Goal: Task Accomplishment & Management: Use online tool/utility

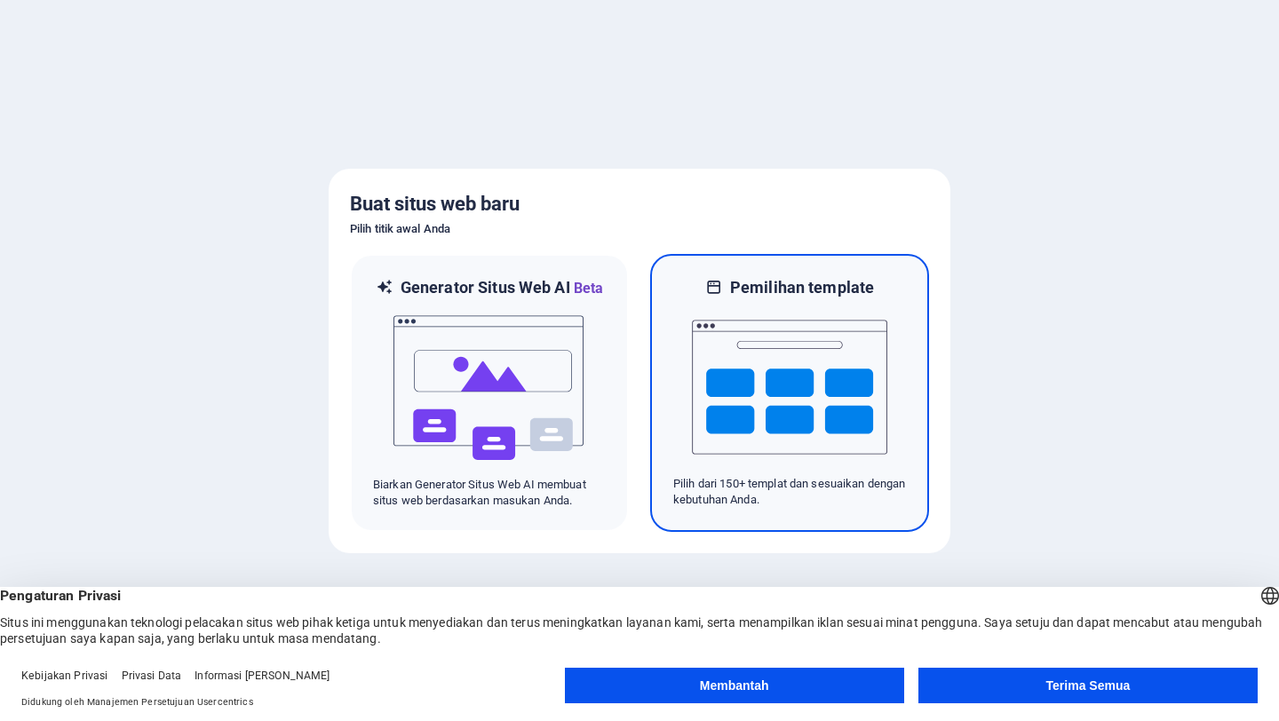
click at [826, 361] on img at bounding box center [789, 387] width 195 height 178
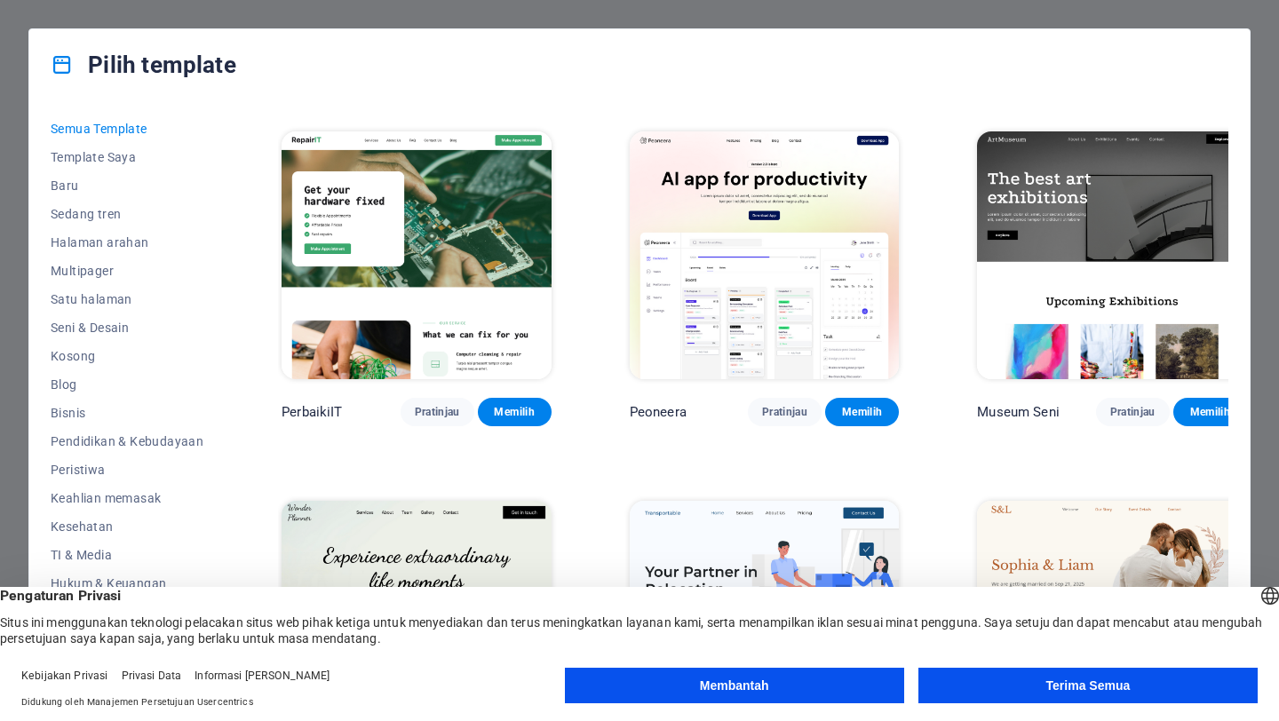
scroll to position [341, 0]
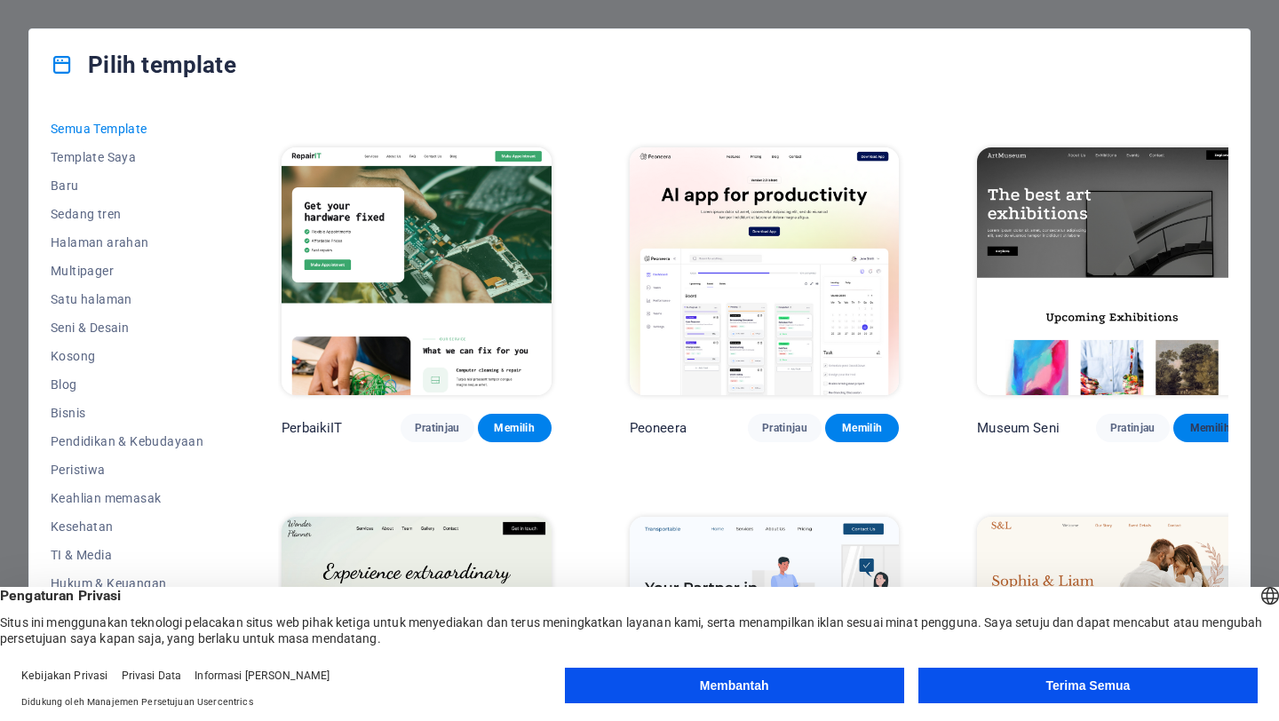
click at [1173, 414] on button "Memilih" at bounding box center [1210, 428] width 74 height 28
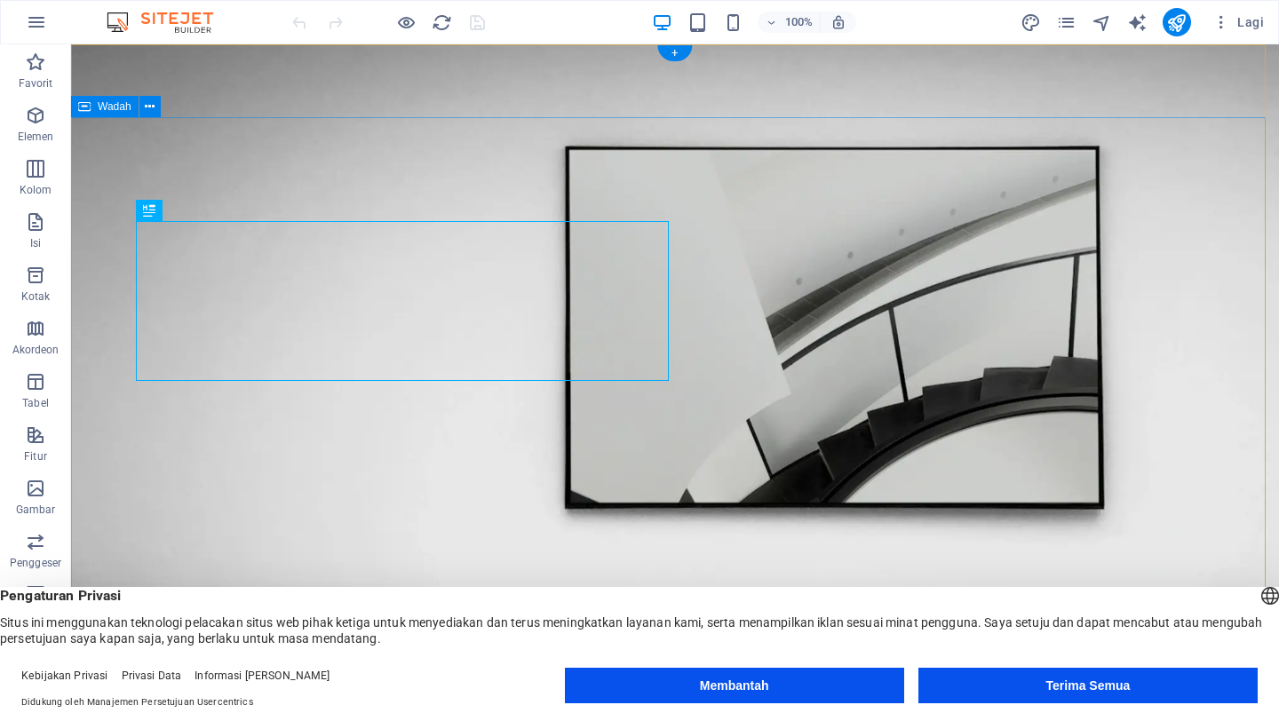
scroll to position [4, 0]
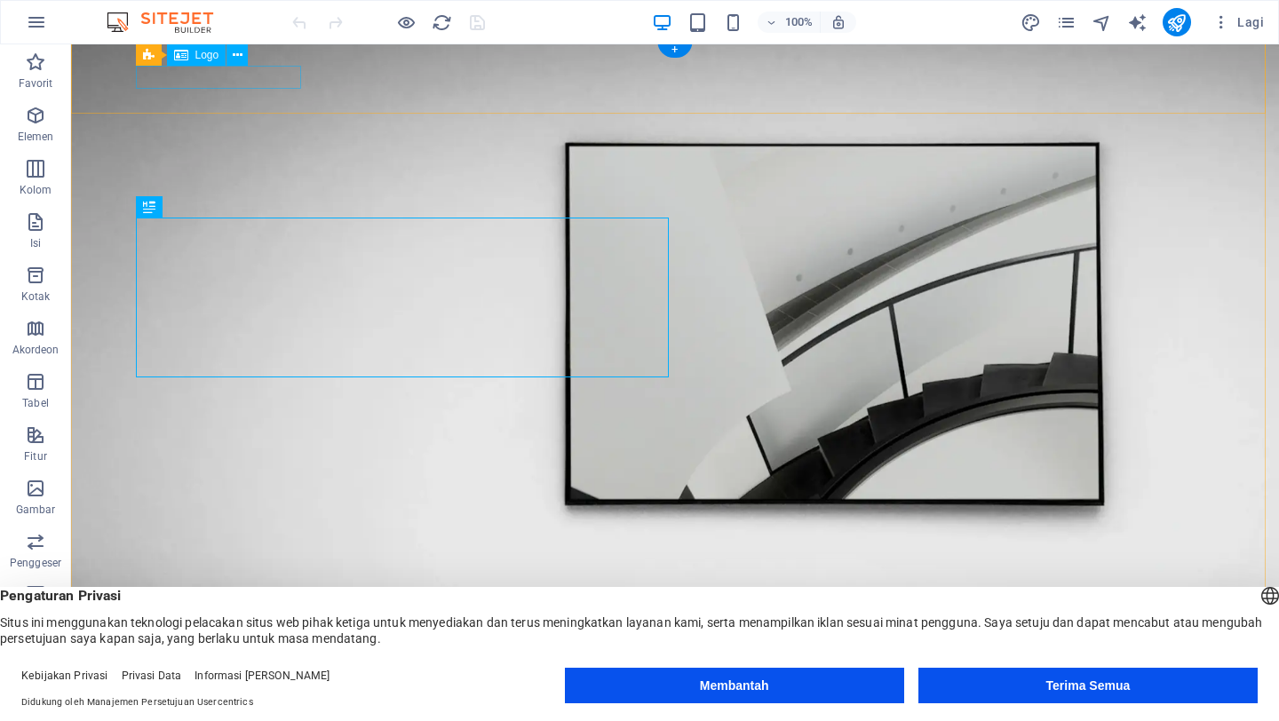
click at [205, 639] on div at bounding box center [675, 650] width 1066 height 22
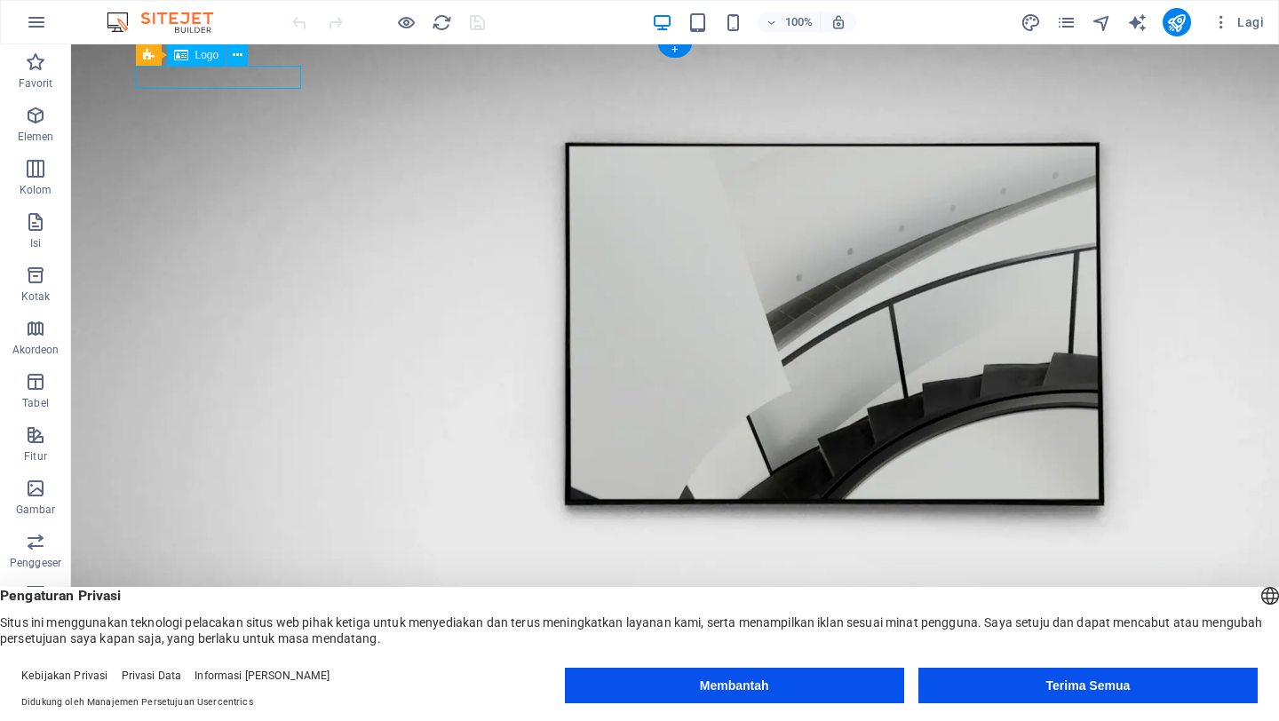
click at [205, 639] on div at bounding box center [675, 650] width 1066 height 22
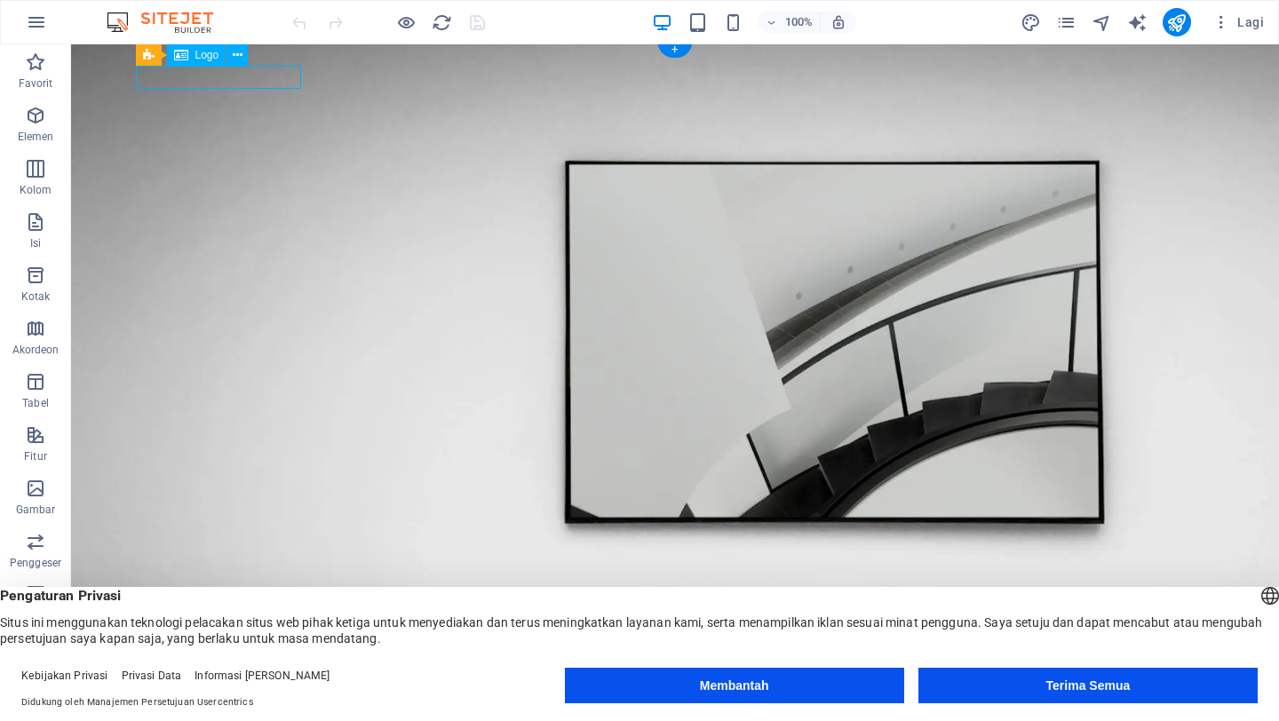
select select "px"
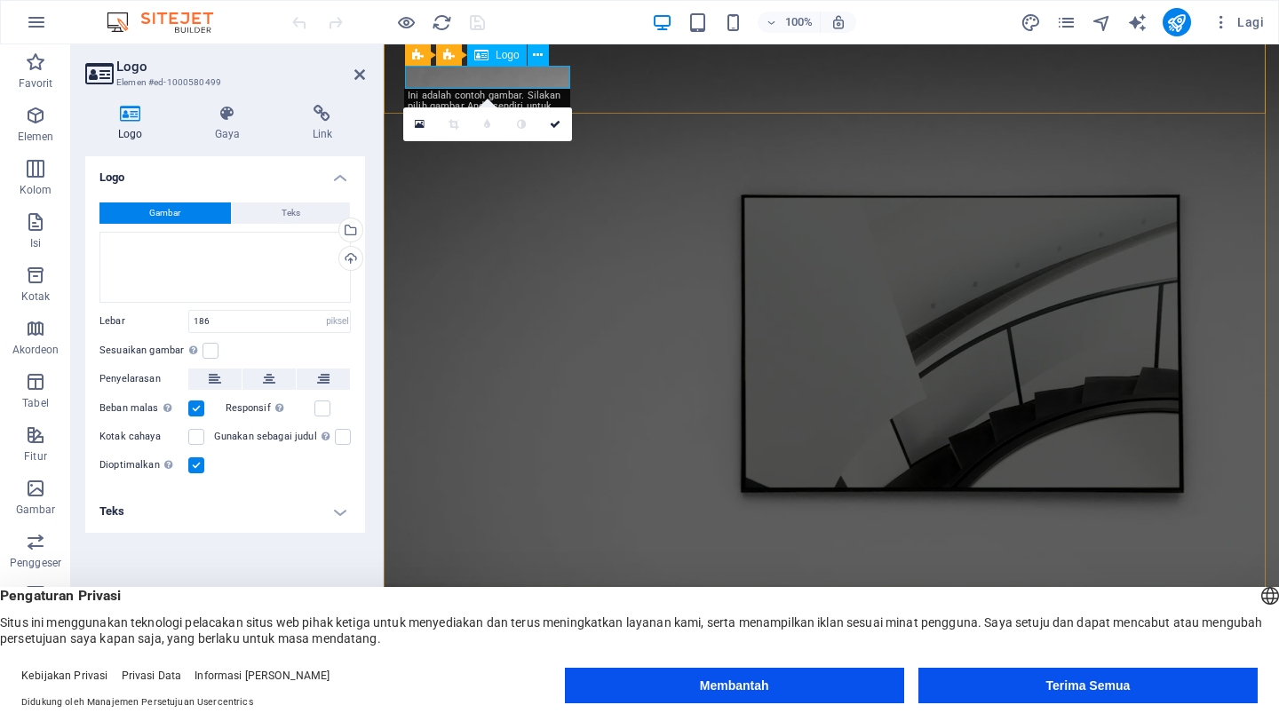
click at [514, 675] on div at bounding box center [831, 686] width 853 height 22
click at [553, 675] on div at bounding box center [831, 686] width 853 height 22
click at [503, 675] on div at bounding box center [831, 686] width 853 height 22
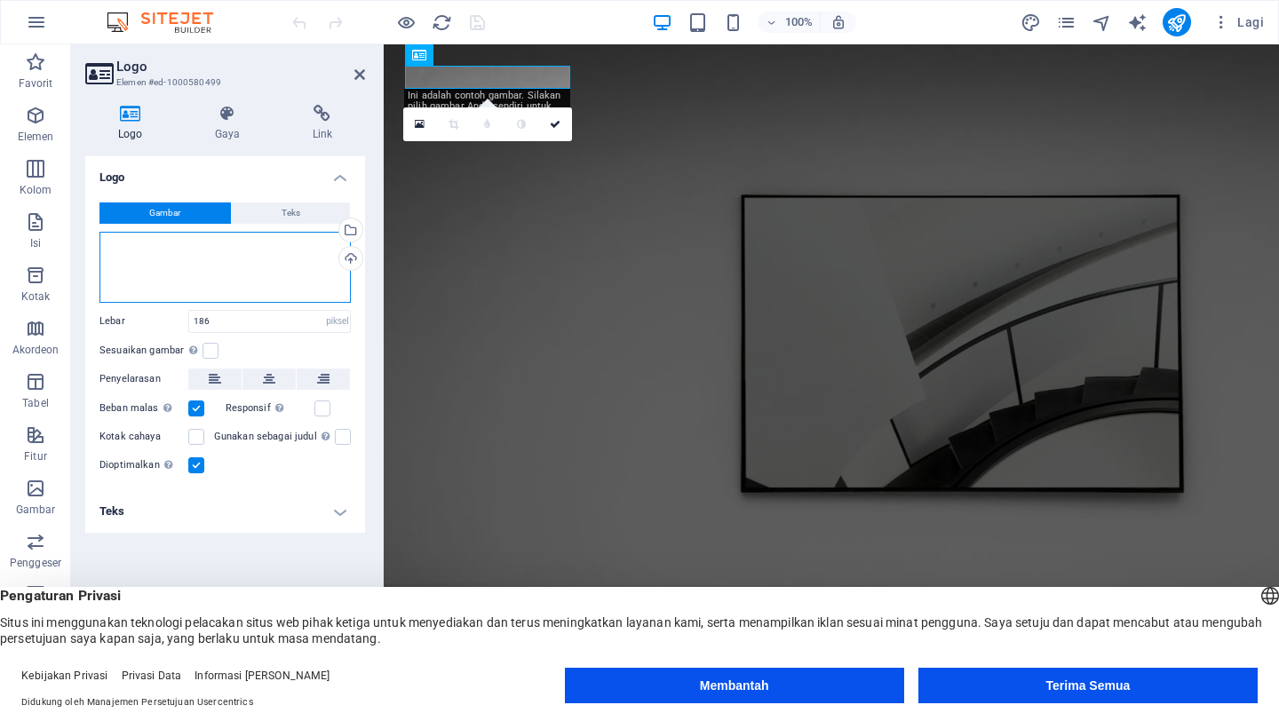
click at [168, 250] on div "Seret file ke sini, klik untuk memilih file atau pilih file dari File atau foto…" at bounding box center [224, 267] width 251 height 71
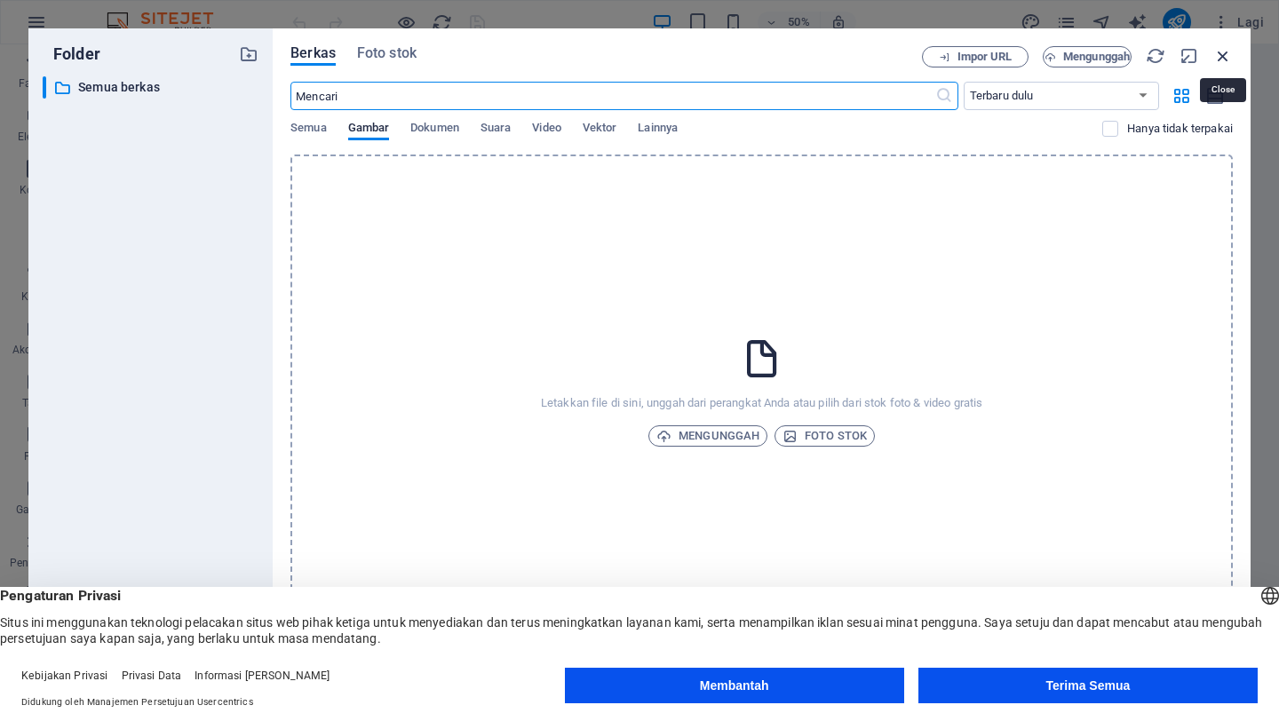
click at [1214, 55] on icon "button" at bounding box center [1223, 56] width 20 height 20
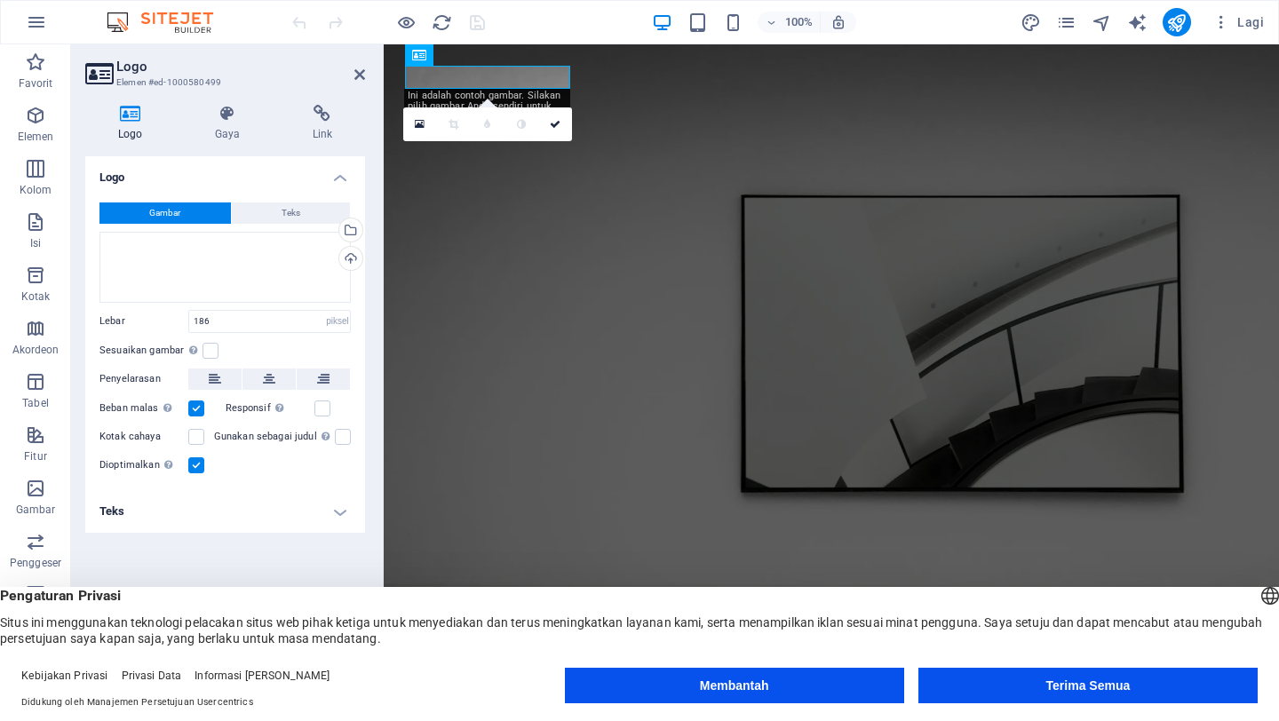
click at [520, 94] on font "Ini adalah contoh gambar. Silakan pilih gambar Anda sendiri untuk pilihan lainn…" at bounding box center [485, 106] width 154 height 33
click at [545, 675] on div at bounding box center [831, 686] width 853 height 22
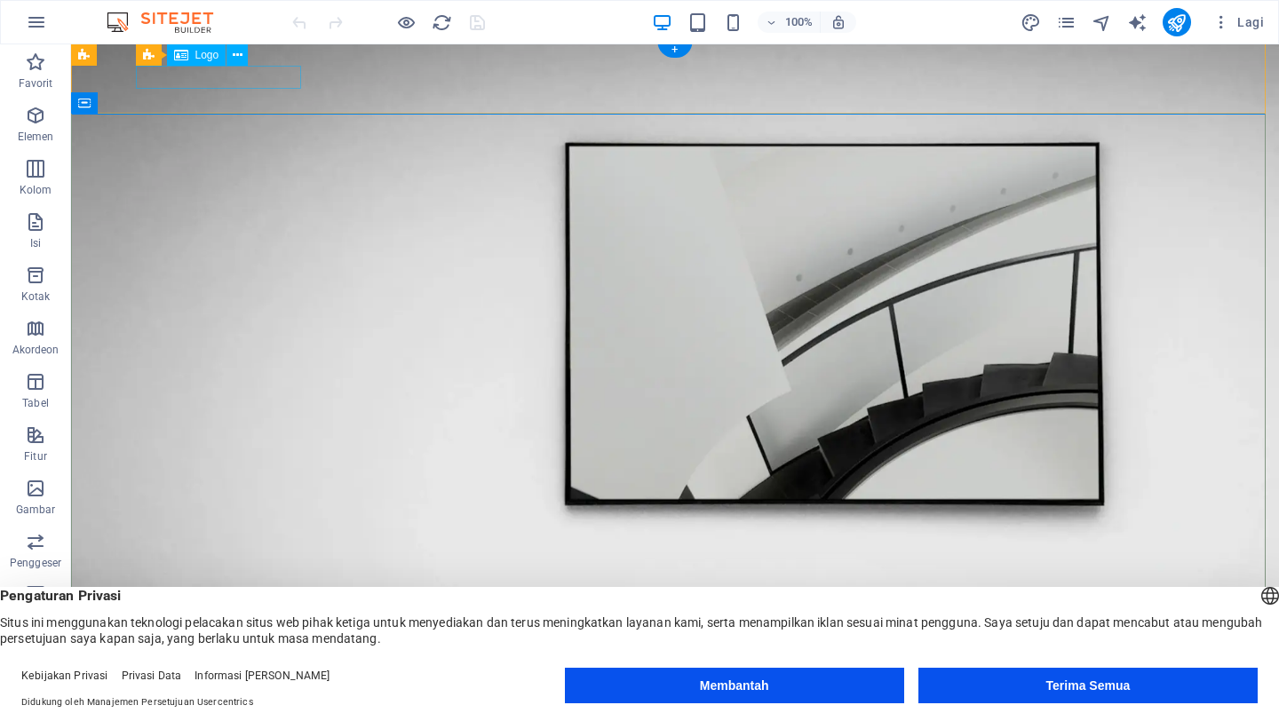
click at [225, 639] on div at bounding box center [675, 650] width 1066 height 22
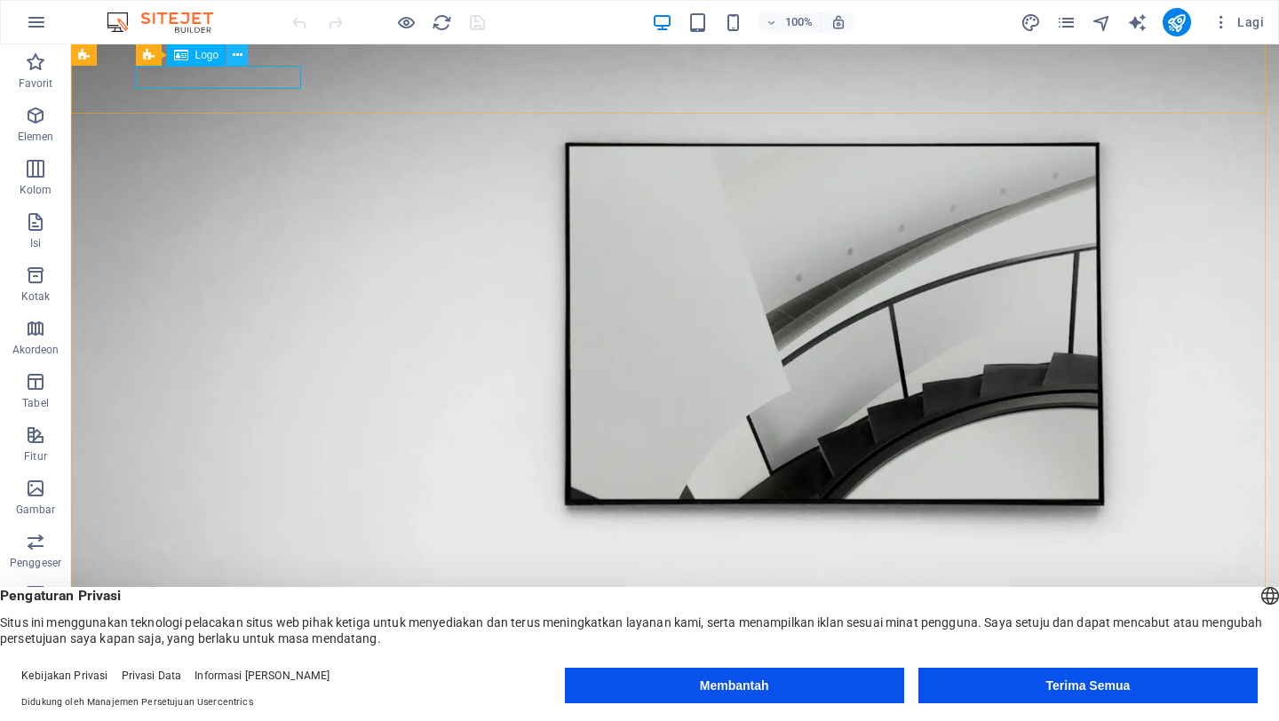
click at [228, 61] on button at bounding box center [236, 54] width 21 height 21
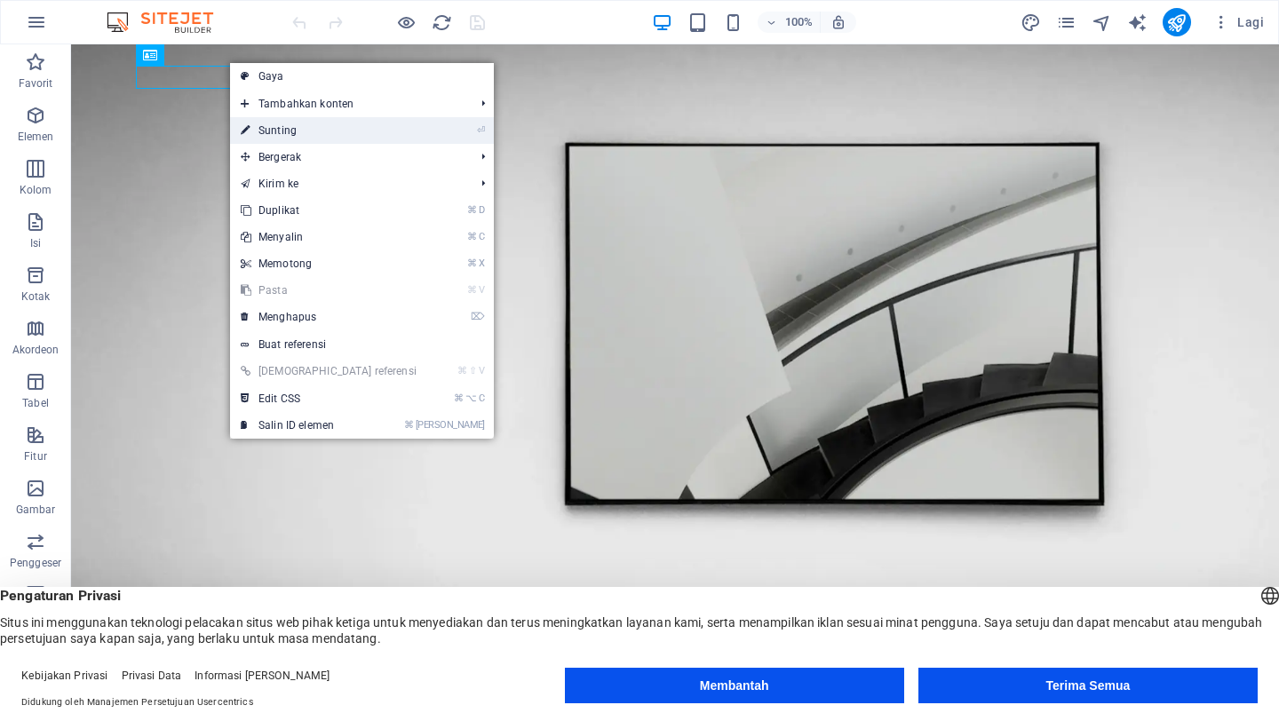
click at [271, 131] on font "Sunting" at bounding box center [277, 130] width 38 height 12
select select "px"
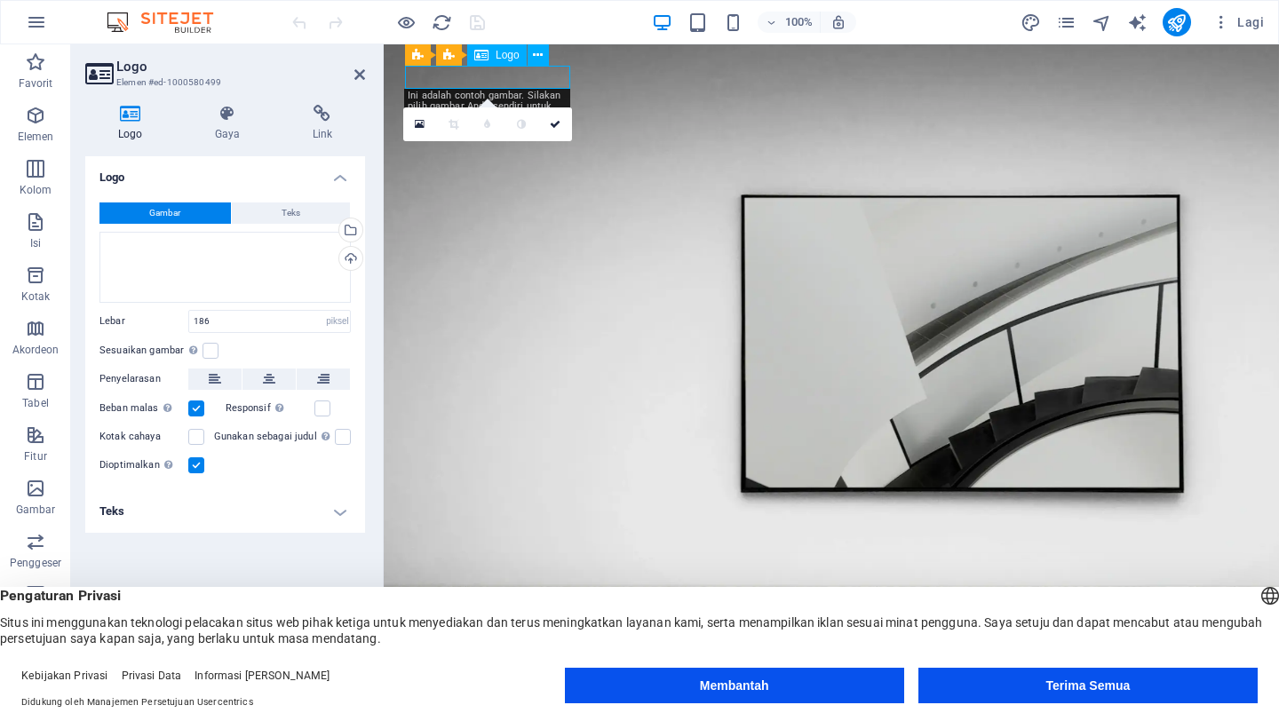
drag, startPoint x: 509, startPoint y: 77, endPoint x: 508, endPoint y: 87, distance: 9.8
click at [508, 675] on div at bounding box center [831, 686] width 853 height 22
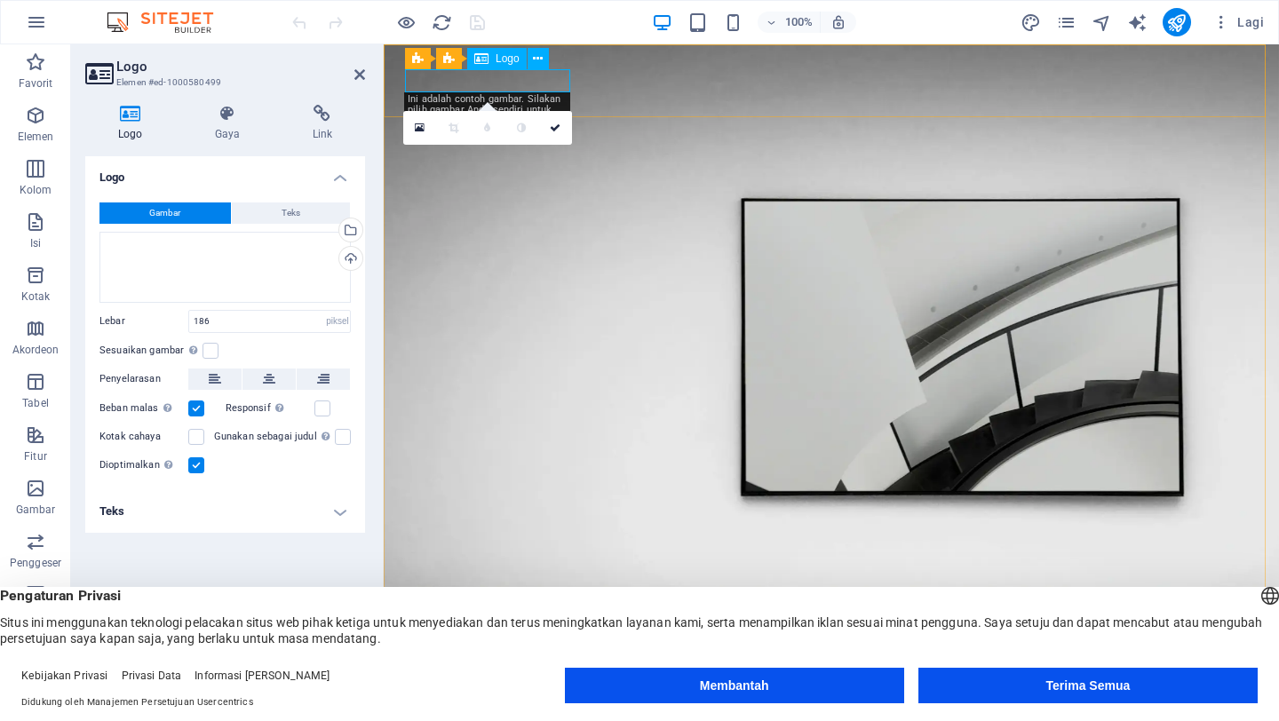
click at [540, 678] on div at bounding box center [831, 689] width 853 height 22
click at [297, 202] on span "Teks" at bounding box center [291, 212] width 19 height 21
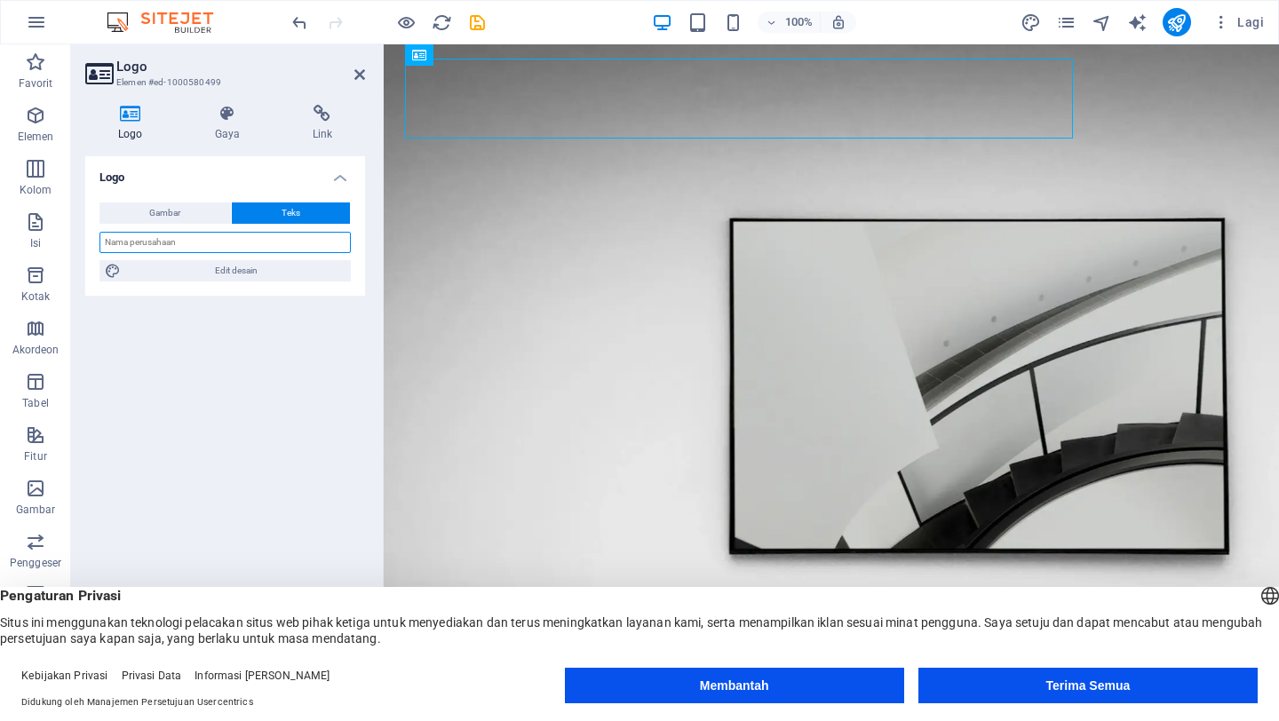
click at [258, 244] on input "text" at bounding box center [224, 242] width 251 height 21
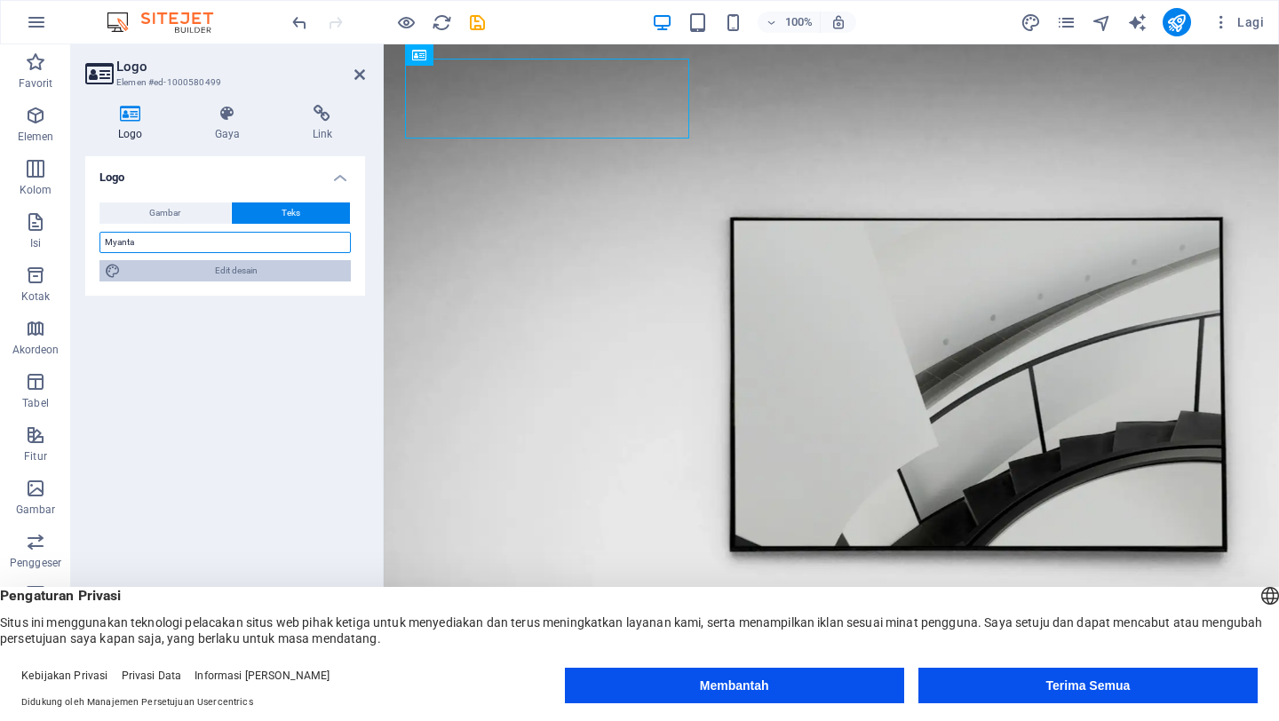
type input "Myanta"
click at [249, 264] on span "Edit desain" at bounding box center [235, 270] width 219 height 21
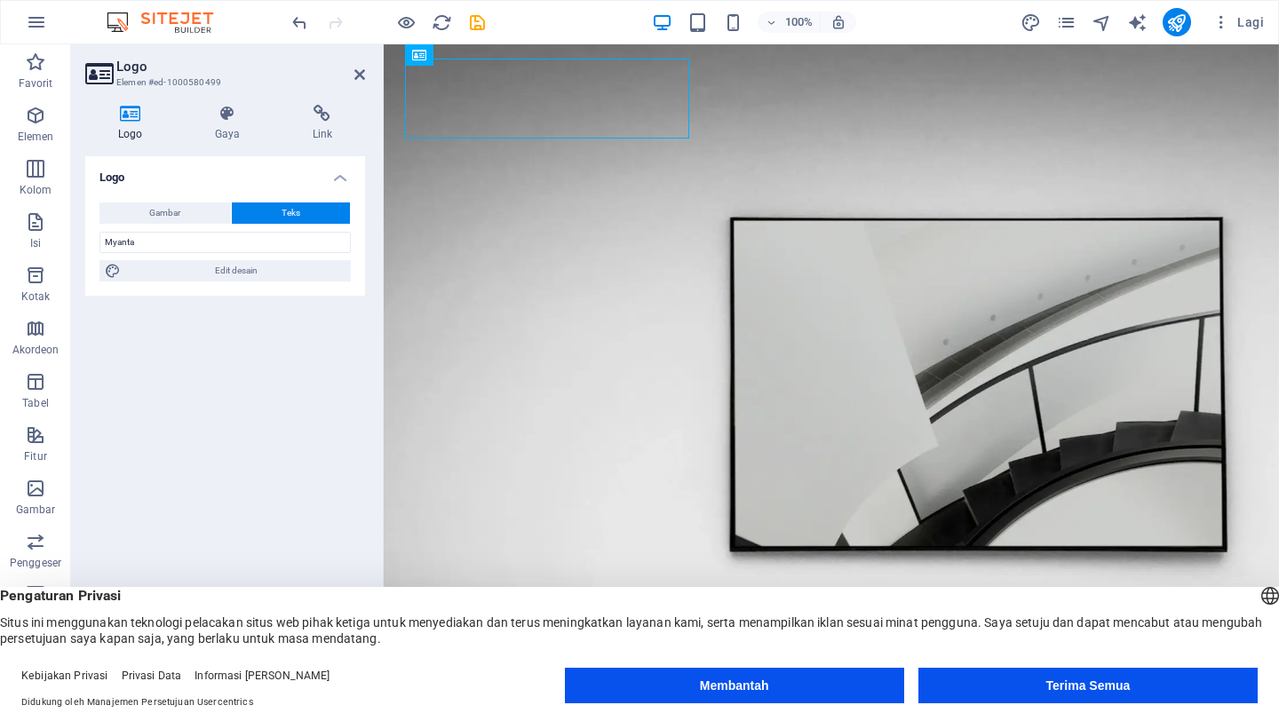
select select "px"
select select "300"
select select "px"
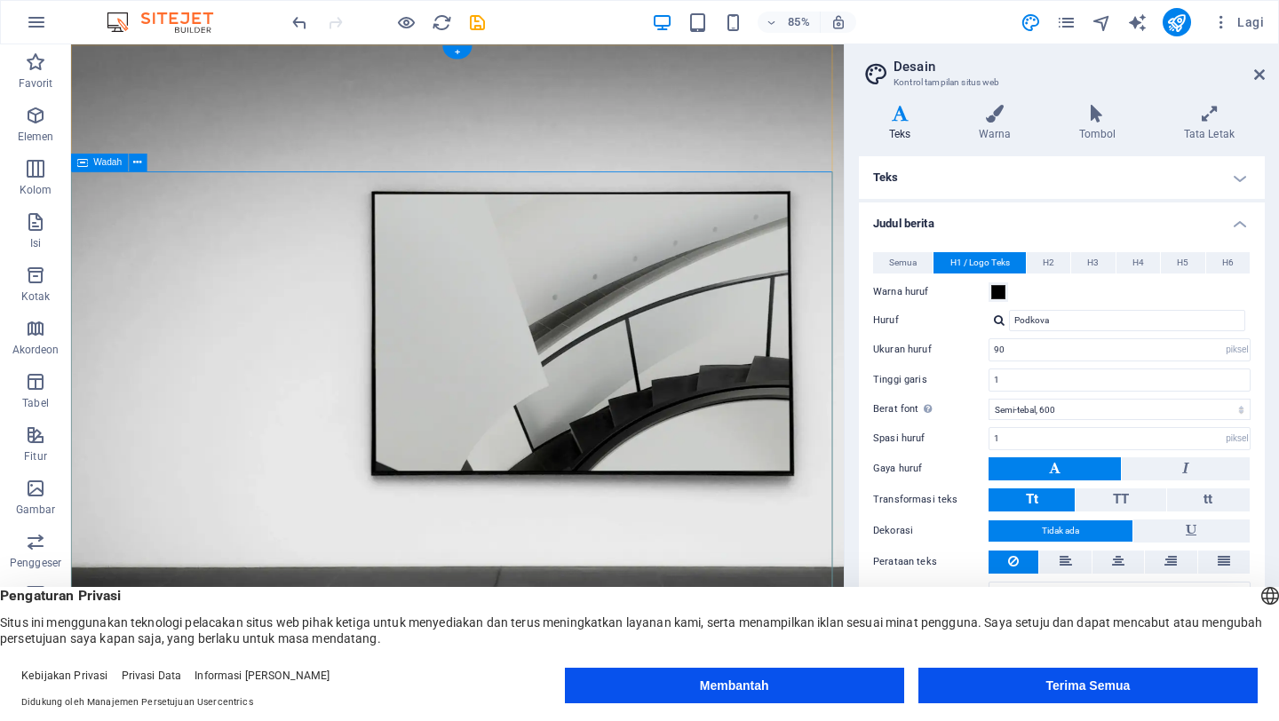
click at [1261, 74] on icon at bounding box center [1259, 74] width 11 height 14
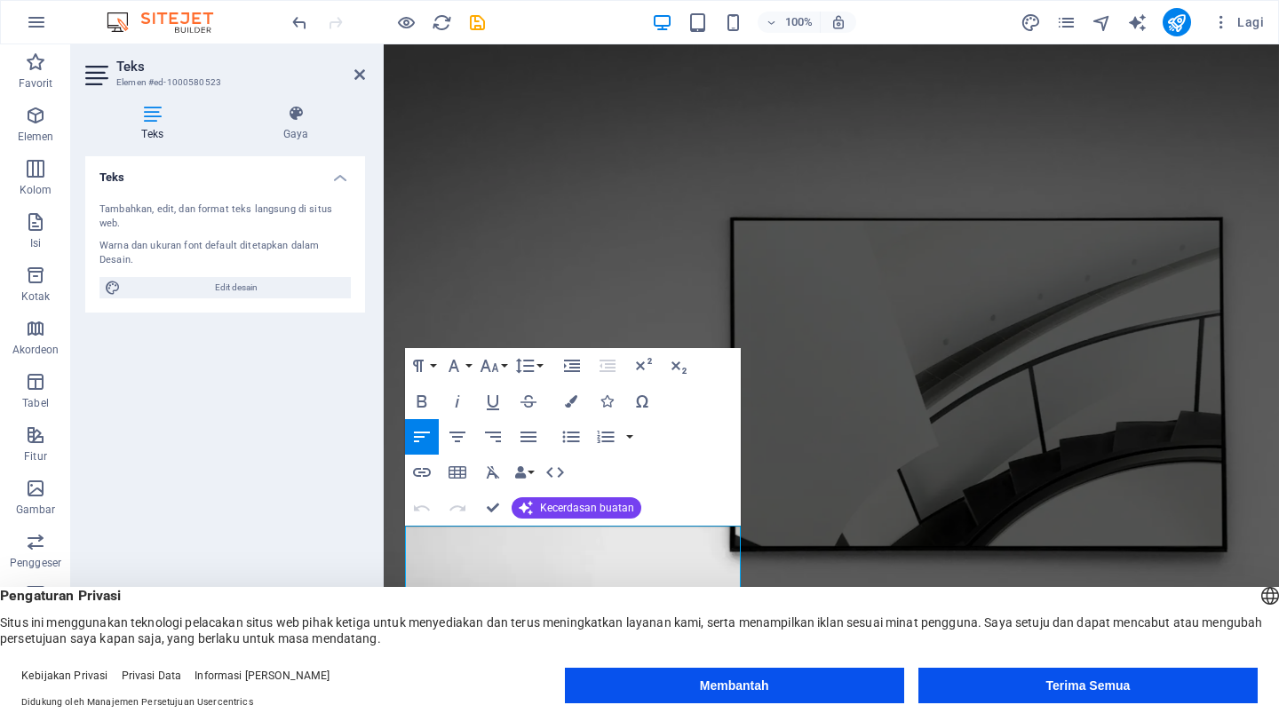
drag, startPoint x: 1278, startPoint y: 91, endPoint x: 1278, endPoint y: 120, distance: 29.3
click at [334, 174] on h4 "Teks" at bounding box center [225, 172] width 280 height 32
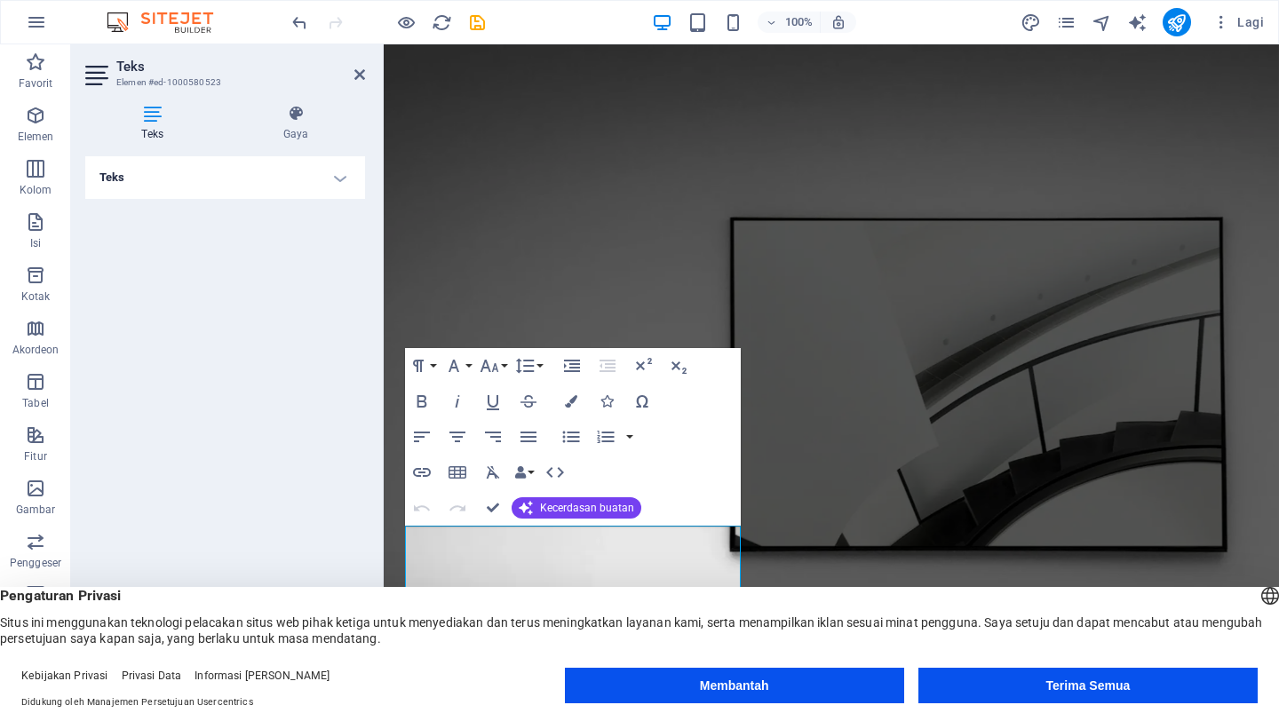
click at [334, 174] on h4 "Teks" at bounding box center [225, 177] width 280 height 43
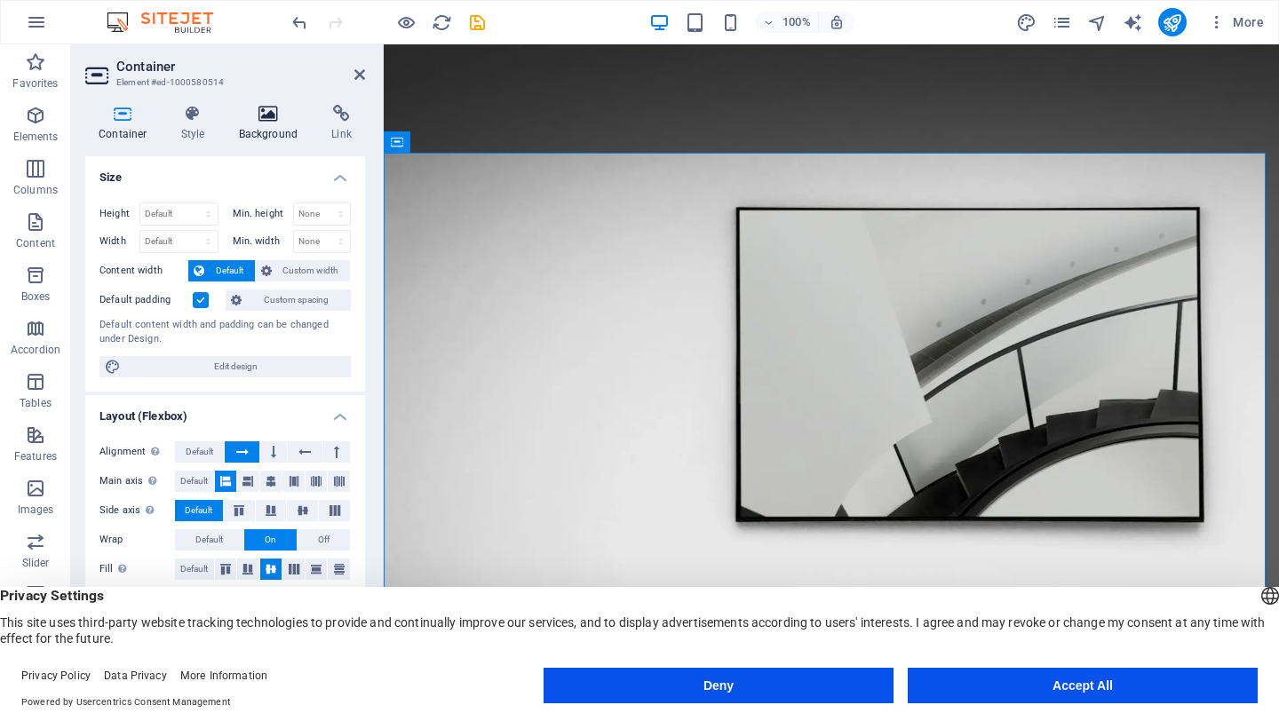
click at [275, 123] on h4 "Background" at bounding box center [272, 123] width 93 height 37
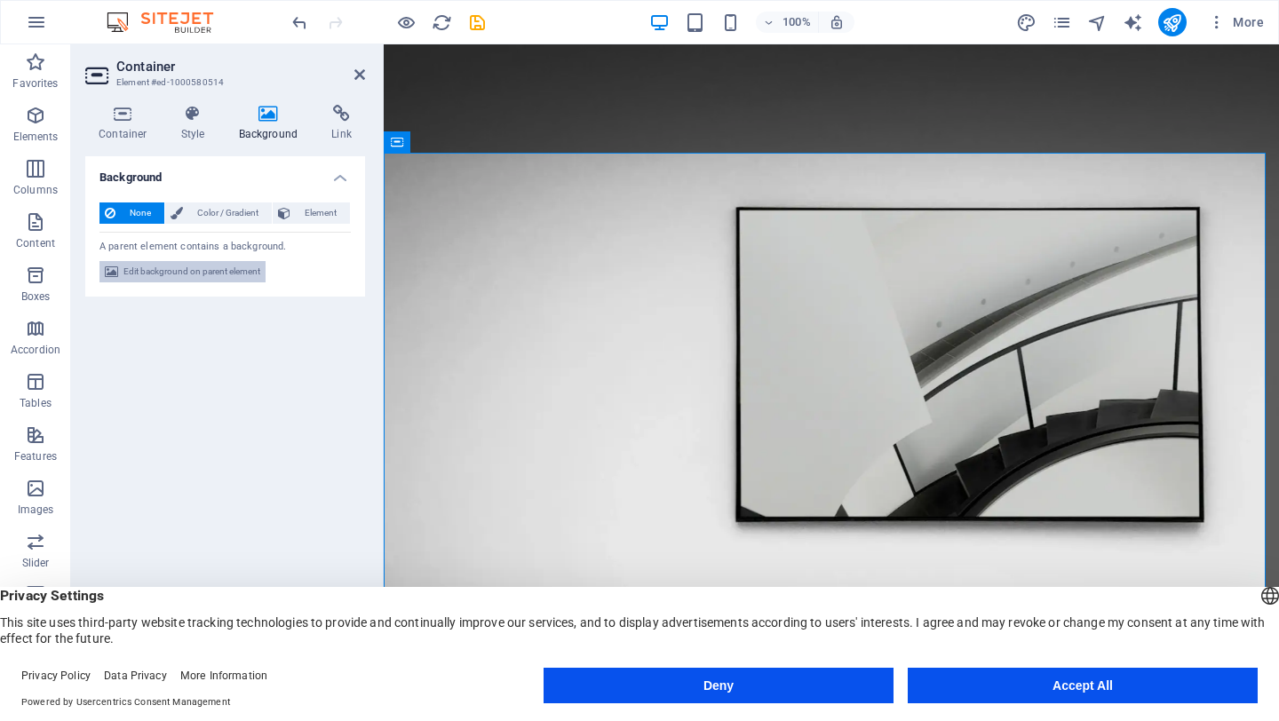
click at [183, 274] on span "Edit background on parent element" at bounding box center [191, 271] width 137 height 21
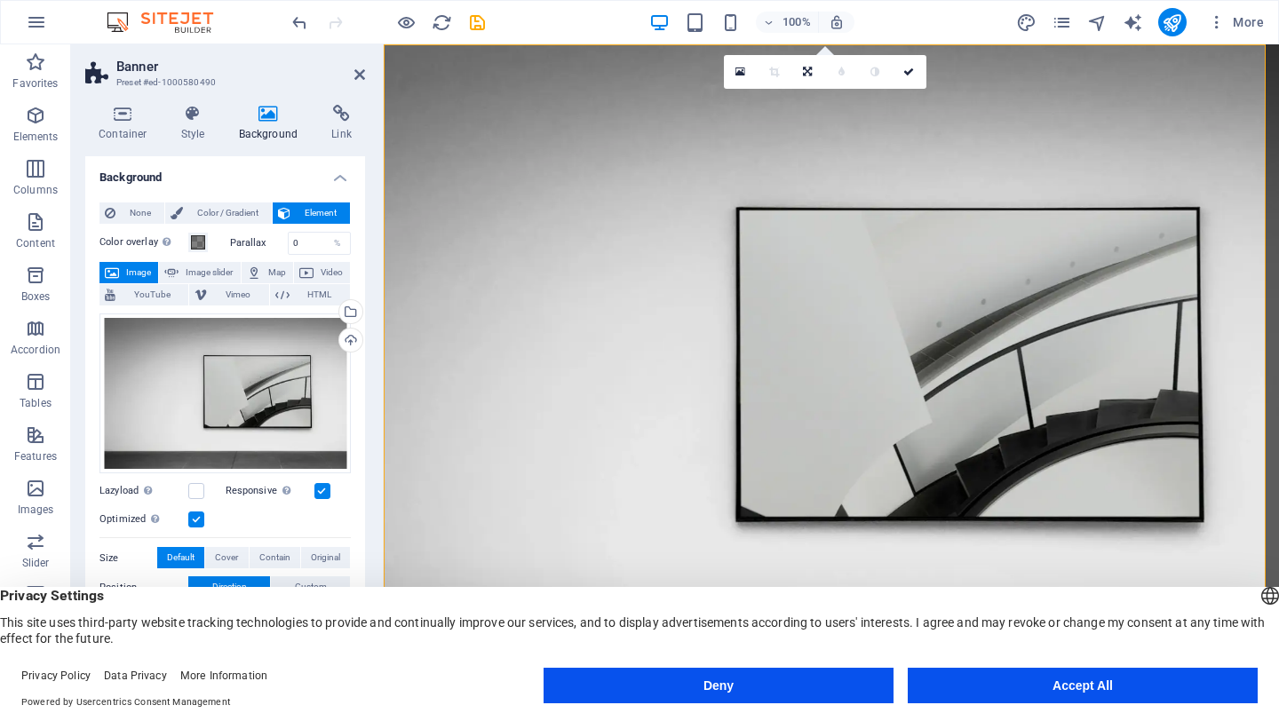
click at [151, 265] on span "Image" at bounding box center [138, 272] width 28 height 21
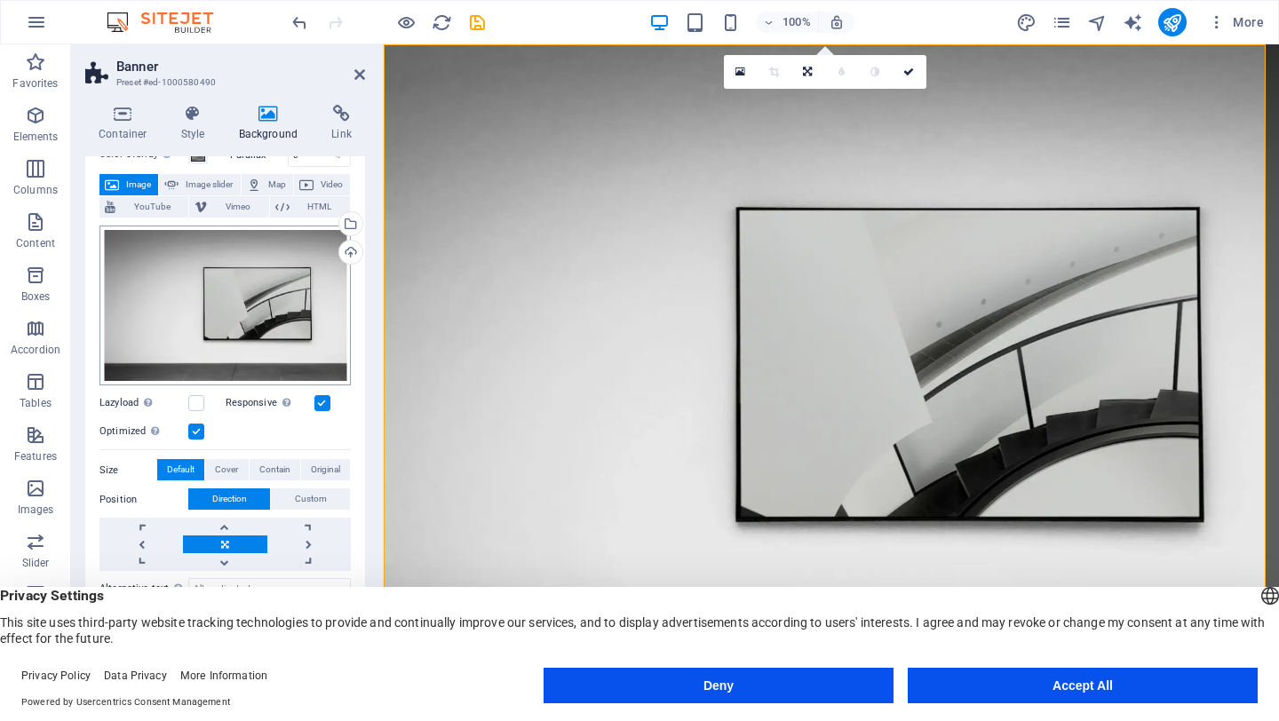
scroll to position [148, 0]
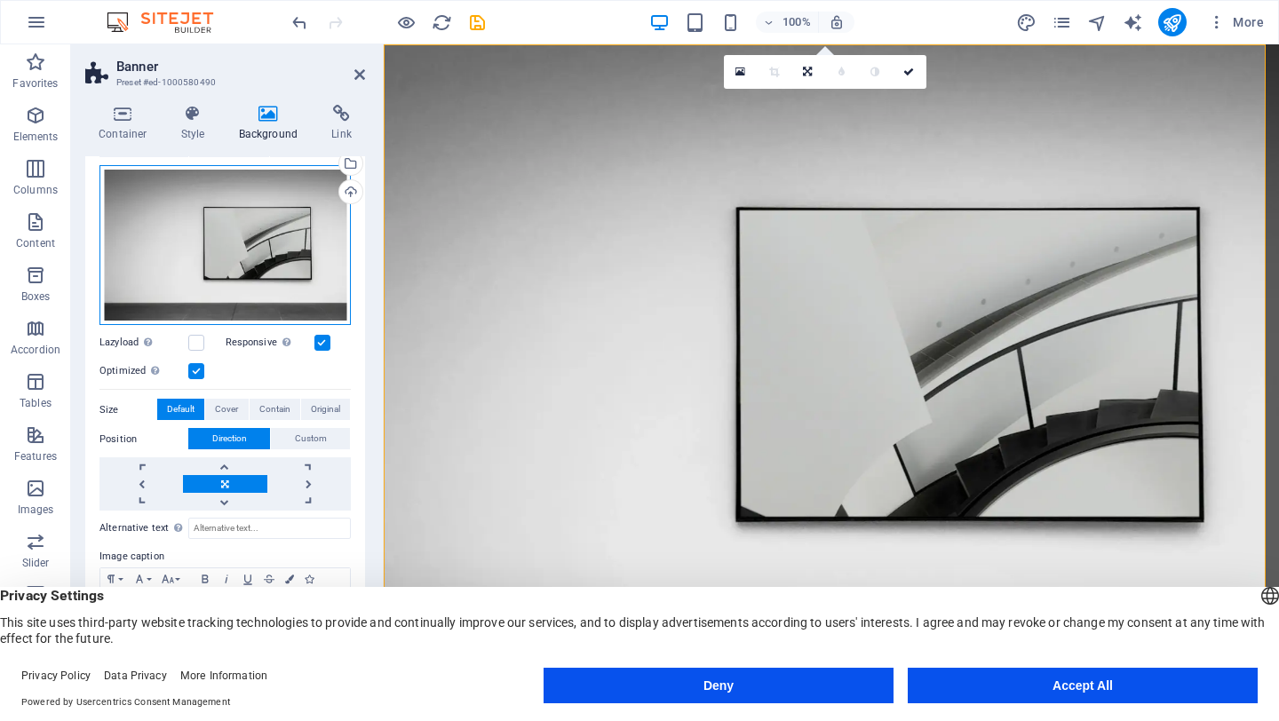
click at [261, 247] on div "Drag files here, click to choose files or select files from Files or our free s…" at bounding box center [224, 245] width 251 height 161
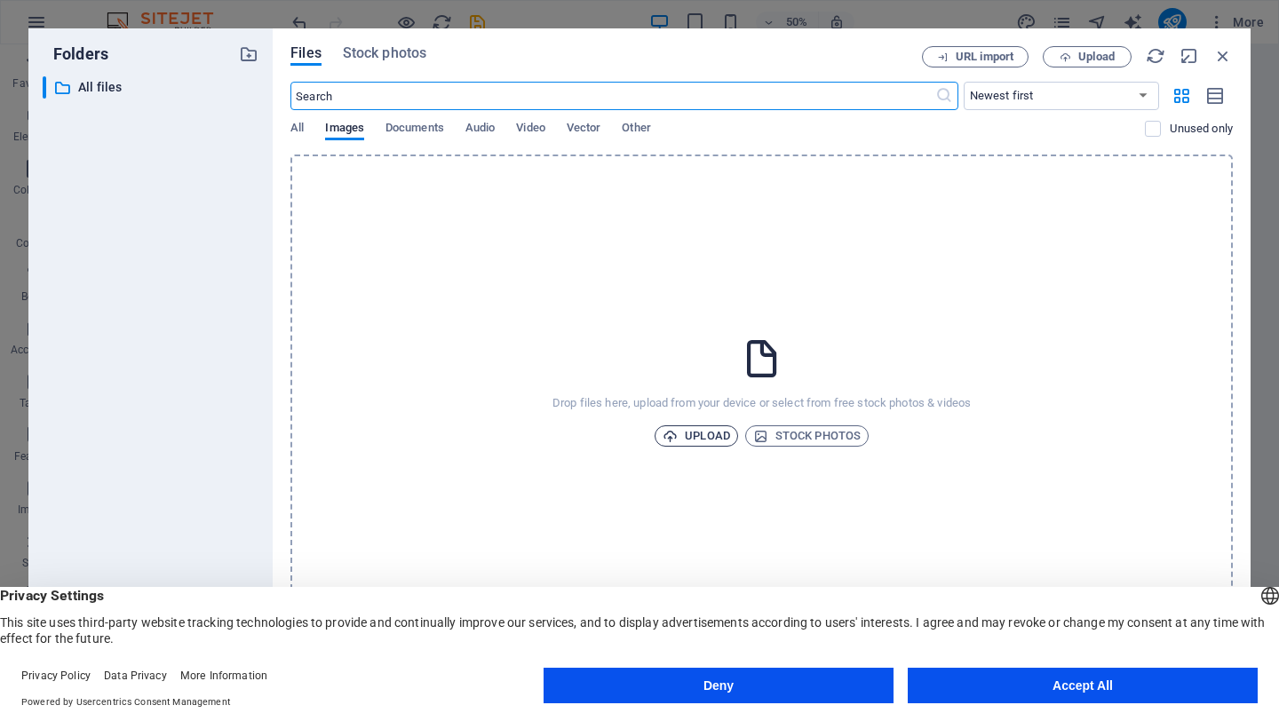
click at [689, 430] on span "Upload" at bounding box center [695, 435] width 67 height 21
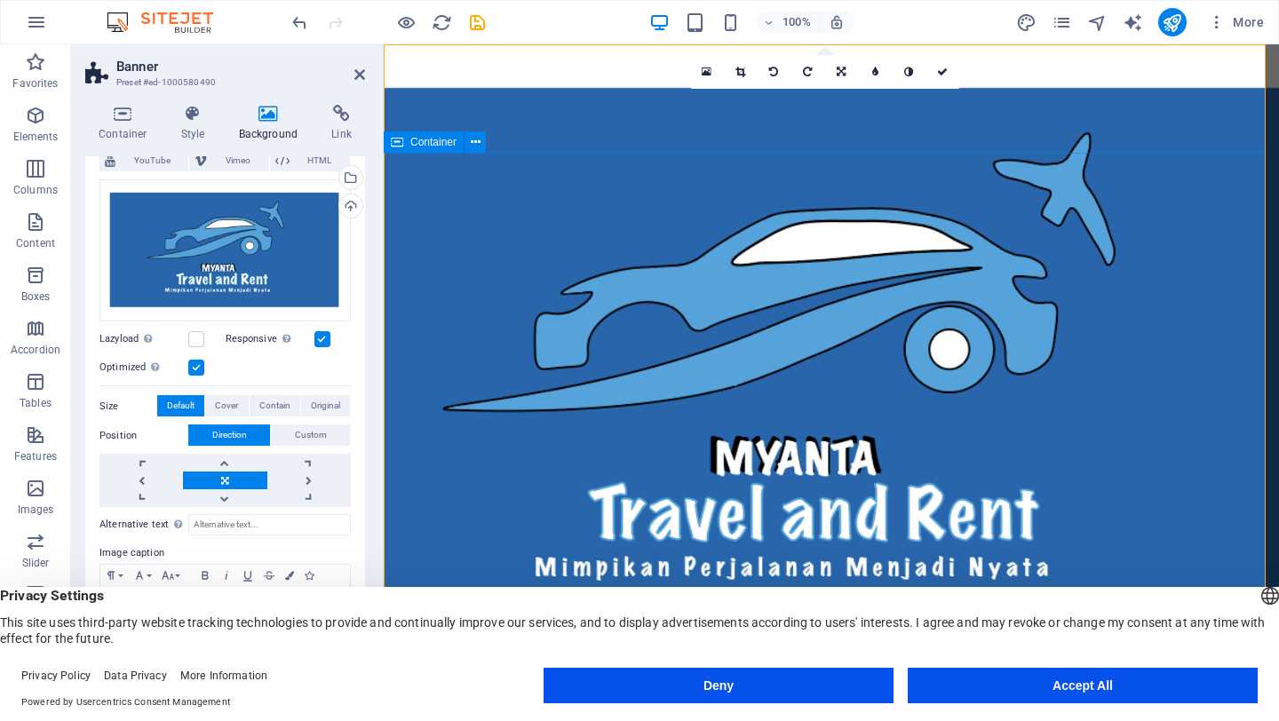
scroll to position [131, 0]
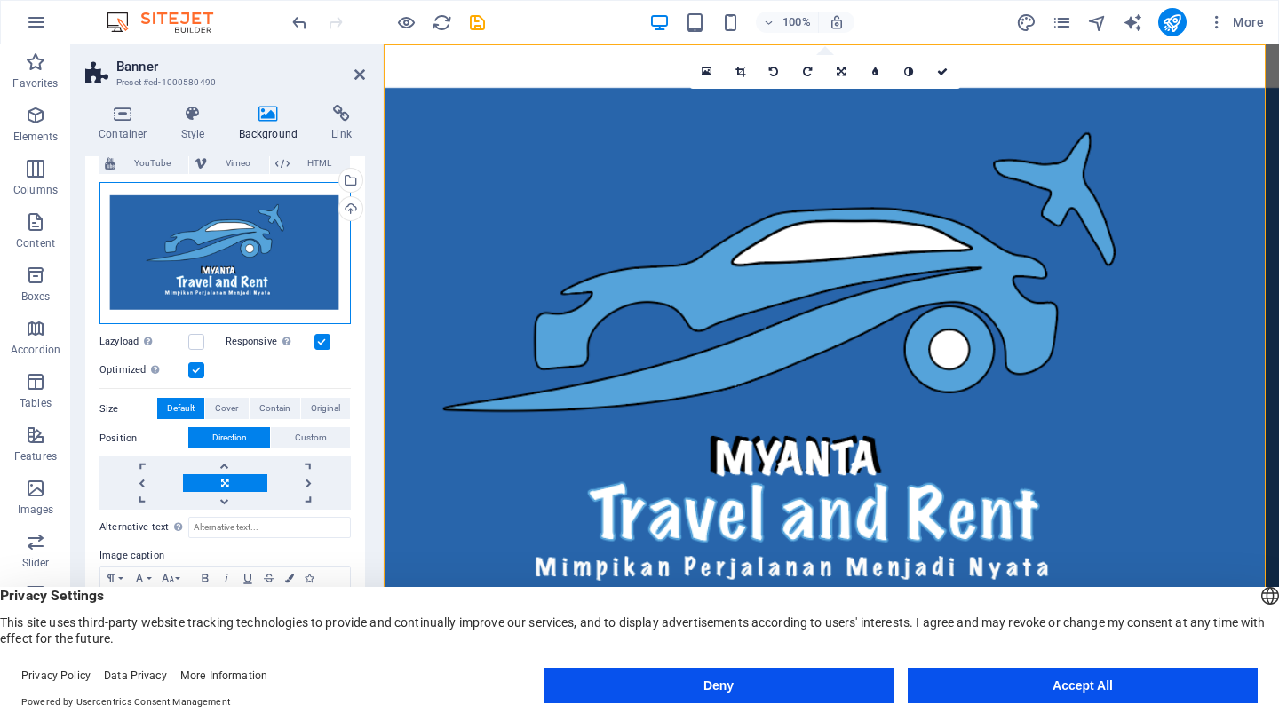
click at [250, 242] on div "Drag files here, click to choose files or select files from Files or our free s…" at bounding box center [224, 253] width 251 height 143
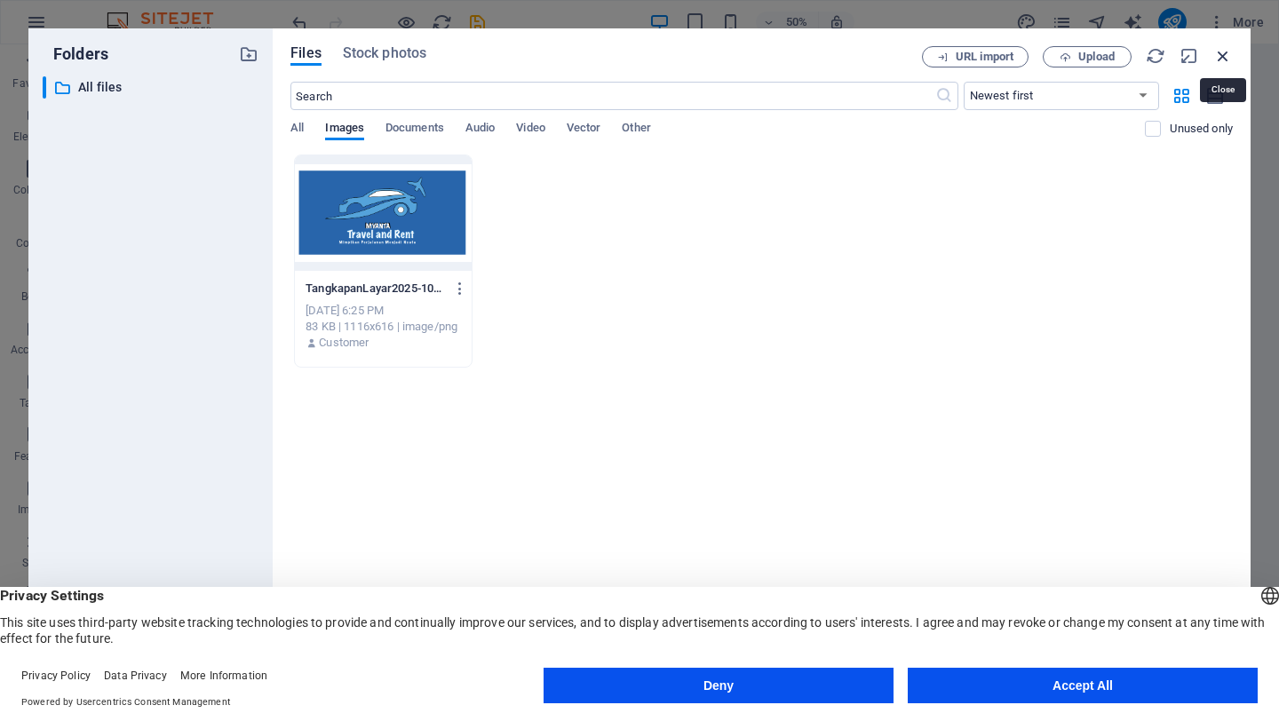
click at [1225, 61] on icon "button" at bounding box center [1223, 56] width 20 height 20
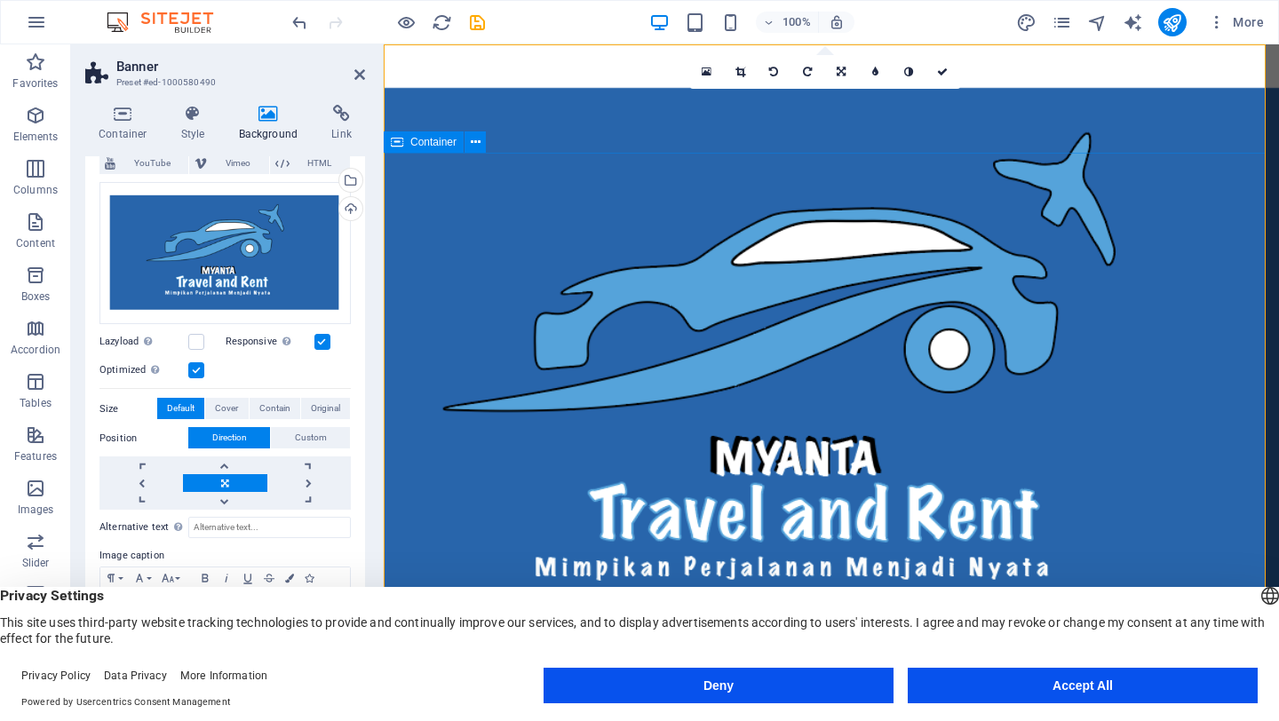
click at [307, 291] on div "Drag files here, click to choose files or select files from Files or our free s…" at bounding box center [224, 253] width 251 height 143
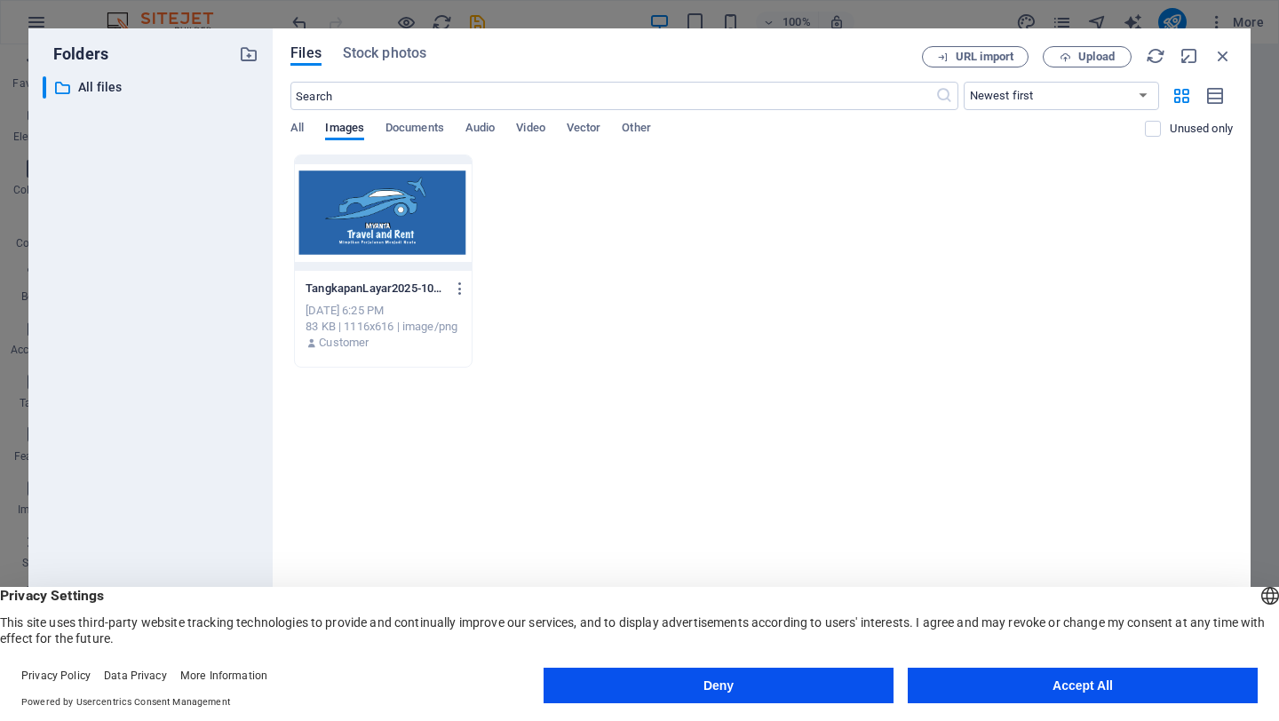
click at [307, 291] on p "TangkapanLayar2025-10-01pukul22.21.44-4ssyTatwmygqOeNQ3Cl2WQ.png" at bounding box center [374, 289] width 139 height 16
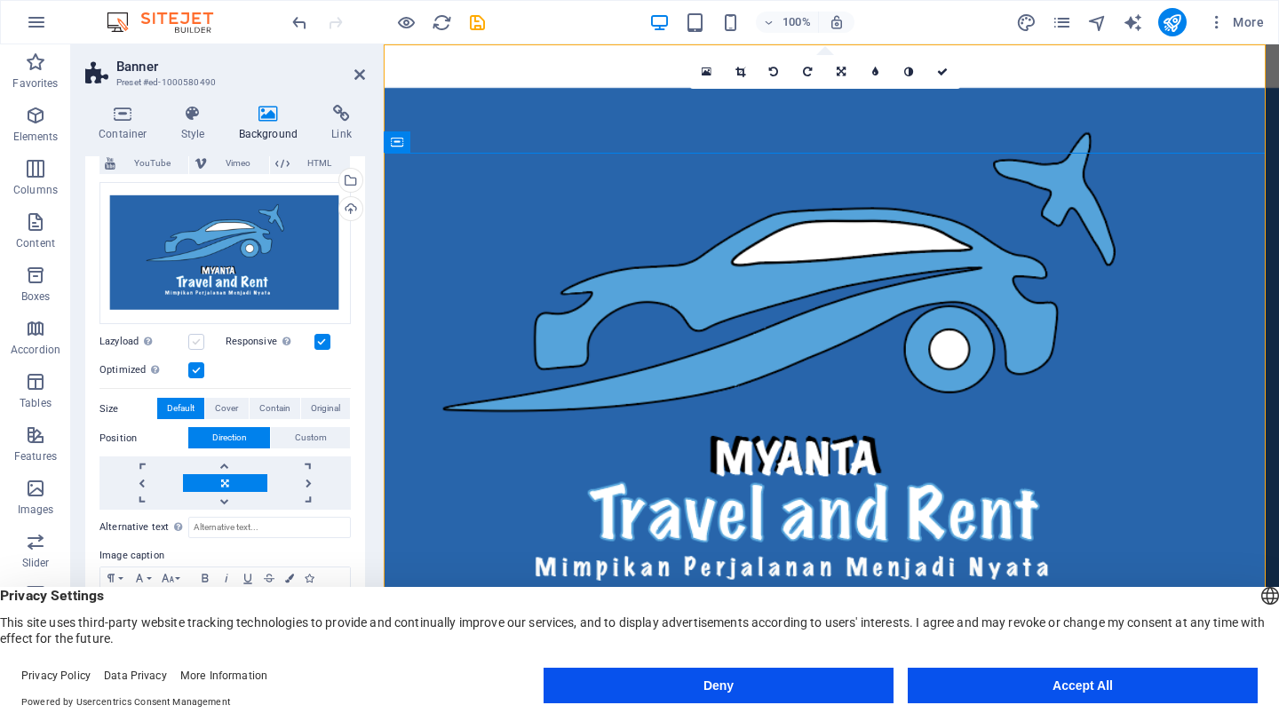
click at [202, 342] on label at bounding box center [196, 342] width 16 height 16
click at [0, 0] on input "Lazyload Loading images after the page loads improves page speed." at bounding box center [0, 0] width 0 height 0
click at [202, 342] on label at bounding box center [196, 342] width 16 height 16
click at [0, 0] on input "Lazyload Loading images after the page loads improves page speed." at bounding box center [0, 0] width 0 height 0
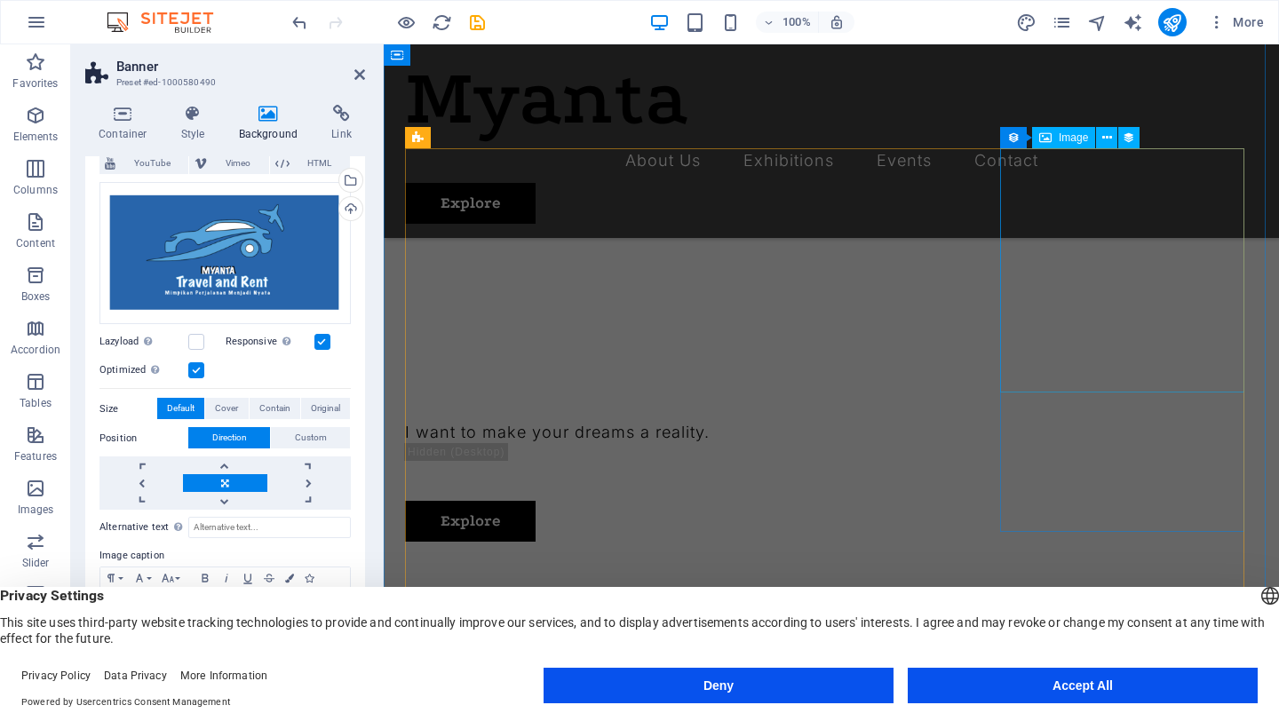
scroll to position [480, 0]
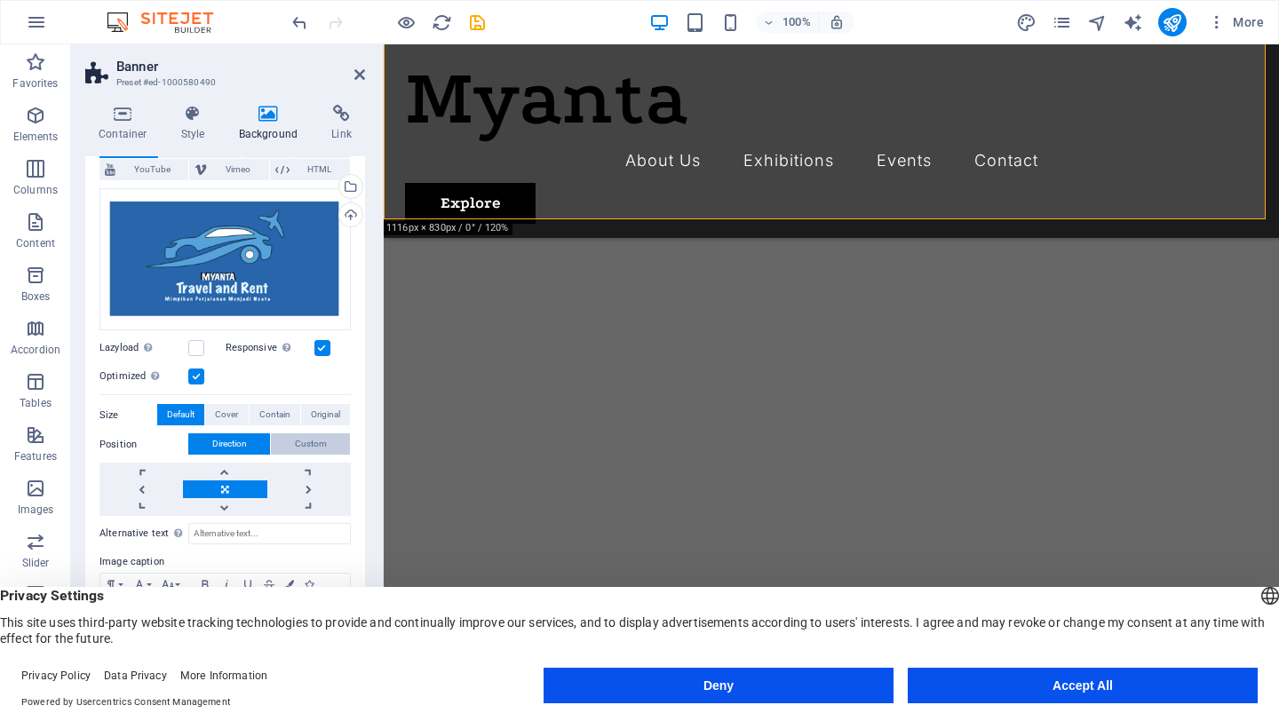
click at [321, 433] on span "Custom" at bounding box center [311, 443] width 32 height 21
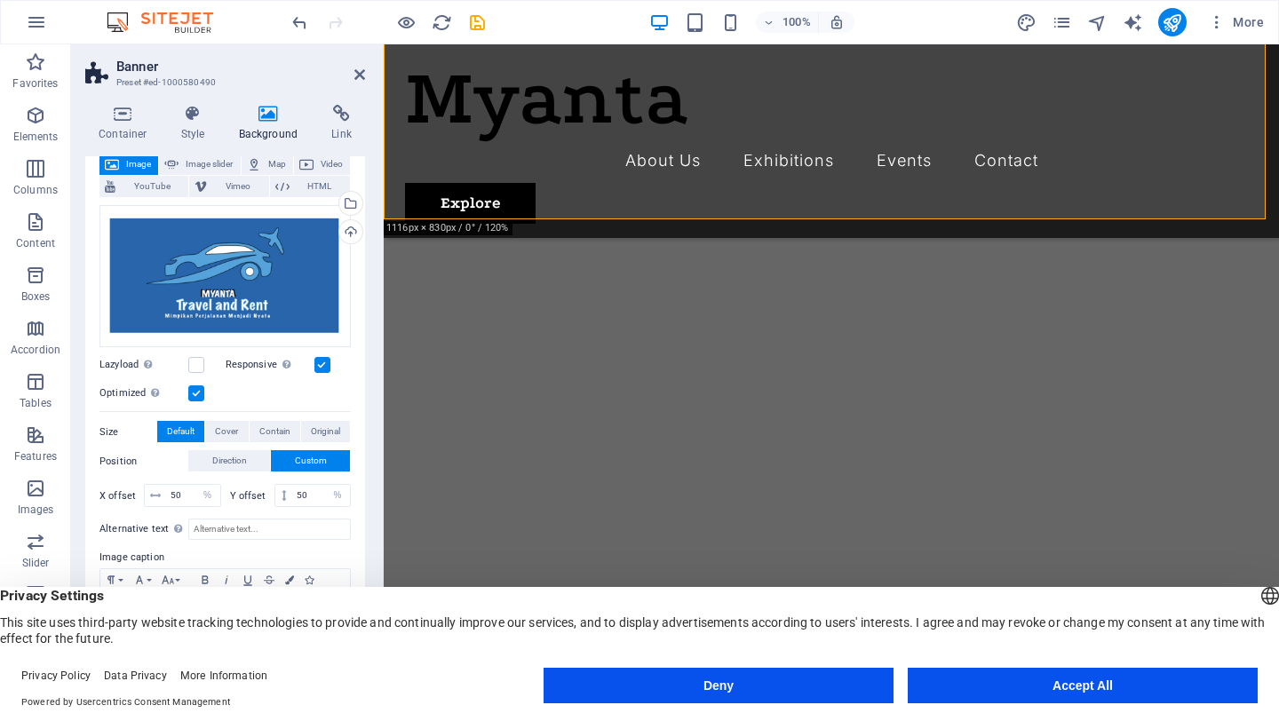
scroll to position [110, 0]
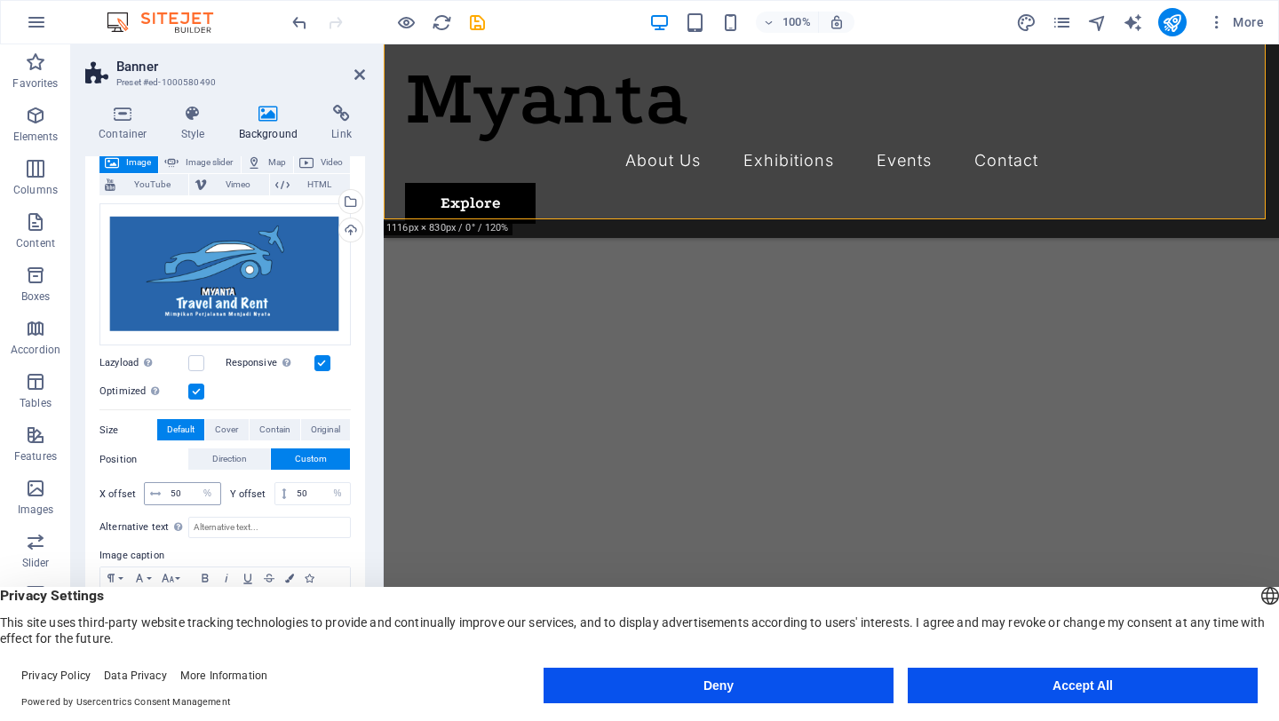
click at [155, 491] on icon at bounding box center [155, 493] width 11 height 11
click at [173, 491] on input "50" at bounding box center [193, 493] width 54 height 21
click at [227, 425] on span "Cover" at bounding box center [226, 429] width 23 height 21
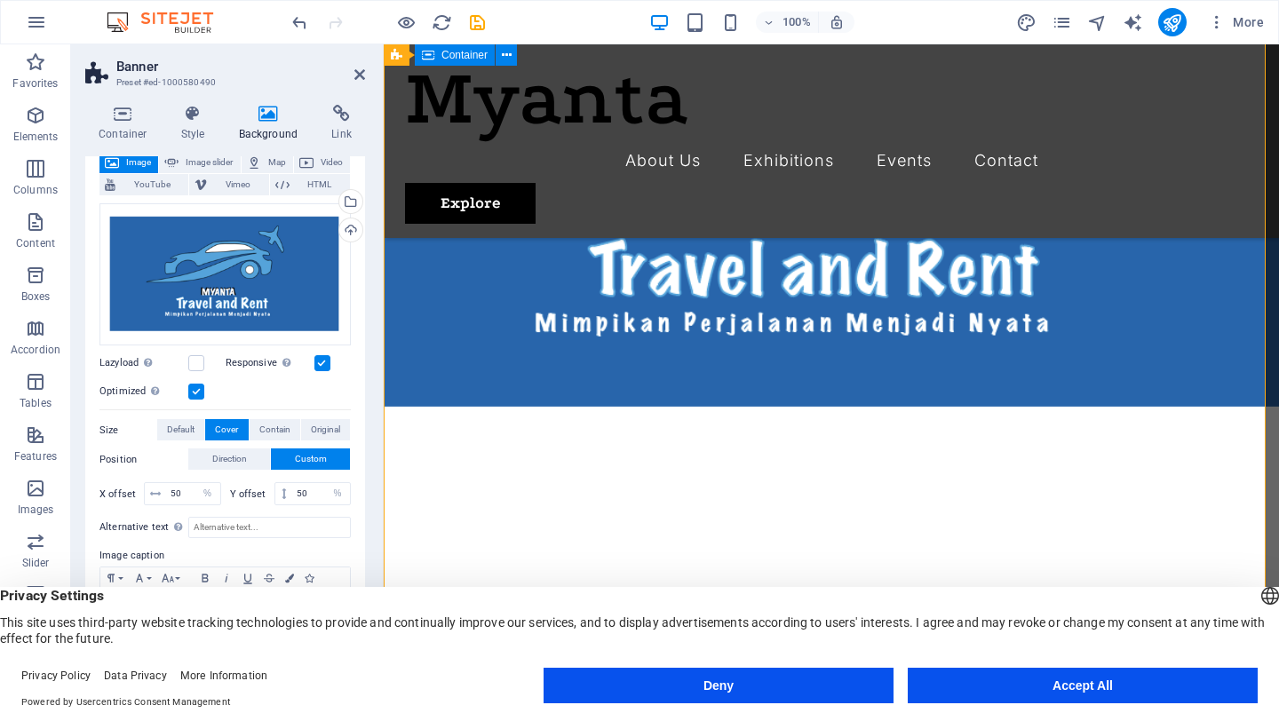
scroll to position [0, 0]
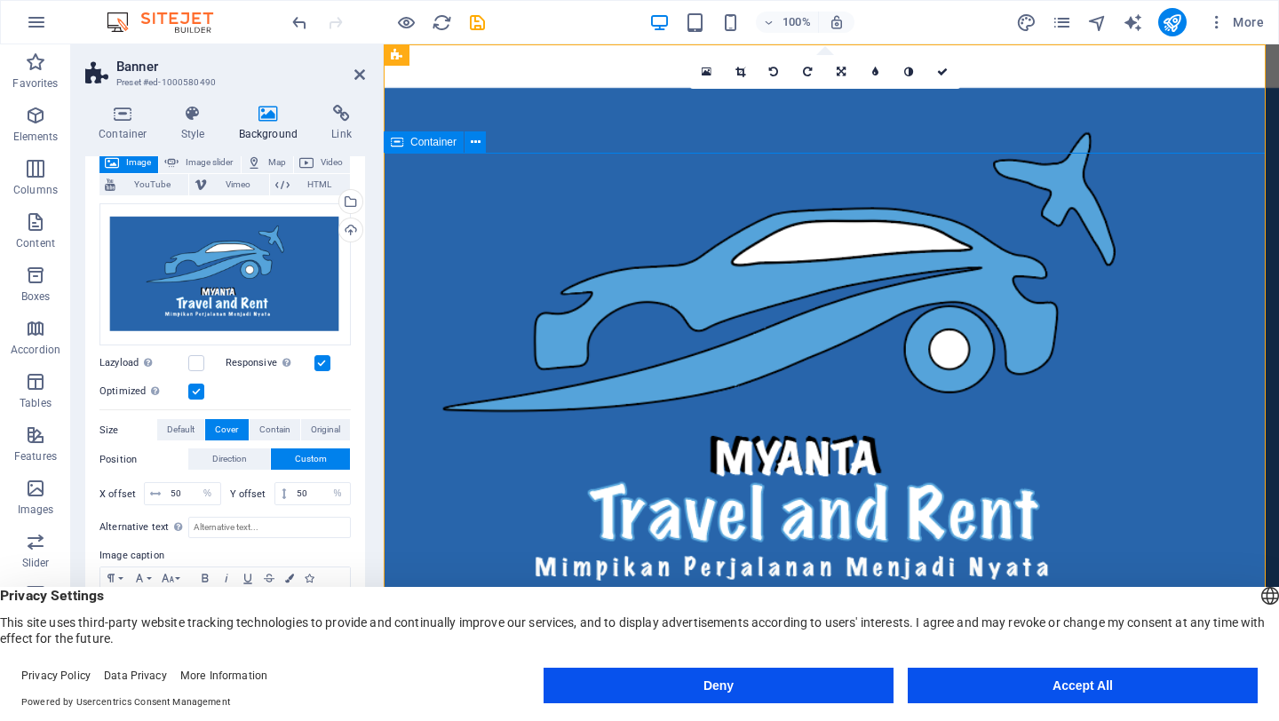
click at [251, 427] on button "Contain" at bounding box center [275, 429] width 51 height 21
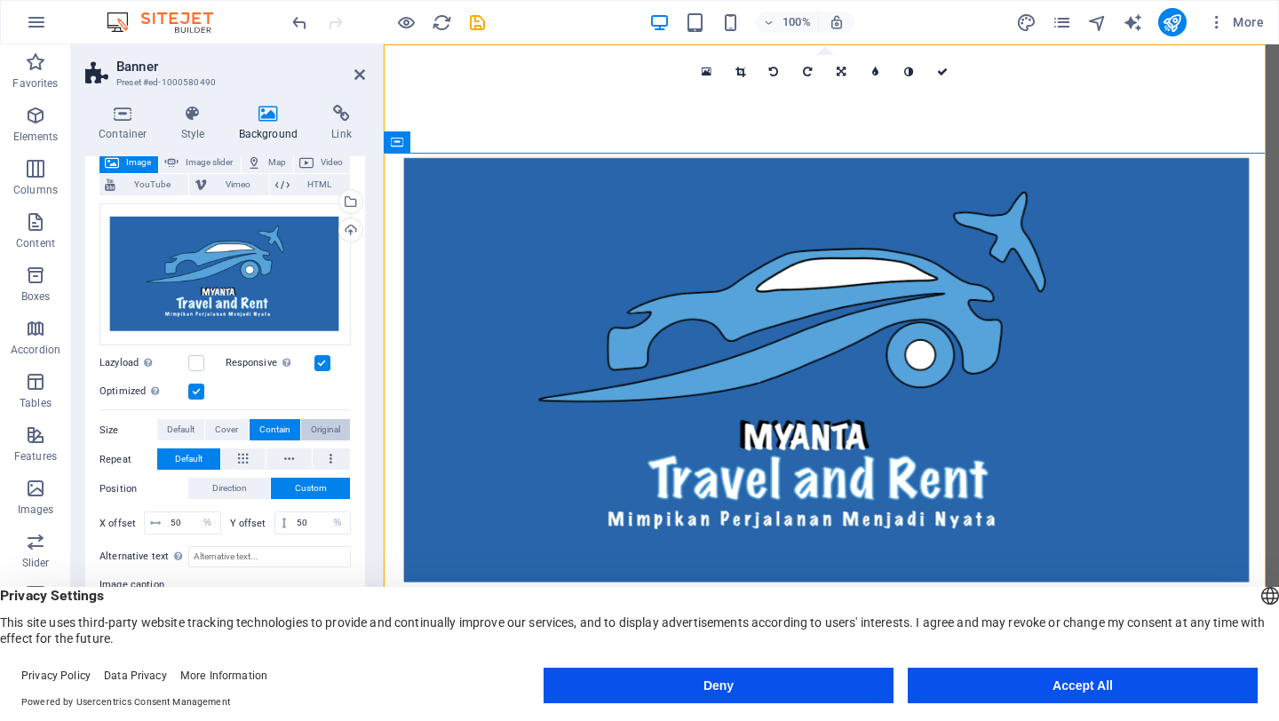
click at [337, 427] on button "Original" at bounding box center [325, 429] width 49 height 21
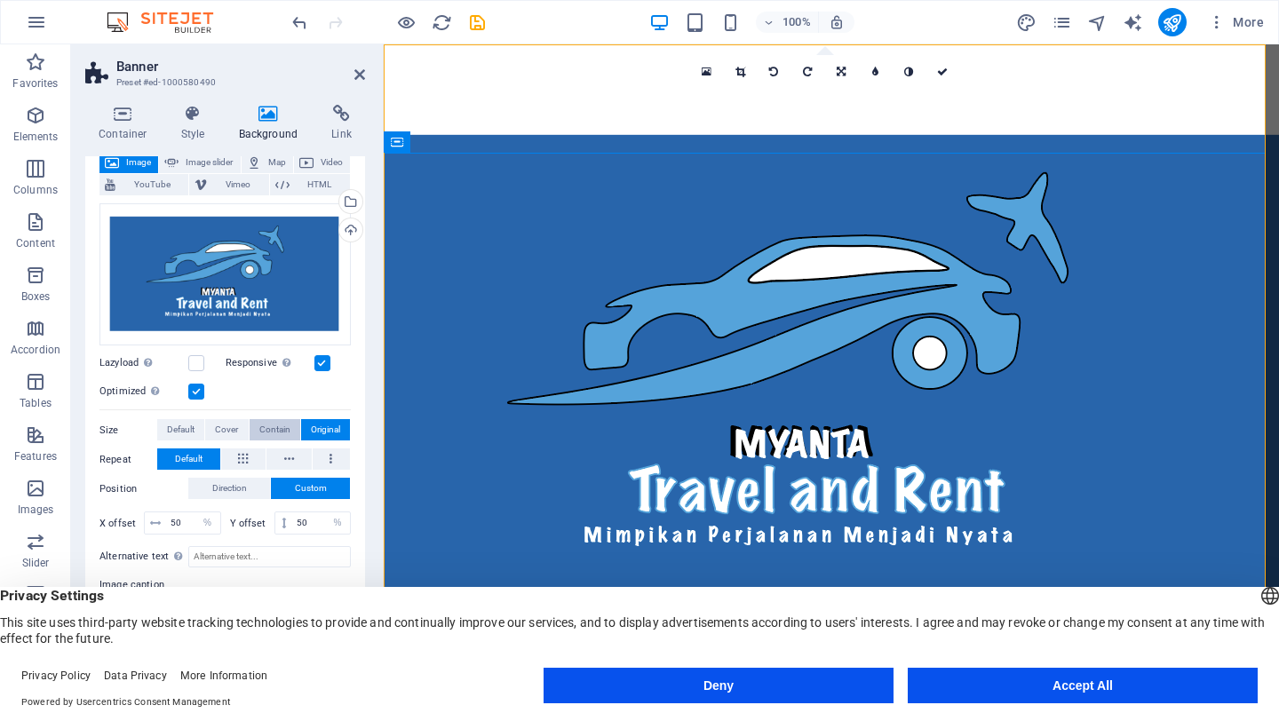
click at [286, 425] on span "Contain" at bounding box center [274, 429] width 31 height 21
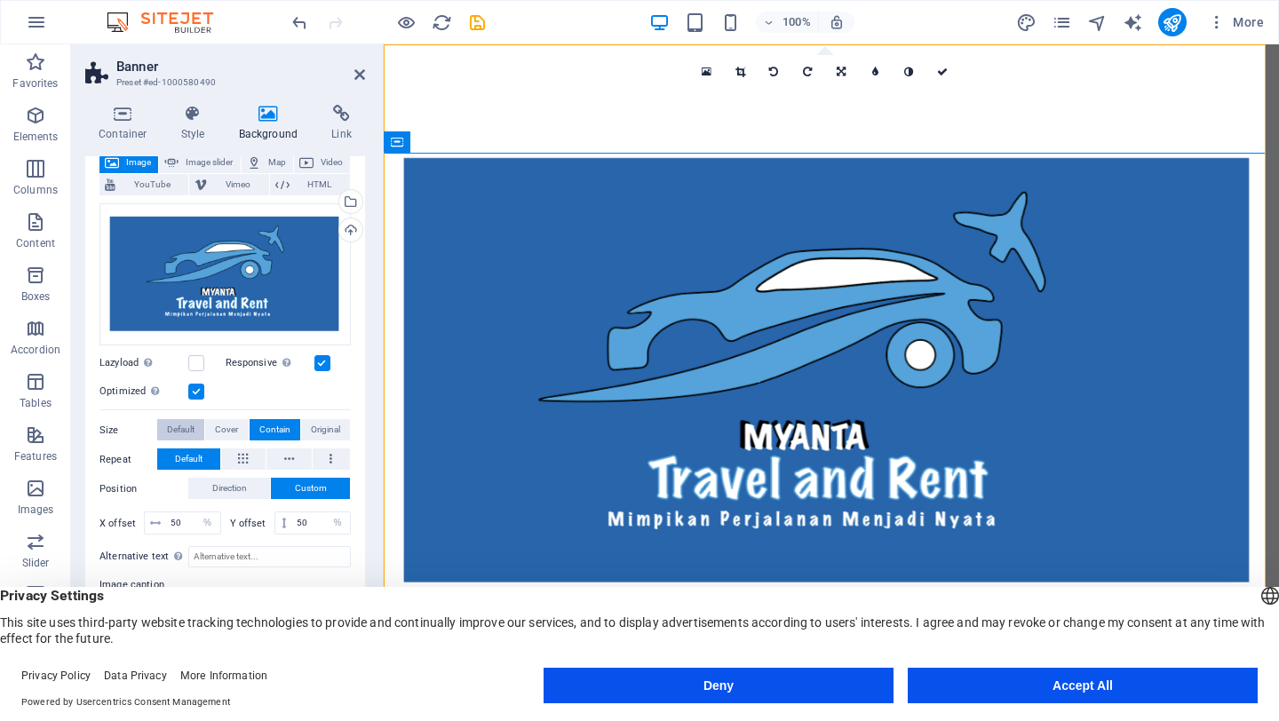
click at [186, 424] on span "Default" at bounding box center [181, 429] width 28 height 21
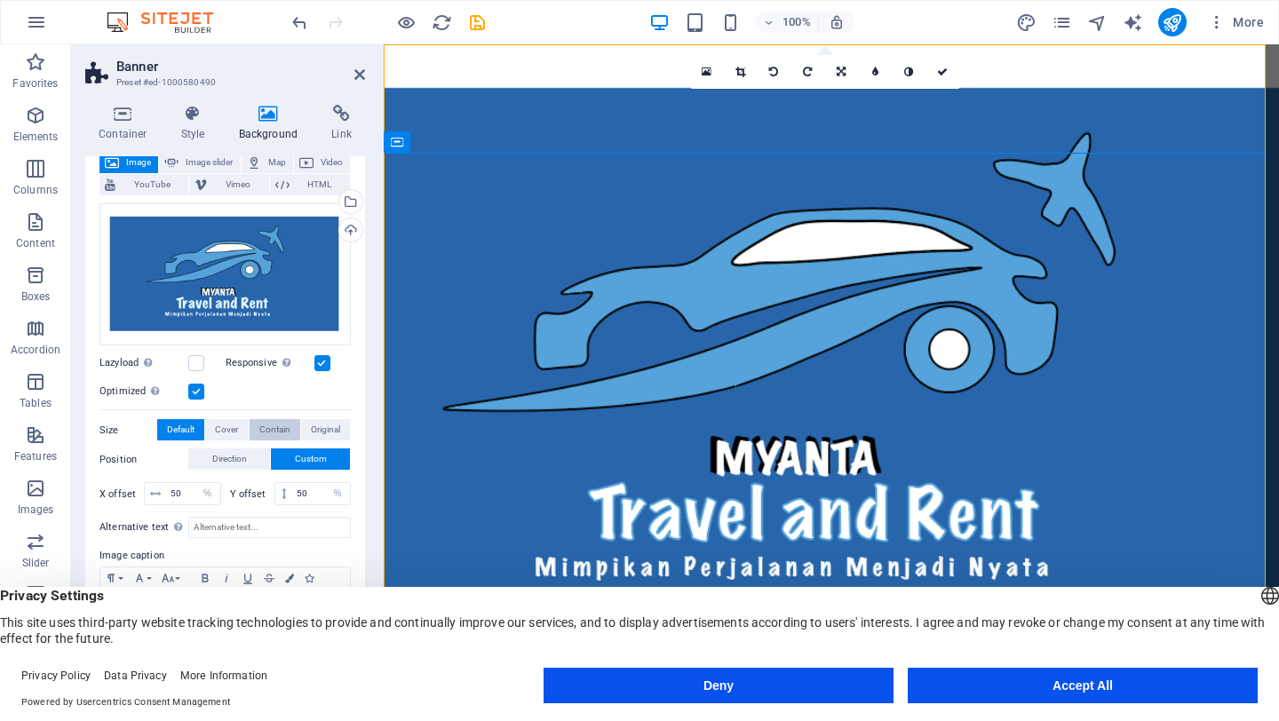
click at [288, 427] on button "Contain" at bounding box center [275, 429] width 51 height 21
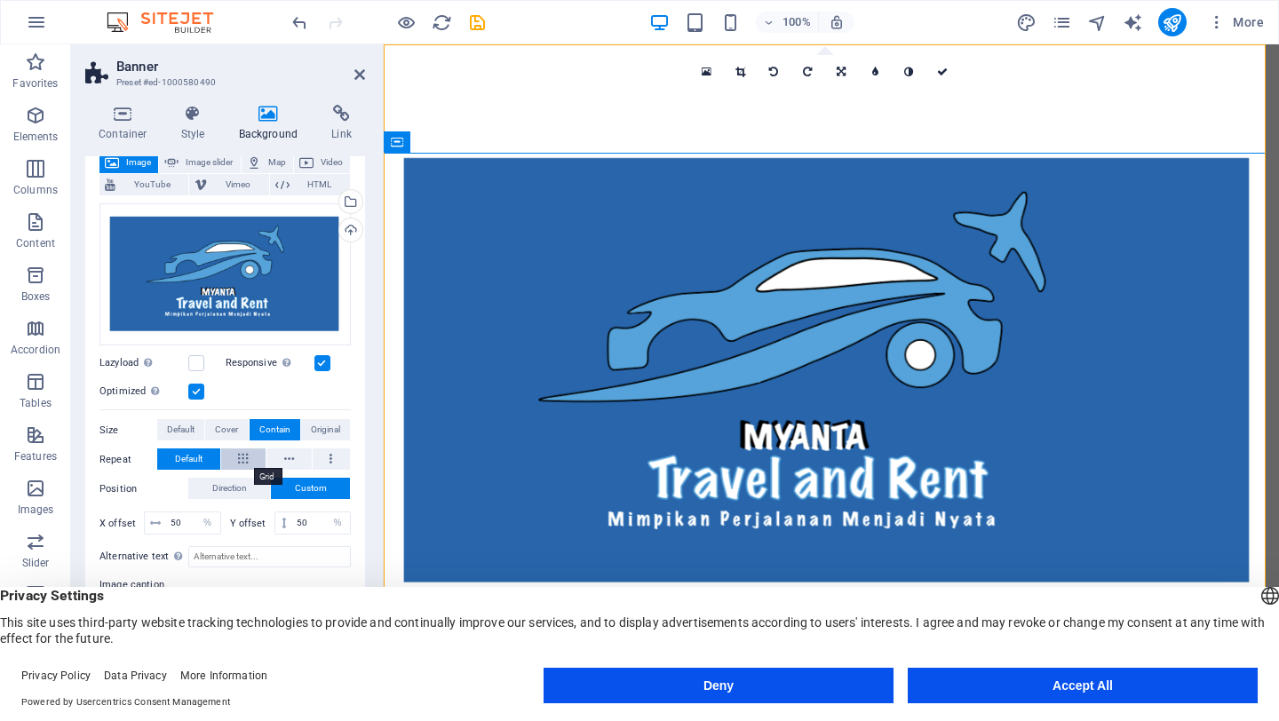
click at [257, 455] on button at bounding box center [243, 458] width 45 height 21
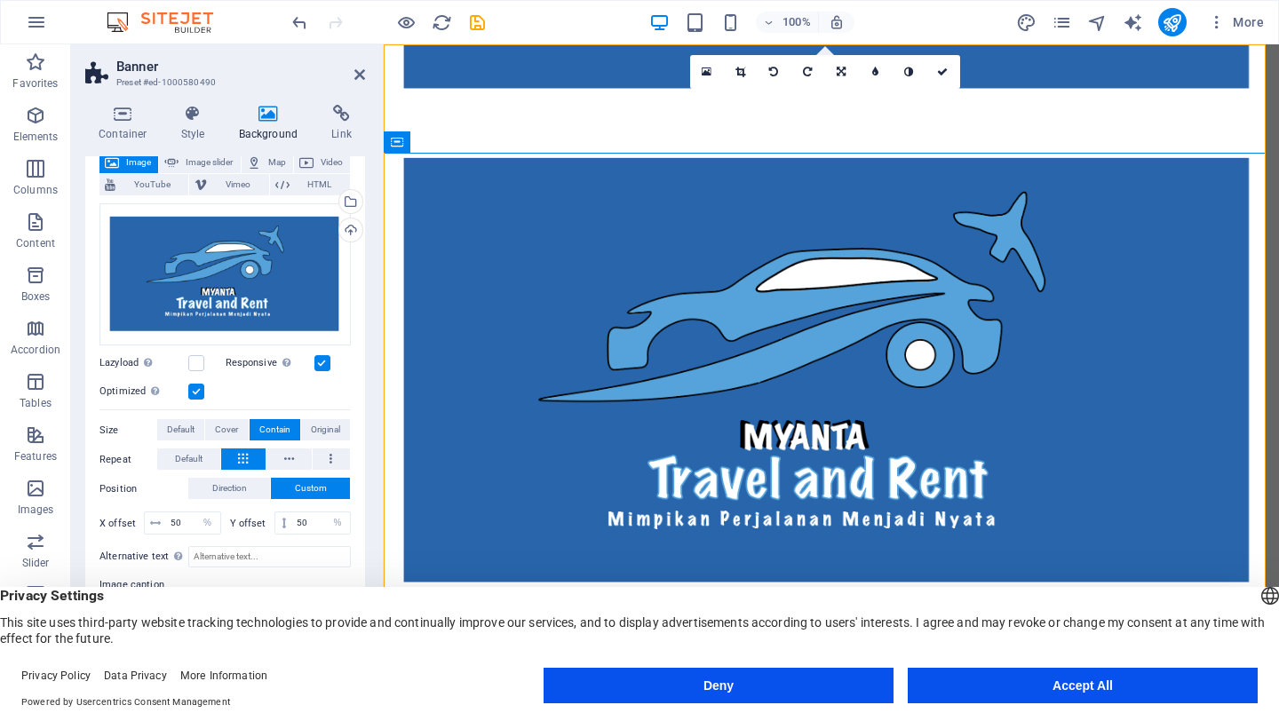
click at [257, 455] on button at bounding box center [243, 458] width 45 height 21
click at [197, 456] on span "Default" at bounding box center [189, 458] width 28 height 21
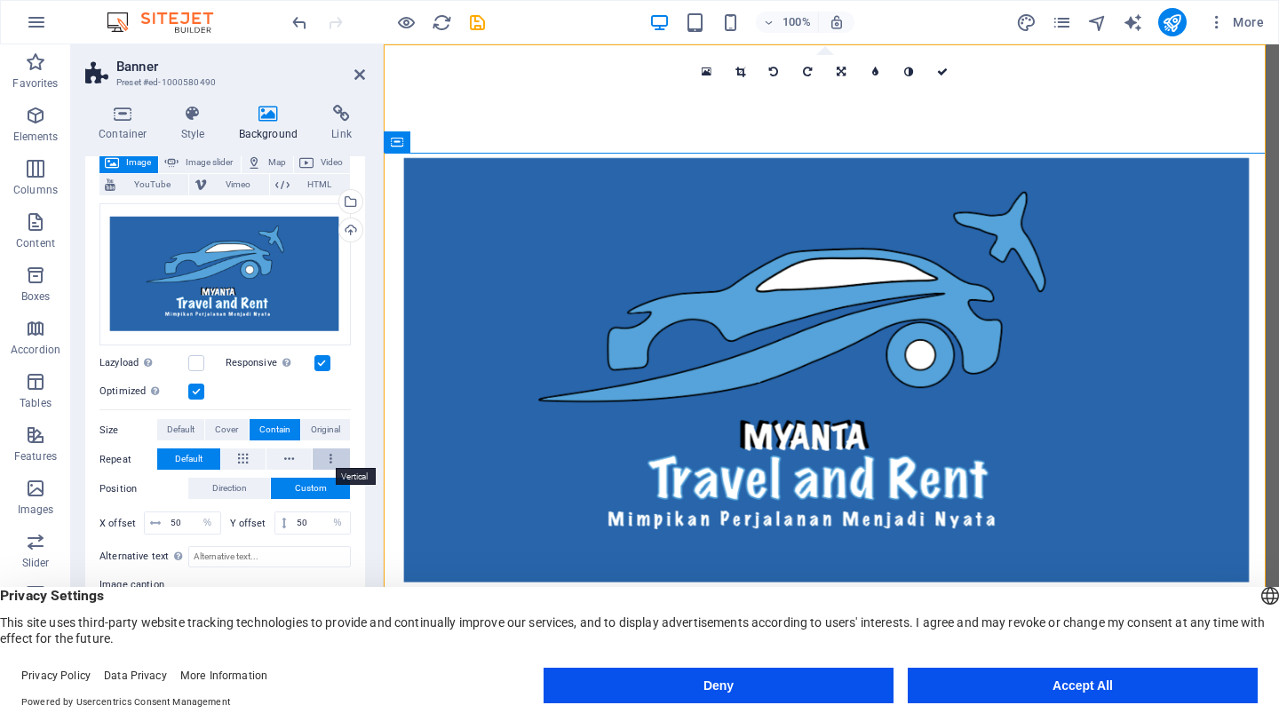
click at [314, 462] on button at bounding box center [332, 458] width 38 height 21
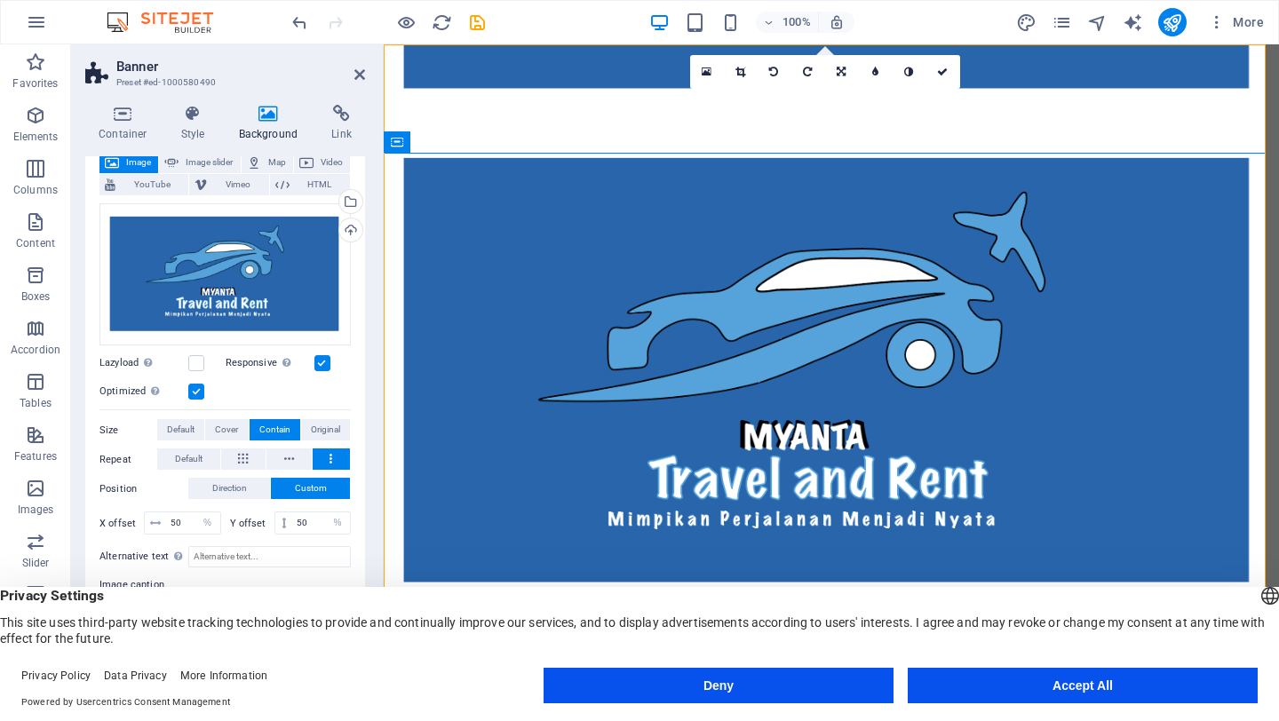
click at [314, 462] on button at bounding box center [332, 458] width 38 height 21
click at [290, 461] on icon at bounding box center [289, 458] width 10 height 21
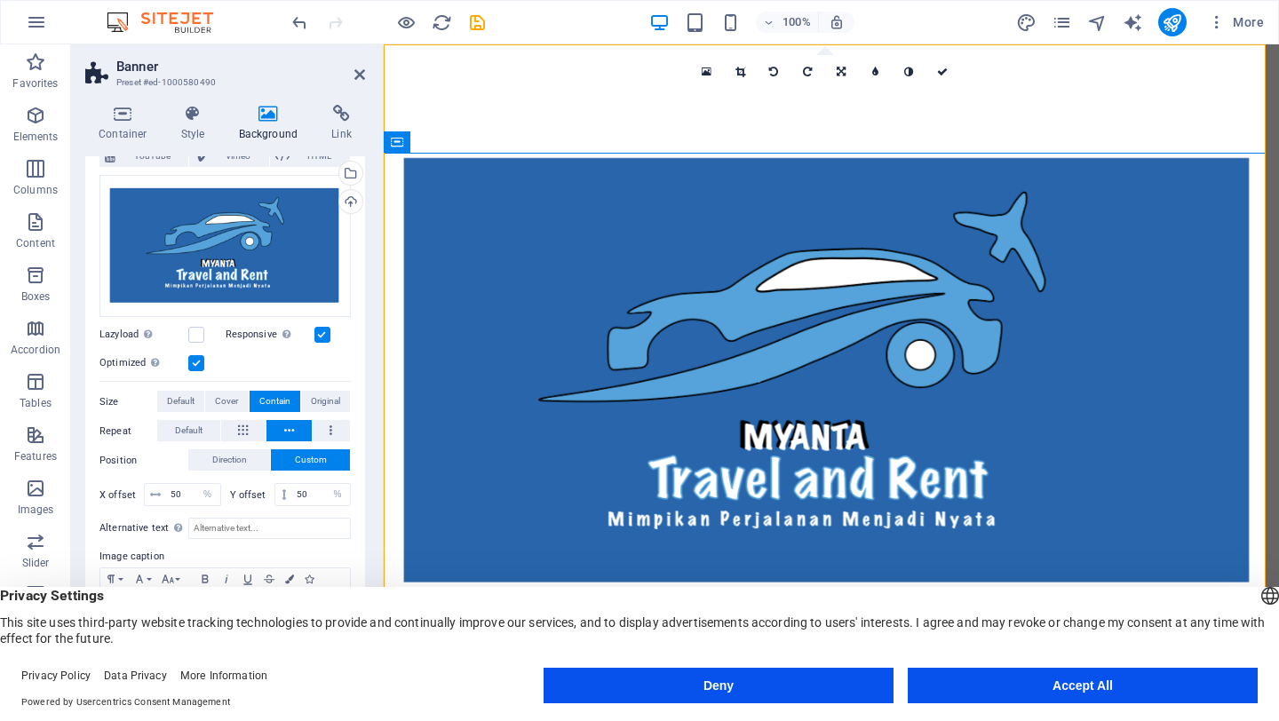
scroll to position [139, 0]
drag, startPoint x: 315, startPoint y: 493, endPoint x: 191, endPoint y: 487, distance: 124.5
click at [193, 488] on div "X offset 50 px rem % vh vw Y offset 50 px rem % vh vw" at bounding box center [224, 493] width 251 height 23
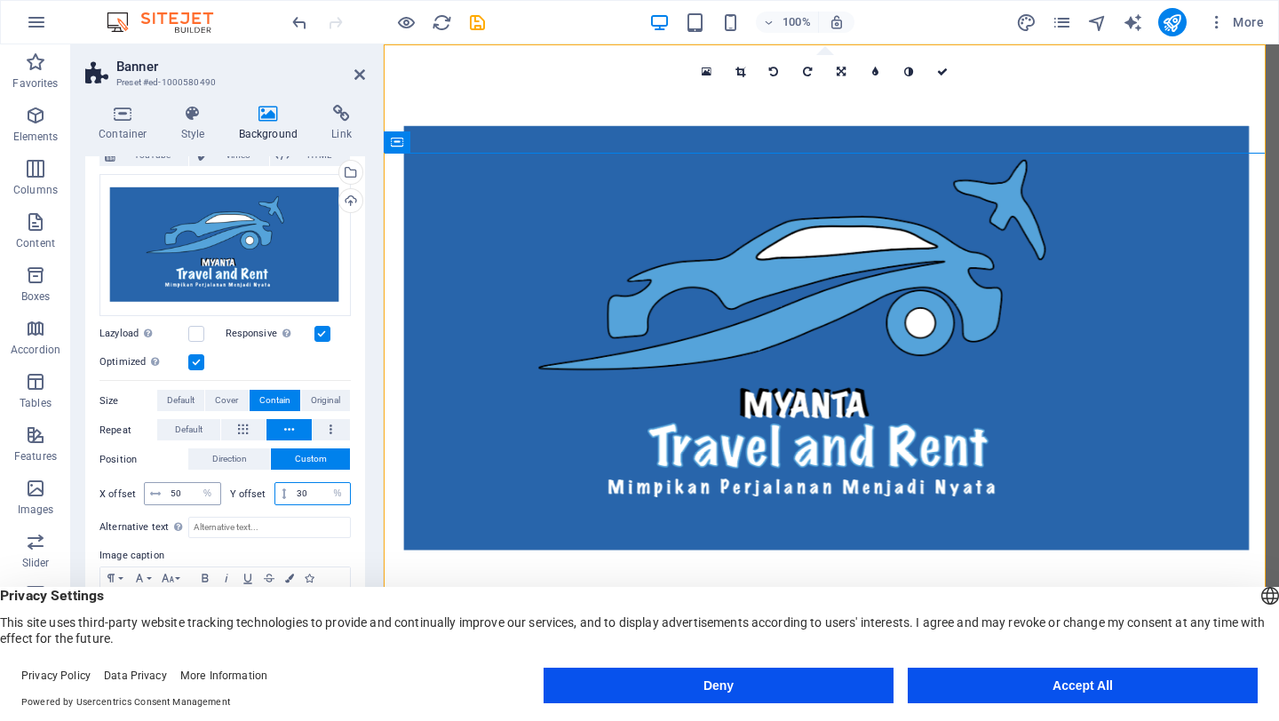
type input "30"
drag, startPoint x: 178, startPoint y: 492, endPoint x: 163, endPoint y: 492, distance: 14.2
click at [163, 492] on div "50 px rem % vh vw" at bounding box center [182, 493] width 77 height 23
type input "30"
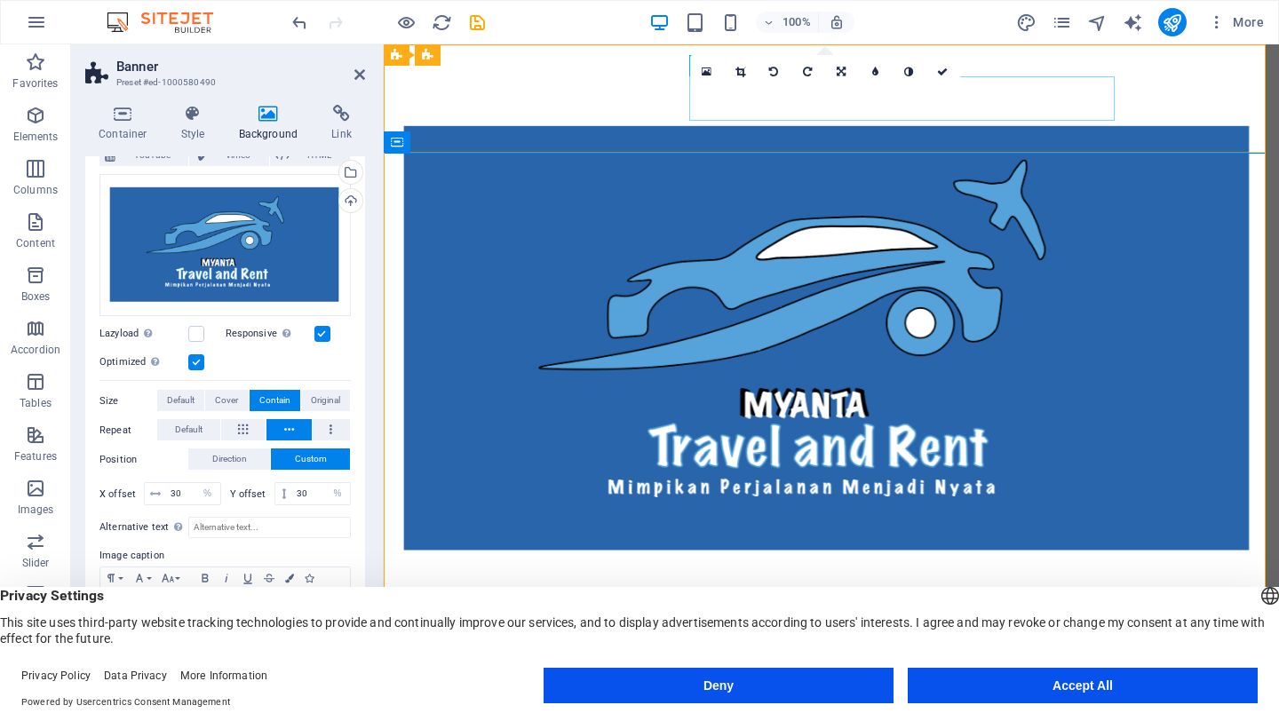
click at [993, 694] on button "Accept All" at bounding box center [1083, 686] width 350 height 36
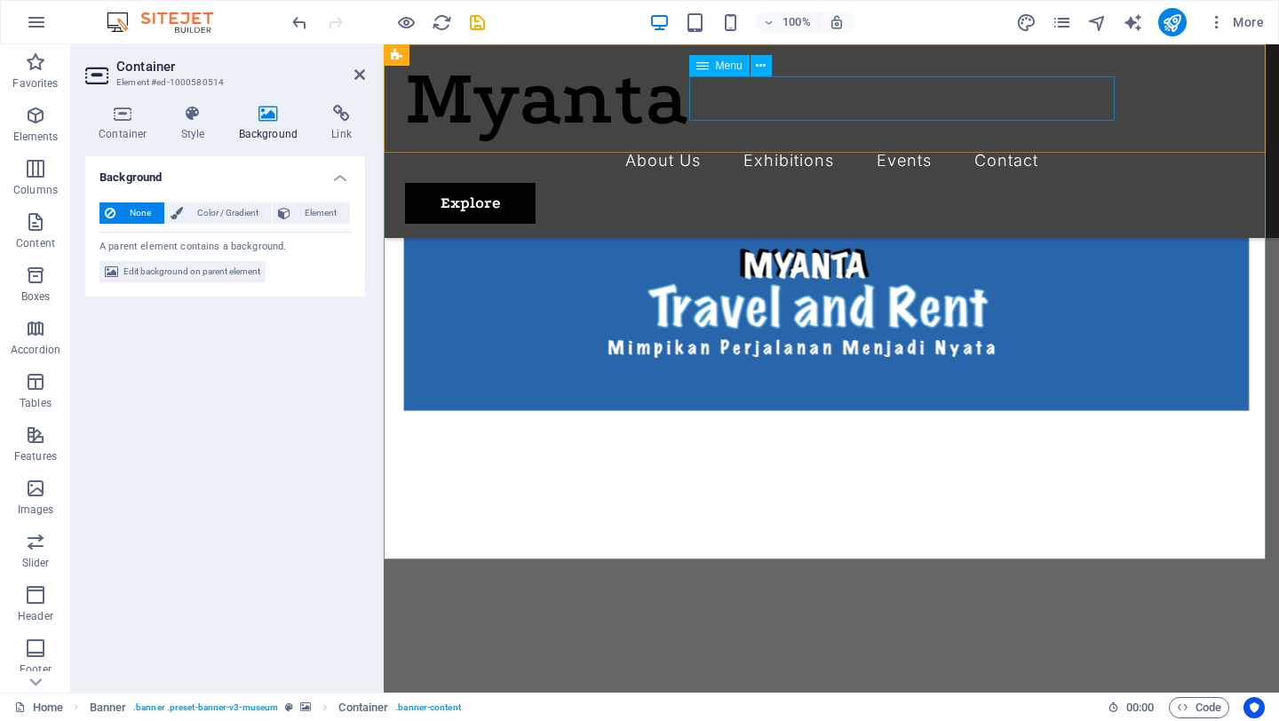
click at [978, 139] on nav "About Us Exhibitions Events Contact" at bounding box center [831, 161] width 853 height 44
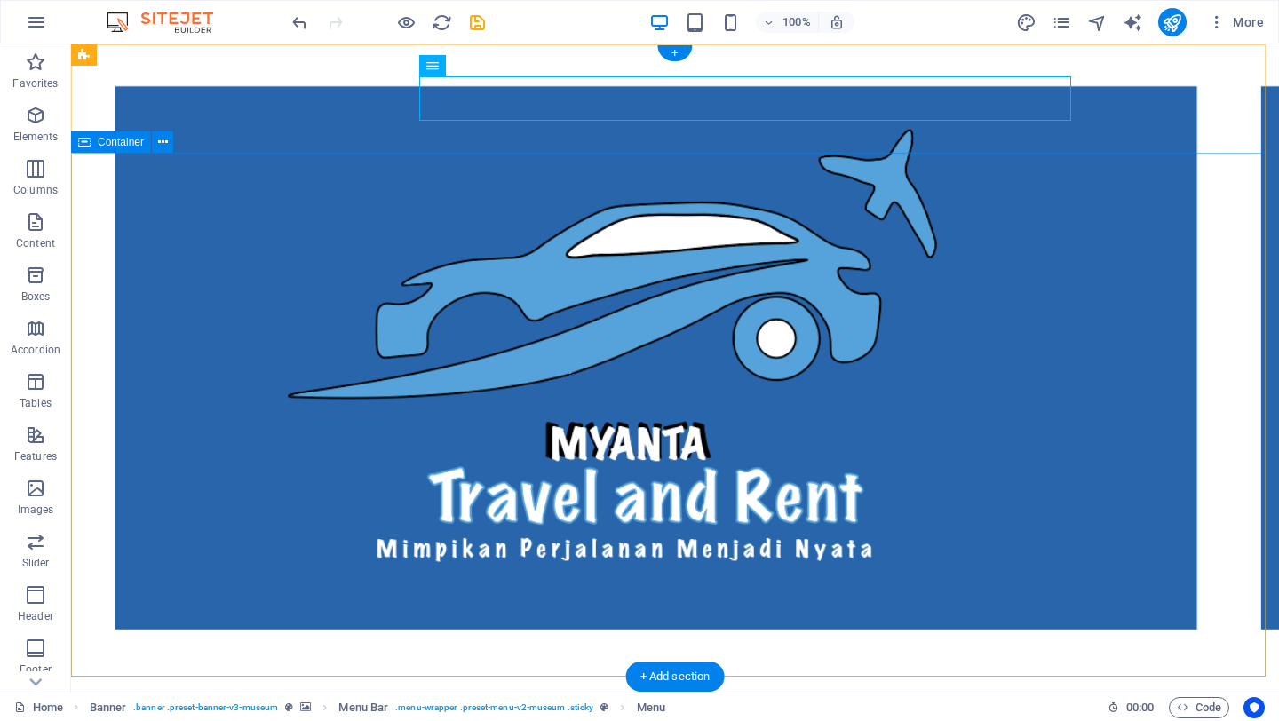
scroll to position [337, 0]
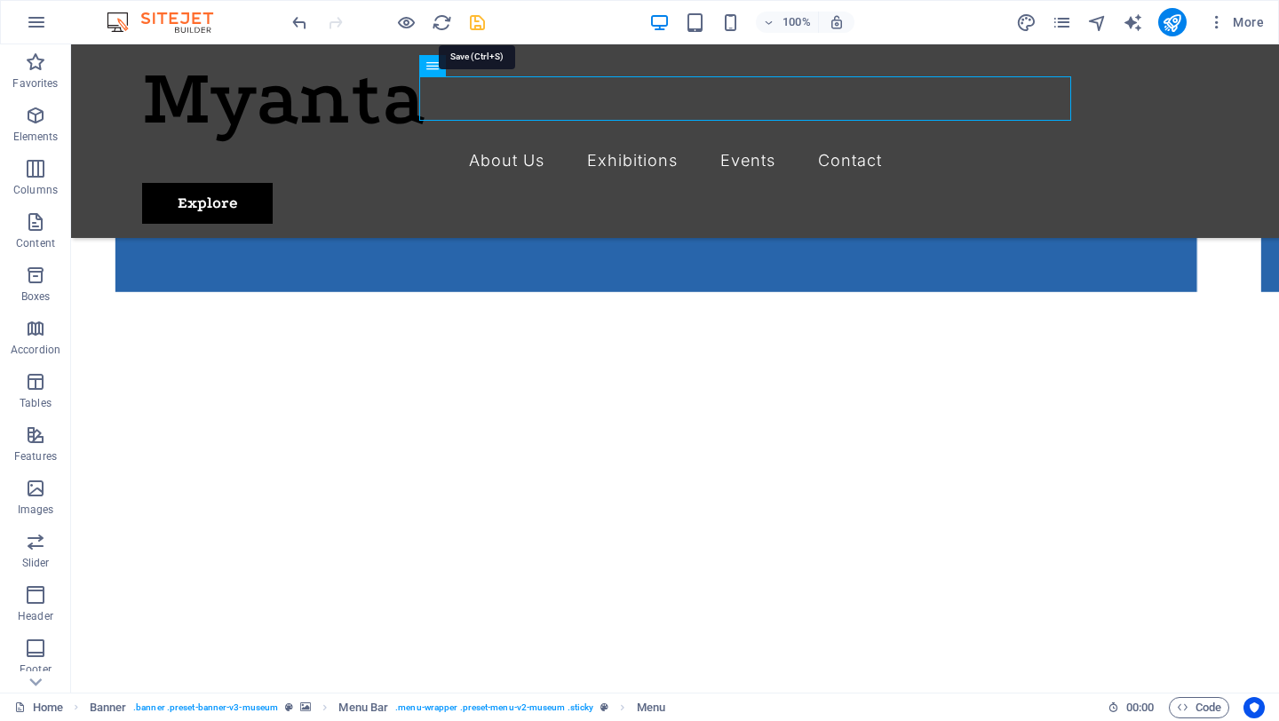
click at [486, 22] on icon "save" at bounding box center [477, 22] width 20 height 20
checkbox input "false"
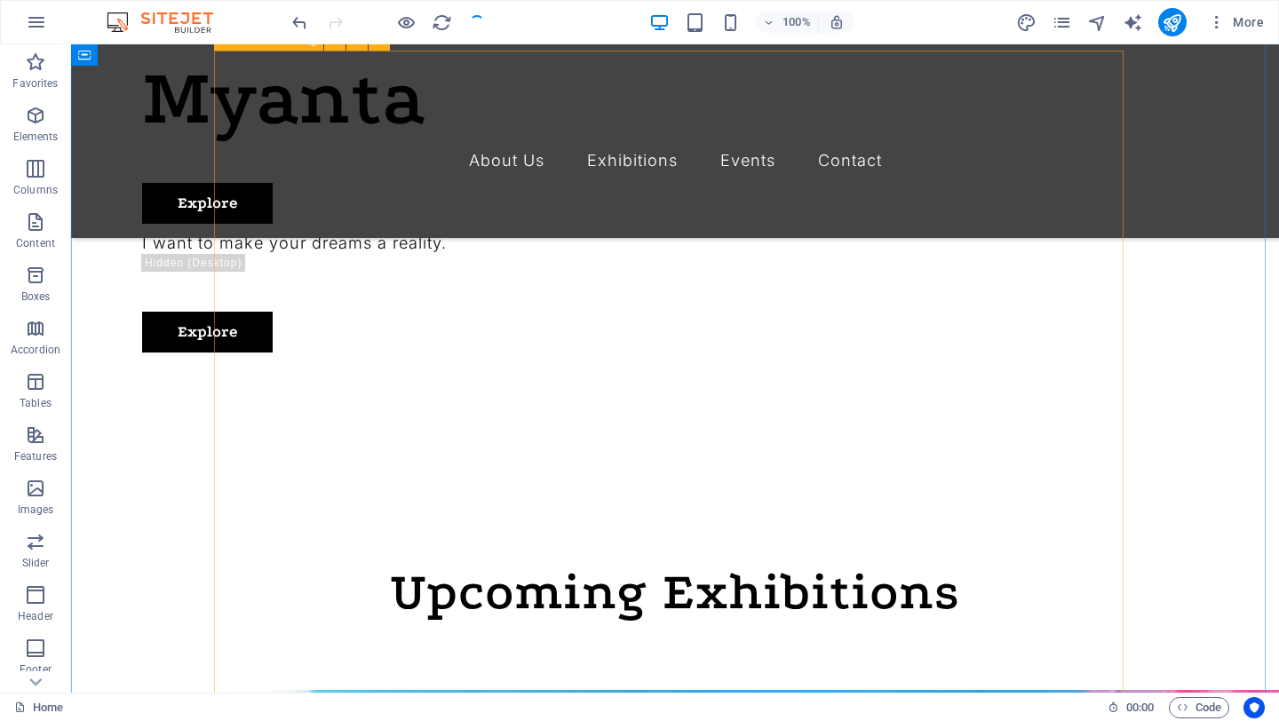
scroll to position [898, 0]
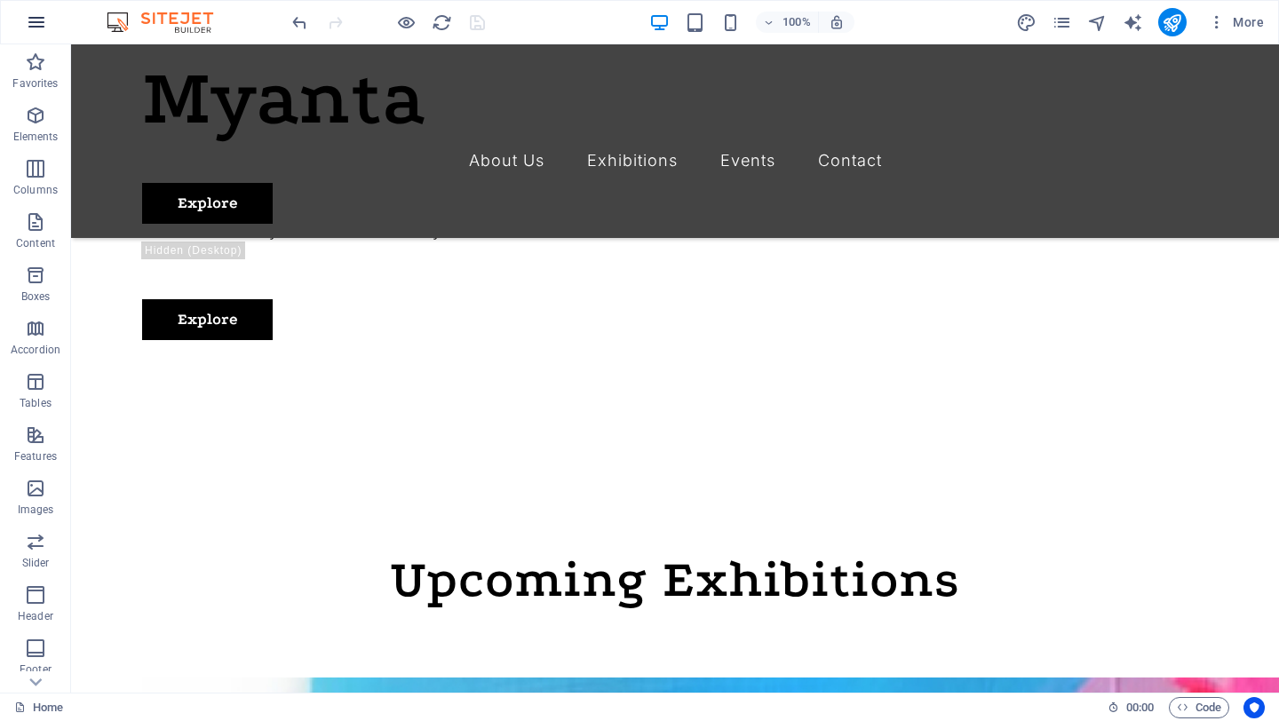
click at [31, 30] on icon "button" at bounding box center [36, 22] width 21 height 21
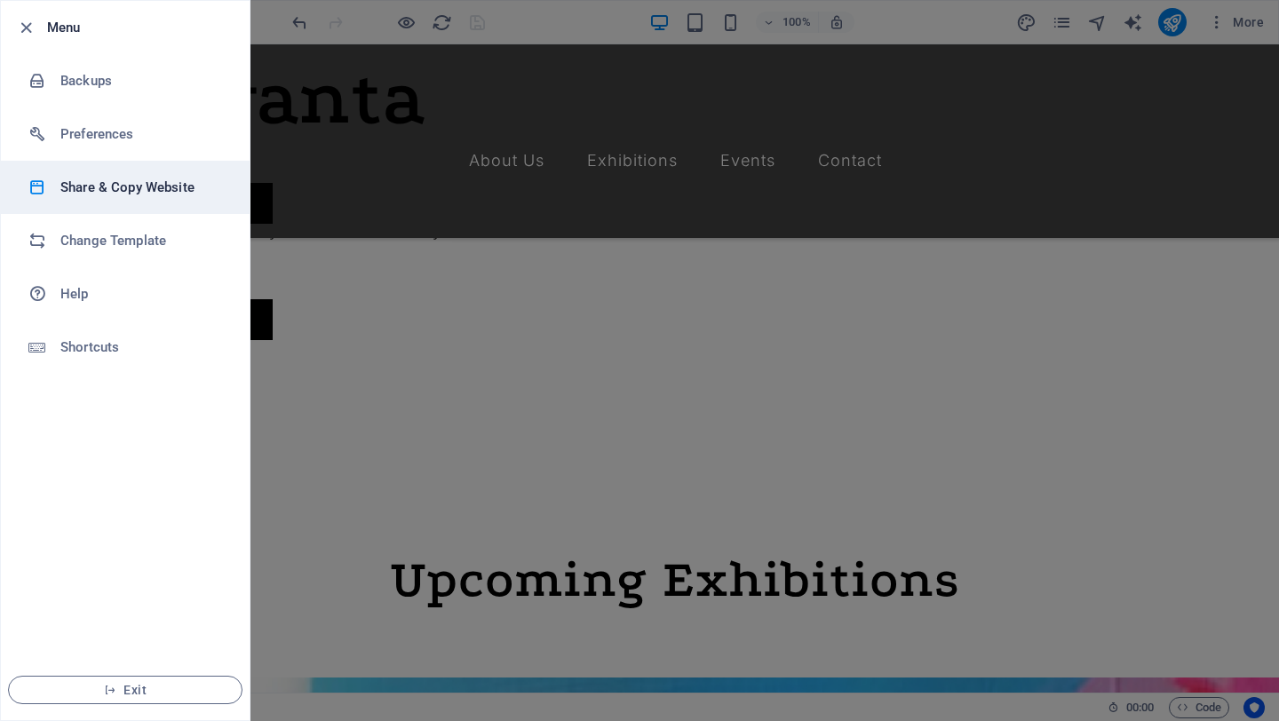
click at [99, 201] on li "Share & Copy Website" at bounding box center [125, 187] width 249 height 53
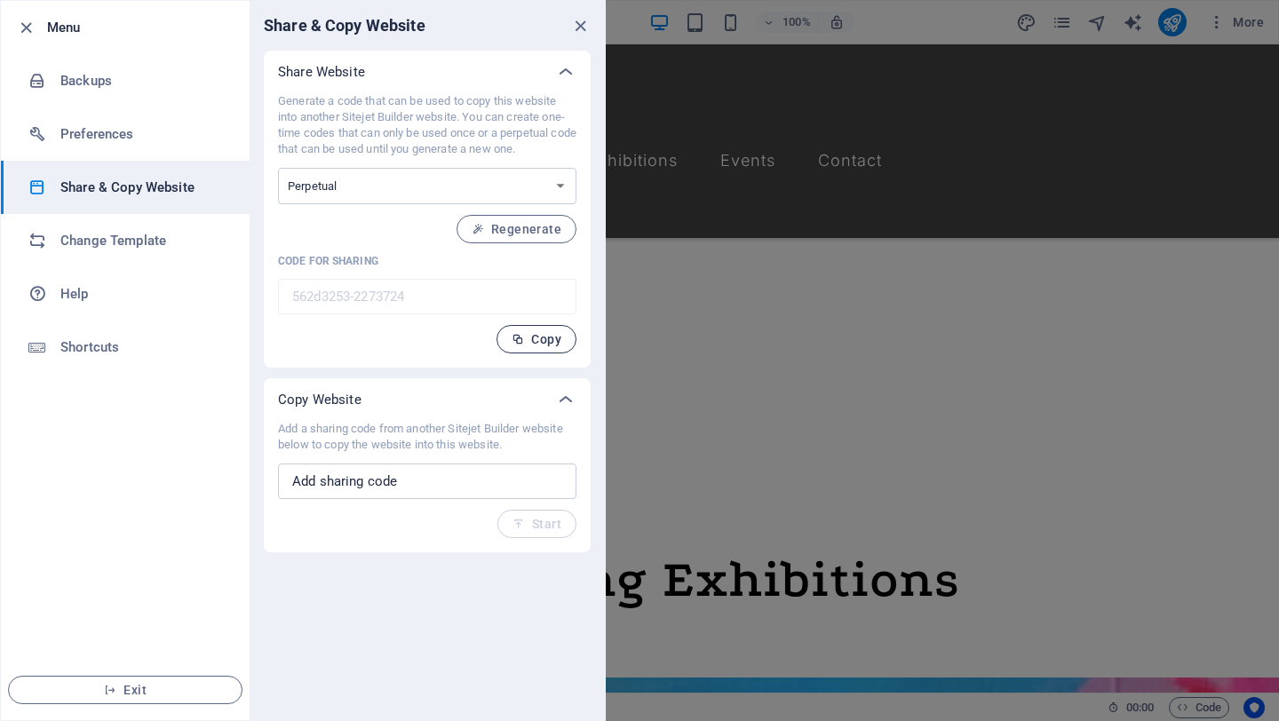
click at [527, 336] on span "Copy" at bounding box center [537, 339] width 50 height 14
click at [1135, 275] on div at bounding box center [639, 360] width 1279 height 721
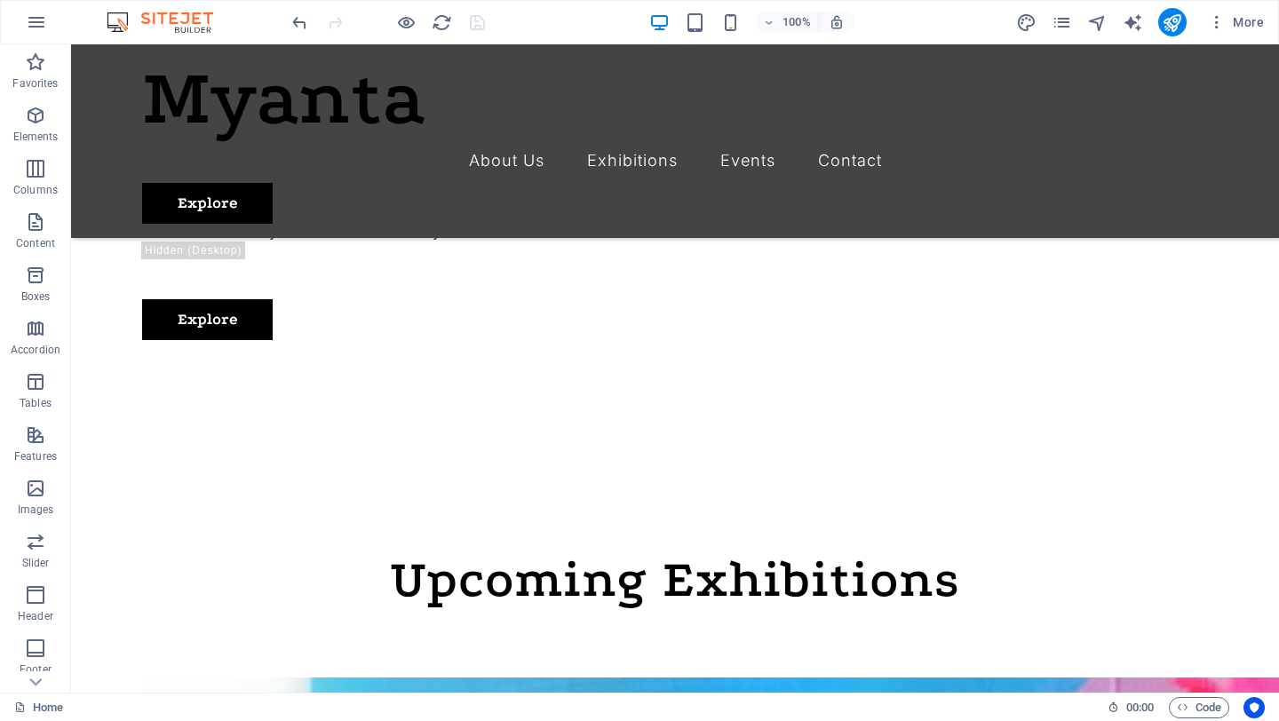
click at [475, 15] on div at bounding box center [388, 22] width 199 height 28
click at [1218, 26] on icon "button" at bounding box center [1217, 22] width 18 height 18
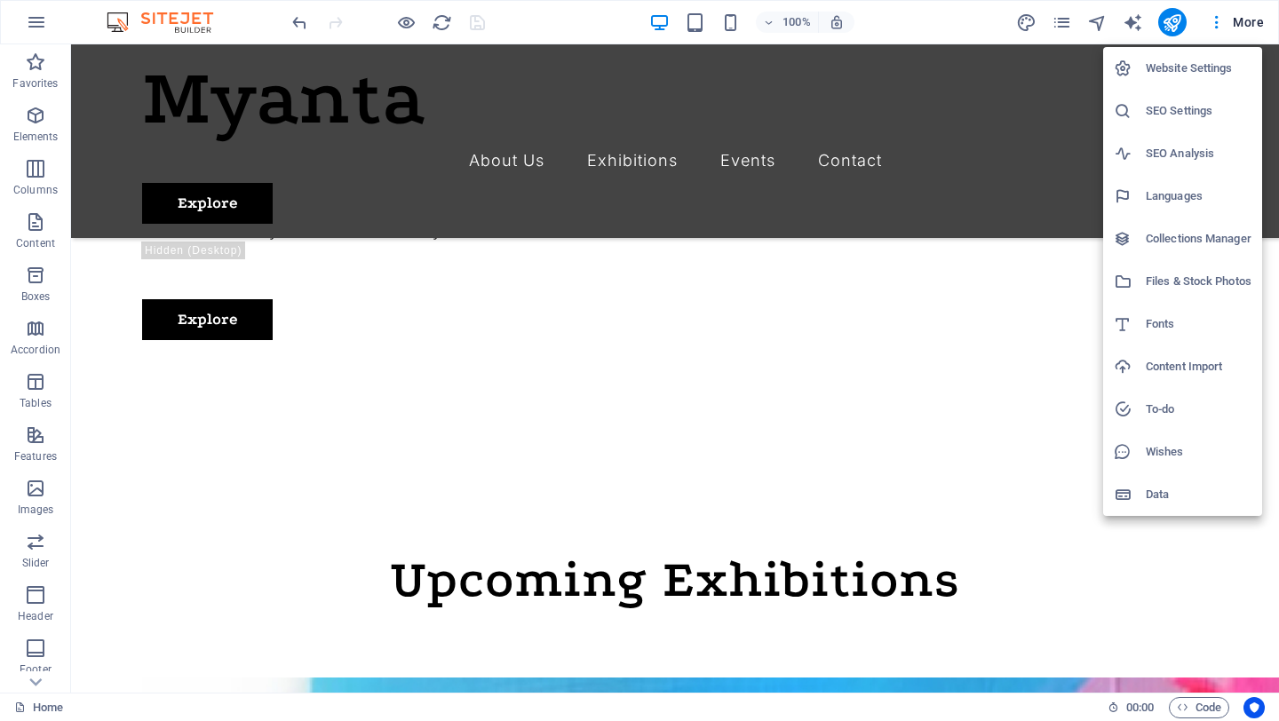
click at [1240, 20] on div at bounding box center [639, 360] width 1279 height 721
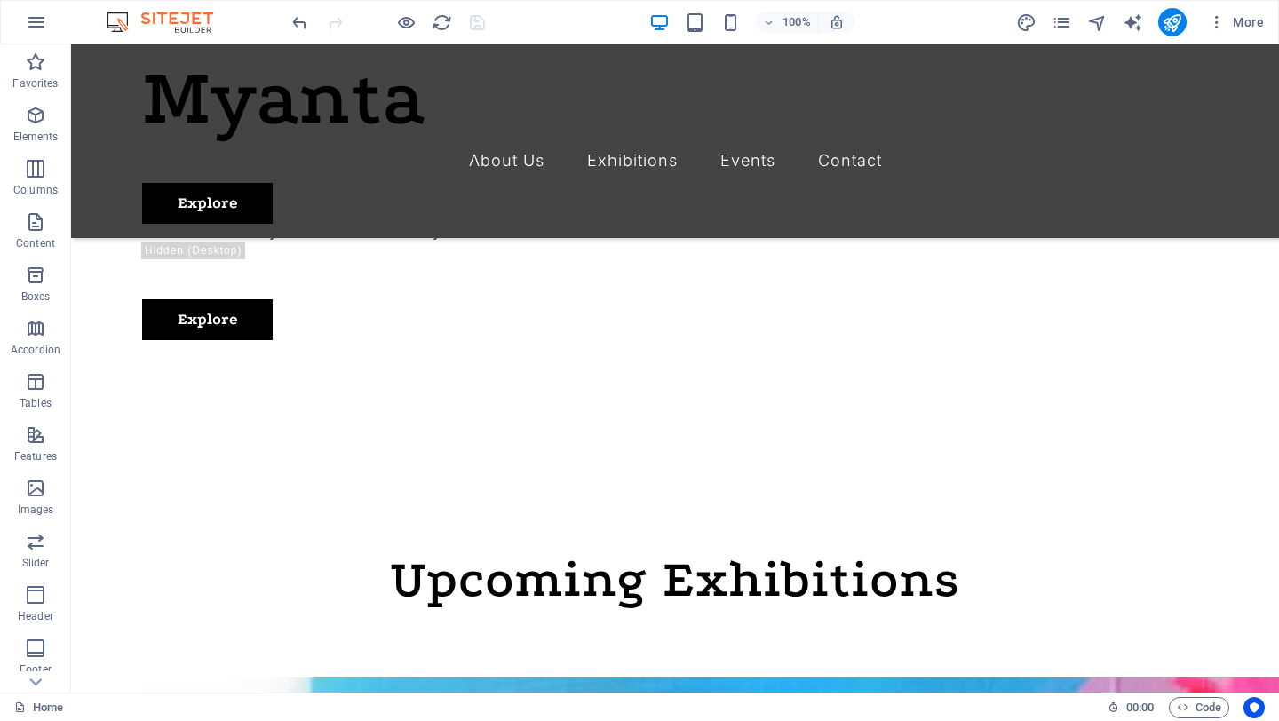
click at [1240, 20] on span "More" at bounding box center [1236, 22] width 56 height 18
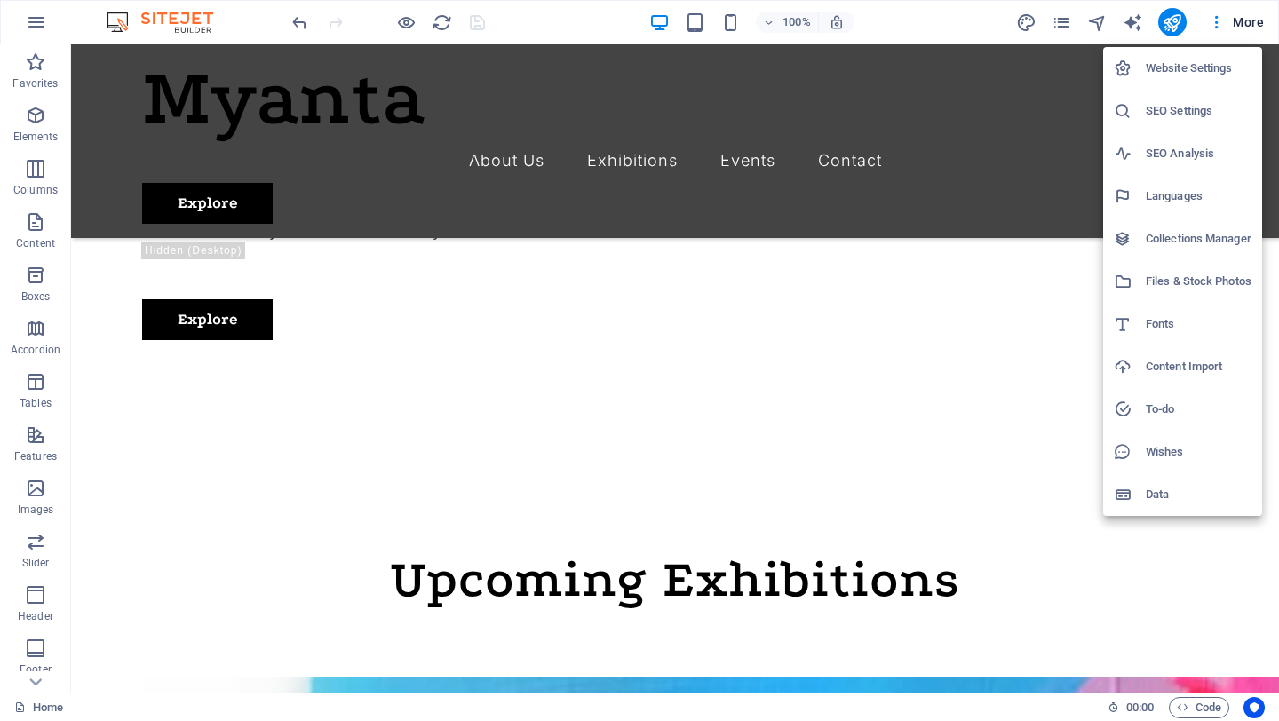
click at [1213, 568] on div at bounding box center [639, 360] width 1279 height 721
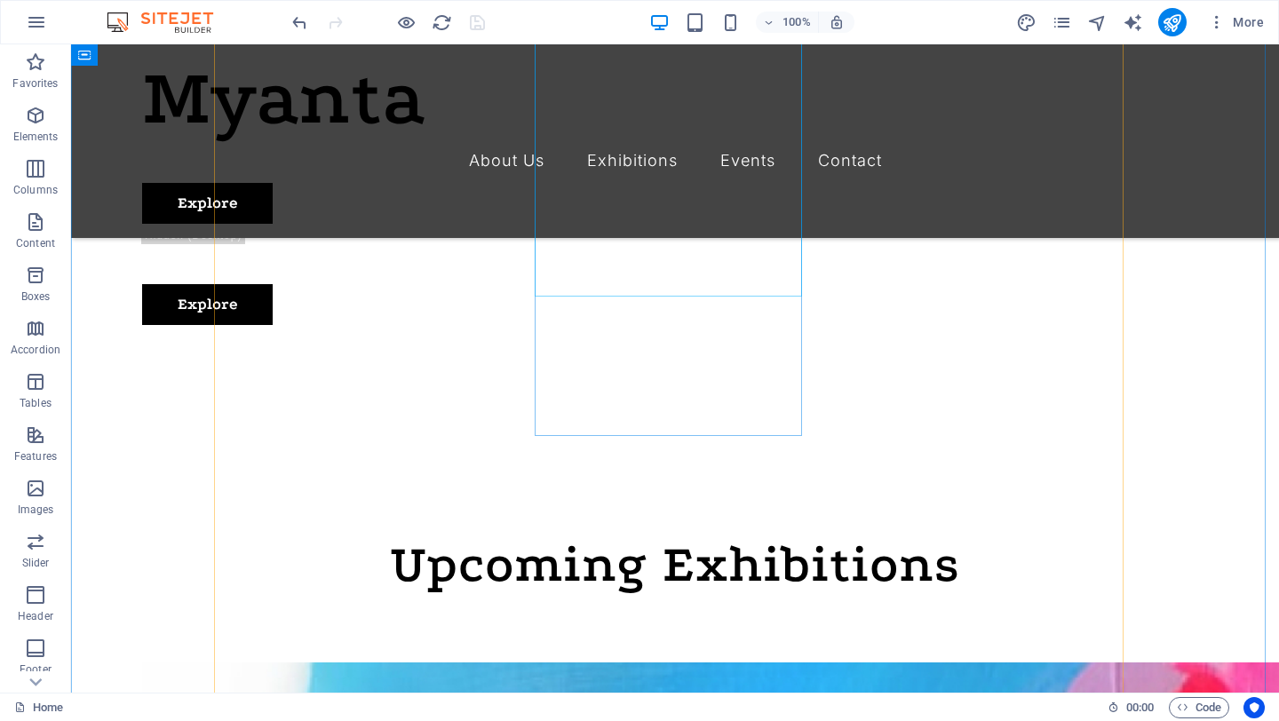
scroll to position [914, 0]
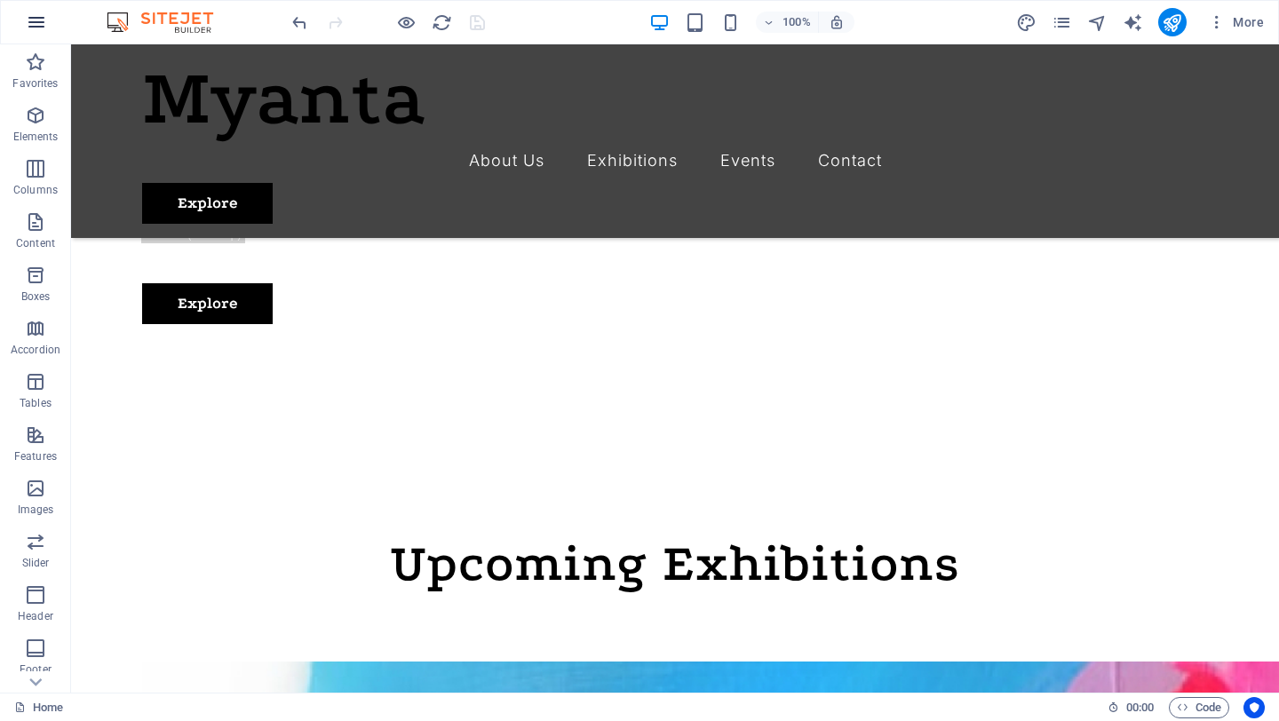
click at [53, 27] on button "button" at bounding box center [36, 22] width 43 height 43
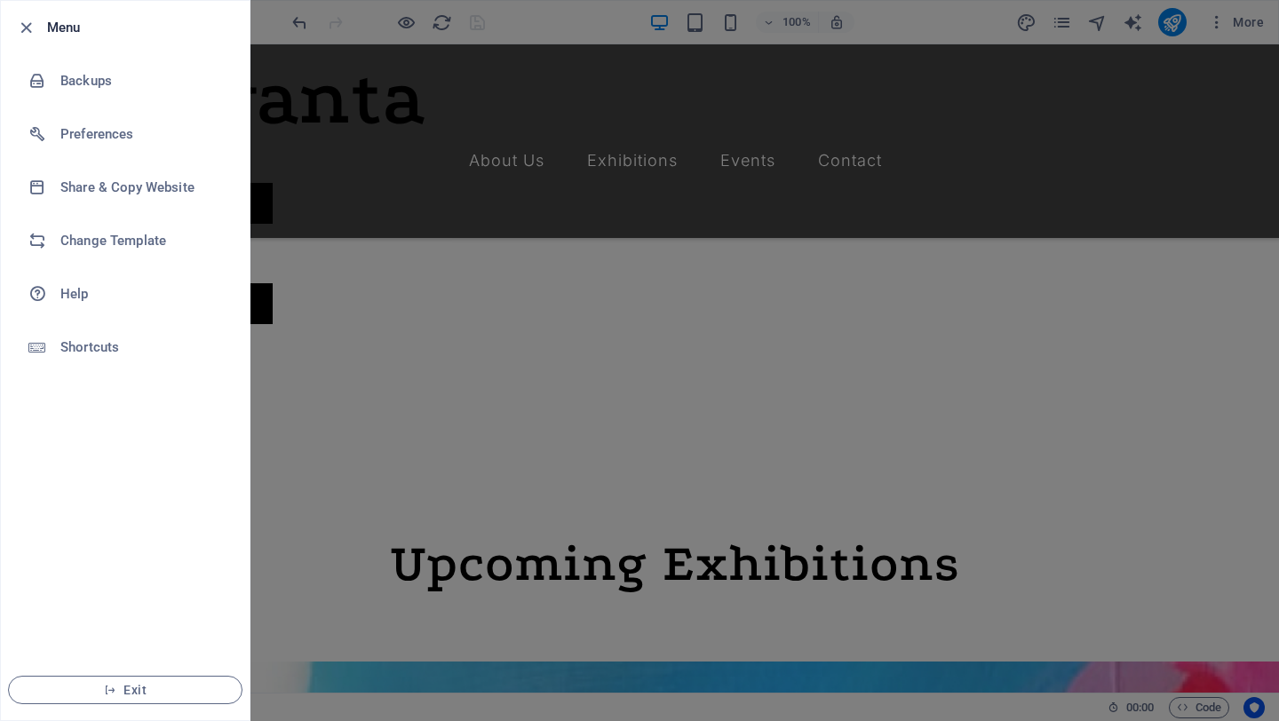
click at [593, 74] on div at bounding box center [639, 360] width 1279 height 721
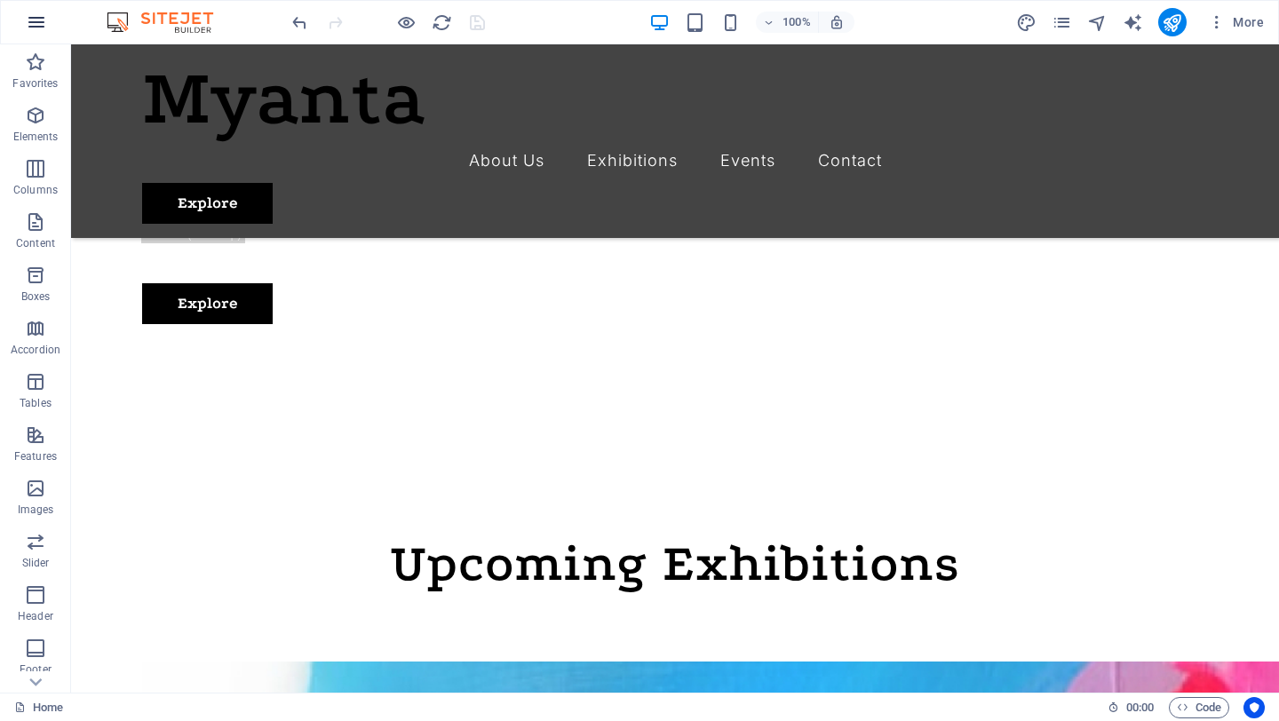
click at [37, 27] on icon "button" at bounding box center [36, 22] width 21 height 21
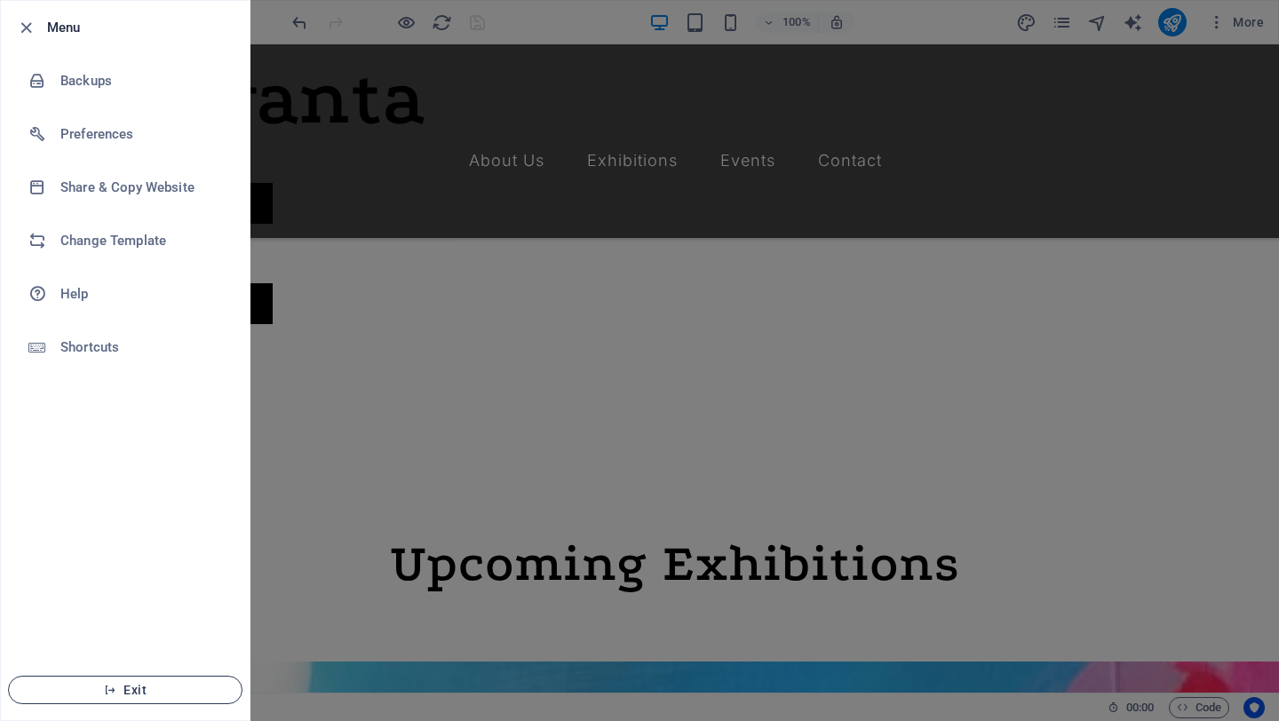
click at [164, 699] on button "Exit" at bounding box center [125, 690] width 234 height 28
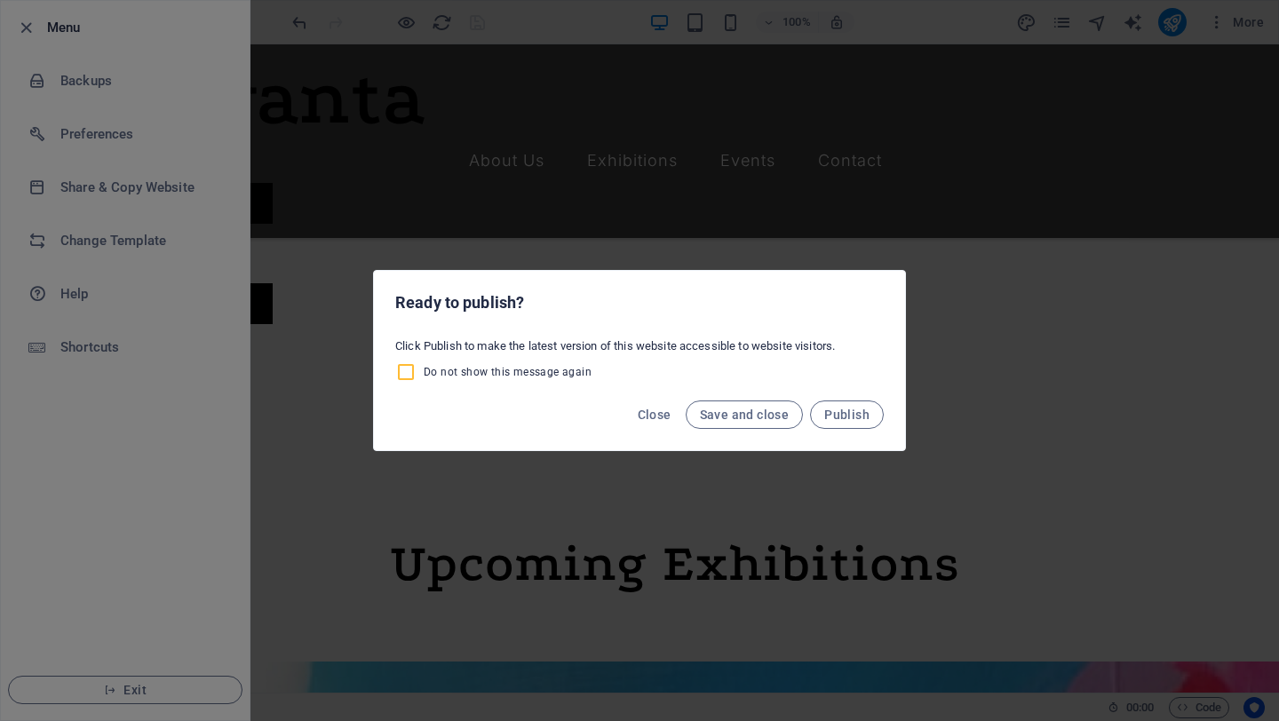
click at [417, 375] on input "Do not show this message again" at bounding box center [409, 371] width 28 height 21
checkbox input "true"
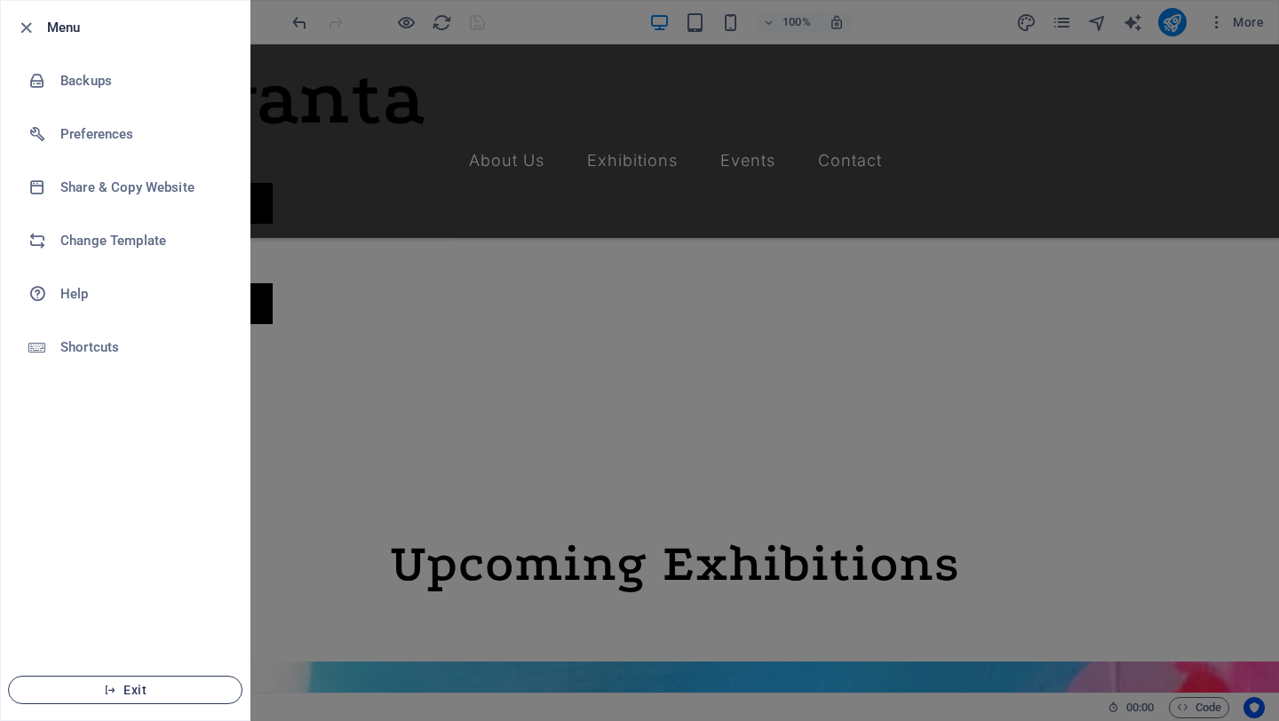
click at [192, 692] on span "Exit" at bounding box center [125, 690] width 204 height 14
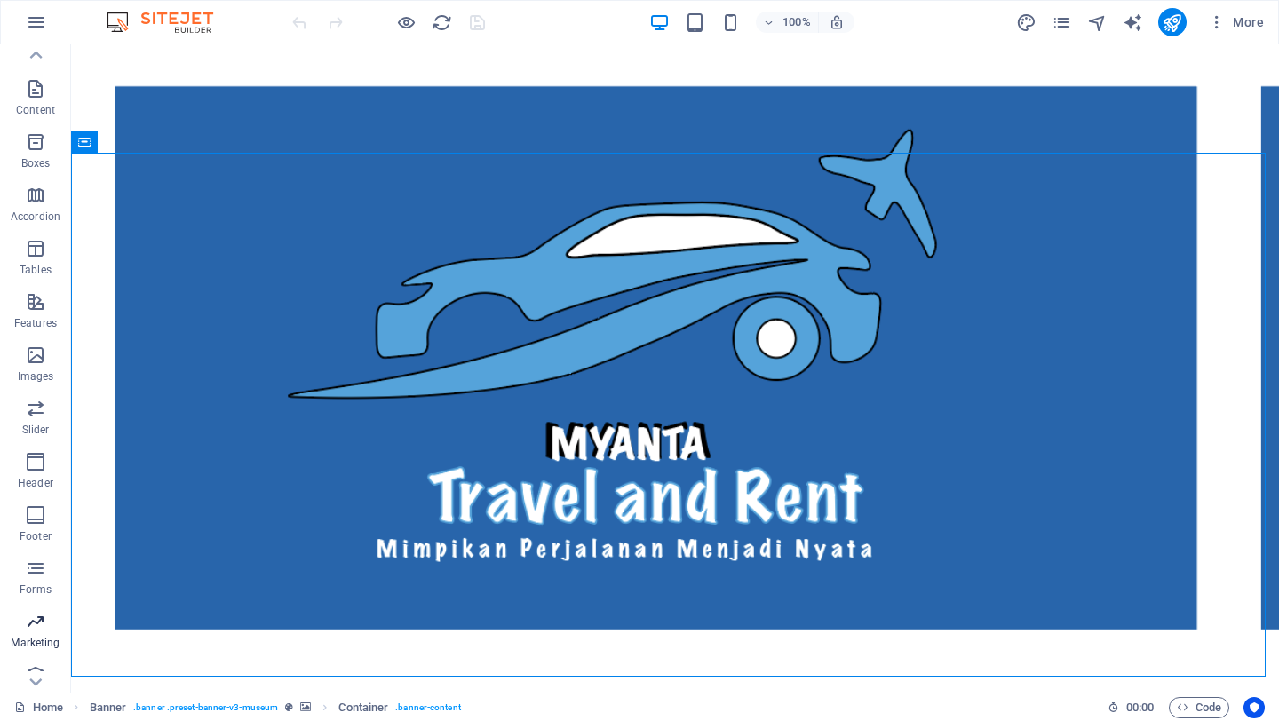
scroll to position [151, 0]
click at [52, 14] on button "button" at bounding box center [36, 22] width 43 height 43
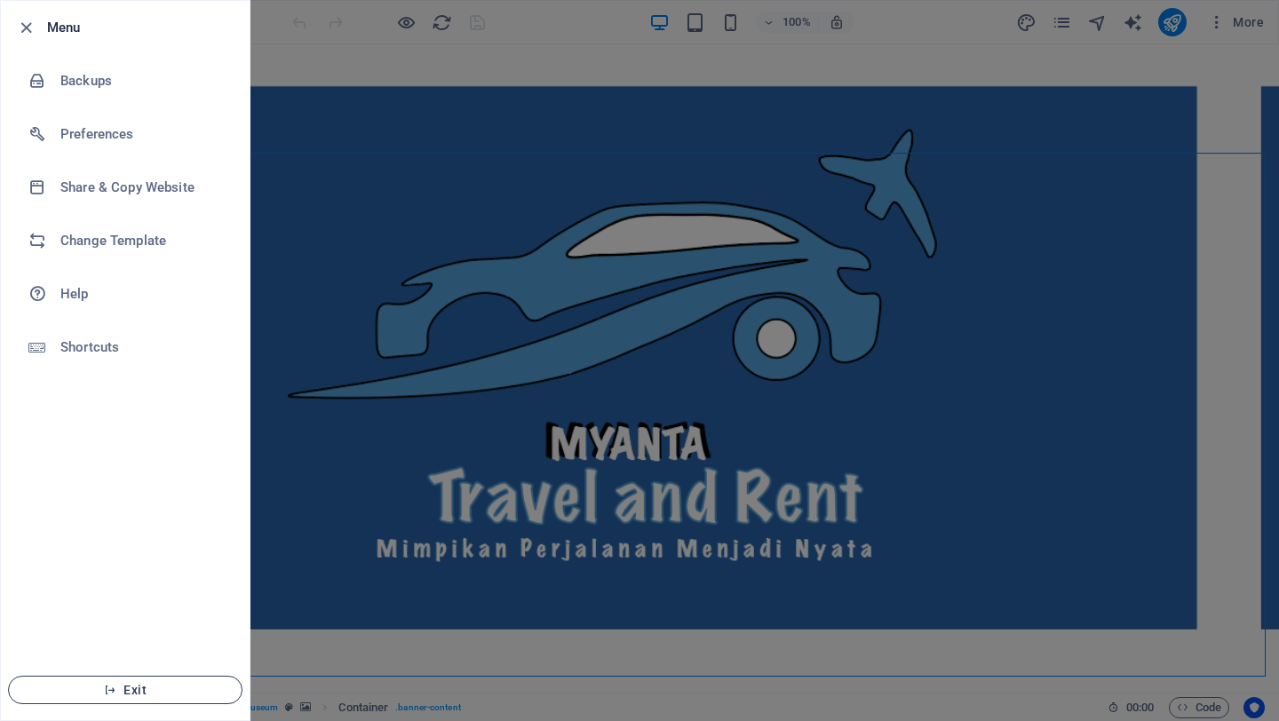
click at [114, 686] on icon "button" at bounding box center [110, 690] width 12 height 12
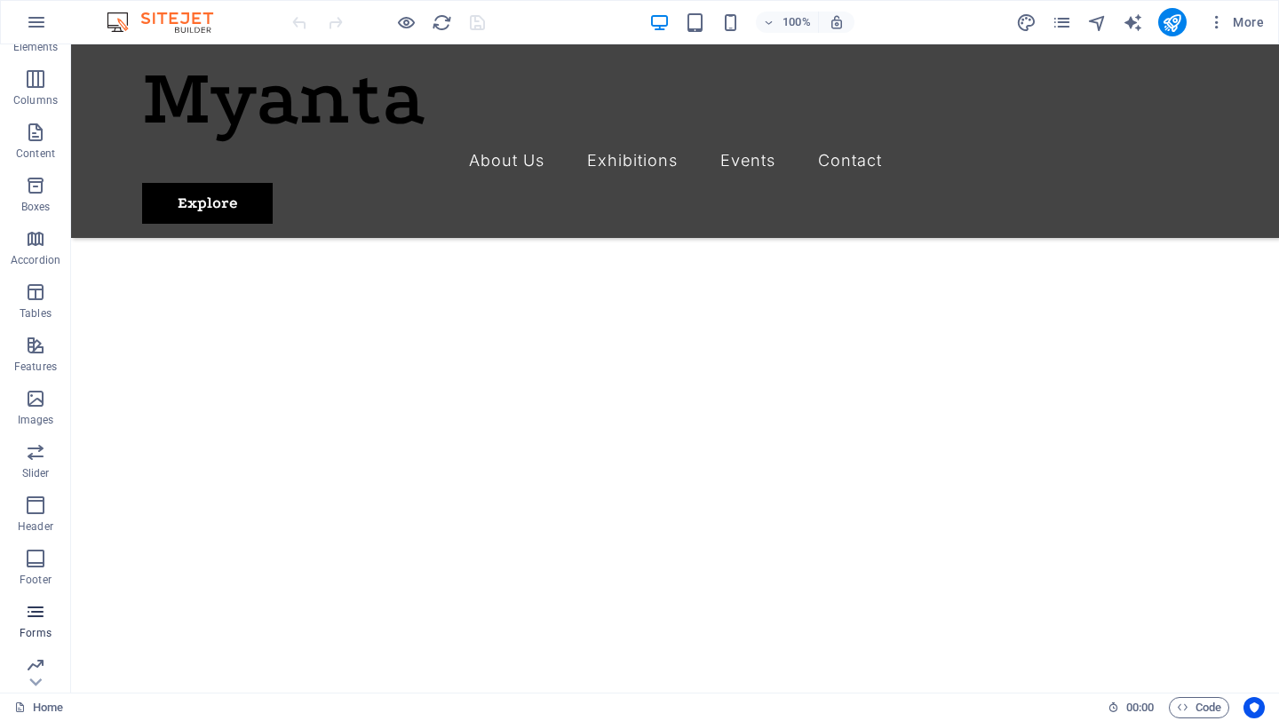
scroll to position [151, 0]
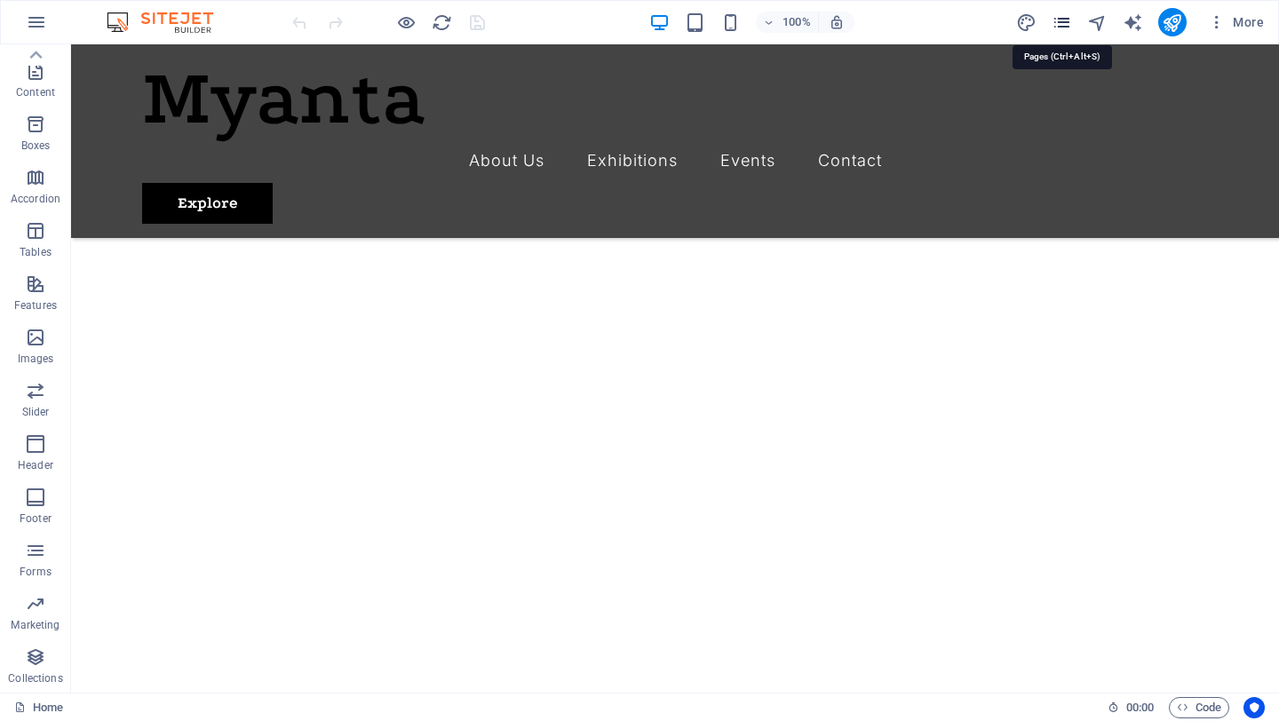
click at [1067, 28] on icon "pages" at bounding box center [1061, 22] width 20 height 20
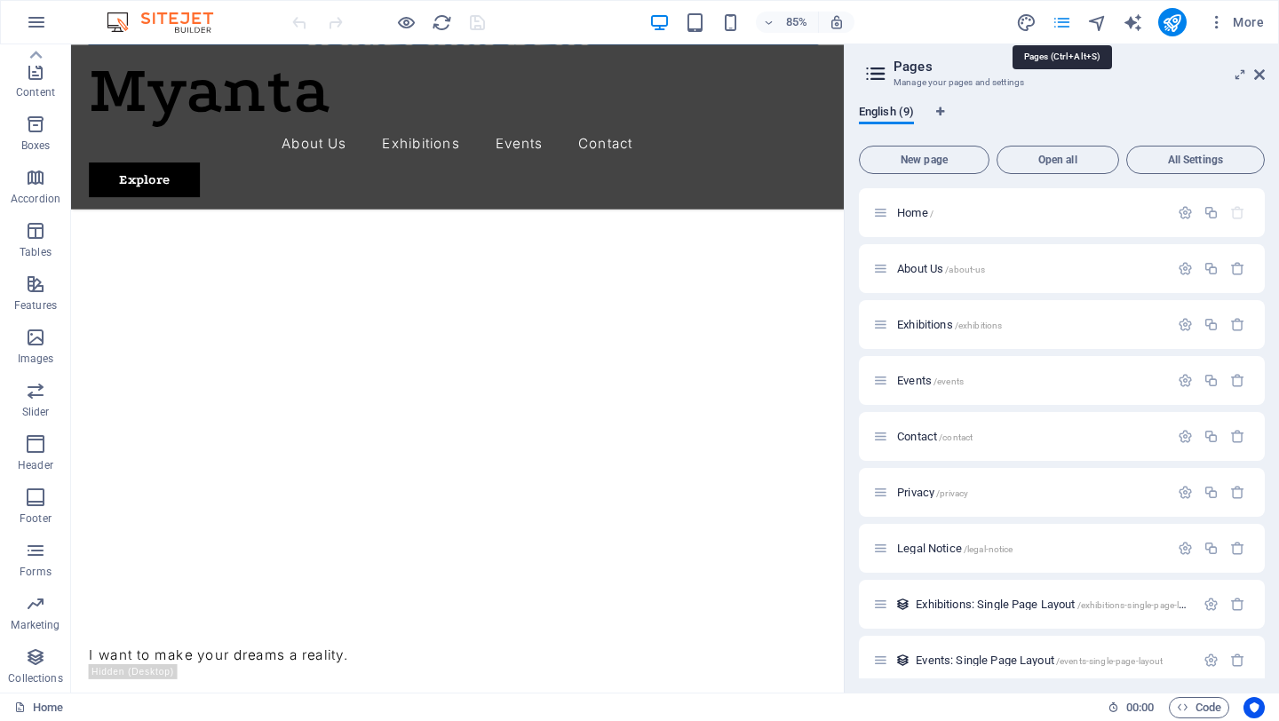
click at [1067, 28] on icon "pages" at bounding box center [1061, 22] width 20 height 20
click at [972, 25] on div "85% More" at bounding box center [780, 22] width 982 height 28
click at [1259, 77] on icon at bounding box center [1259, 74] width 11 height 14
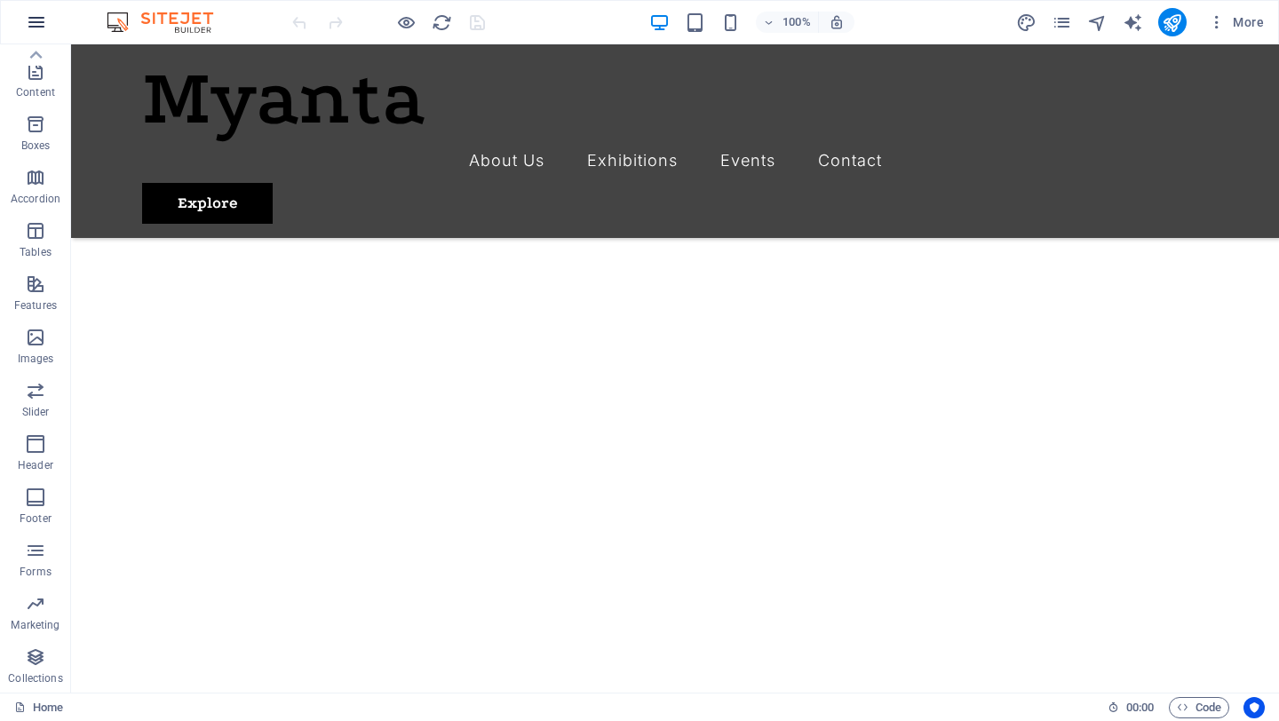
click at [31, 30] on icon "button" at bounding box center [36, 22] width 21 height 21
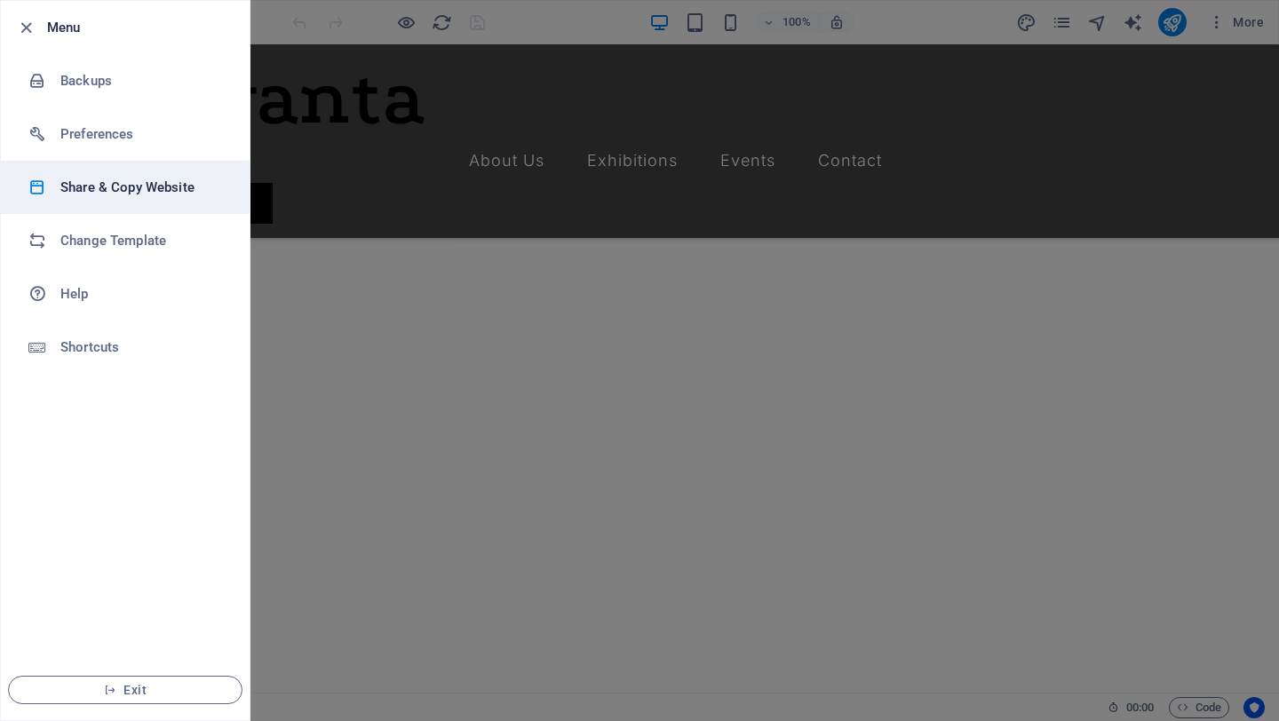
click at [125, 195] on h6 "Share & Copy Website" at bounding box center [142, 187] width 164 height 21
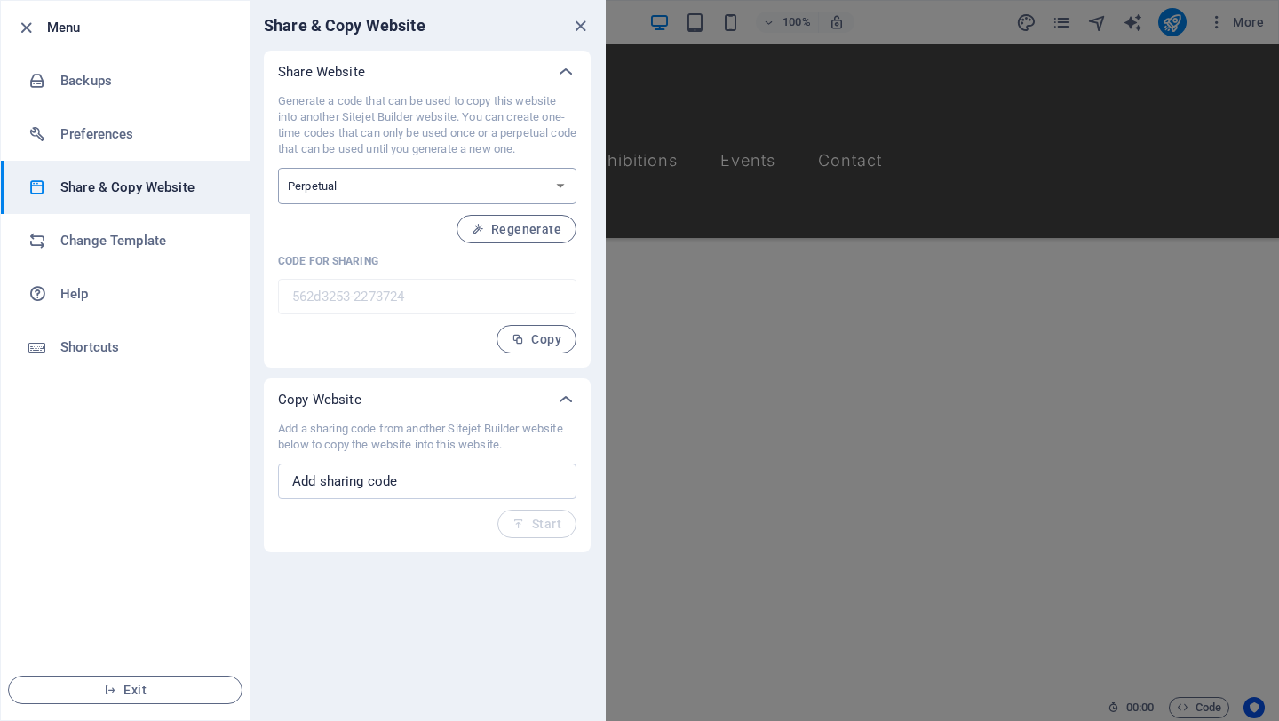
click at [406, 181] on select "One-time Perpetual" at bounding box center [427, 186] width 298 height 36
click at [91, 686] on span "Exit" at bounding box center [125, 690] width 204 height 14
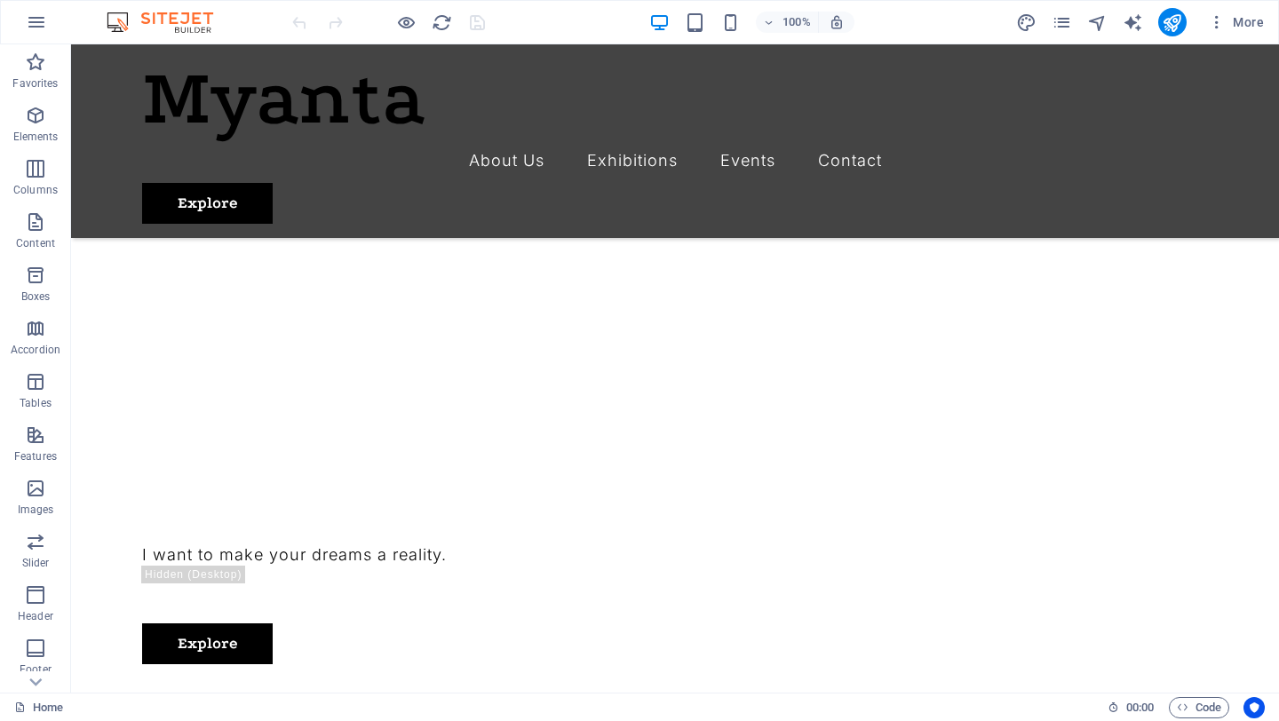
scroll to position [570, 0]
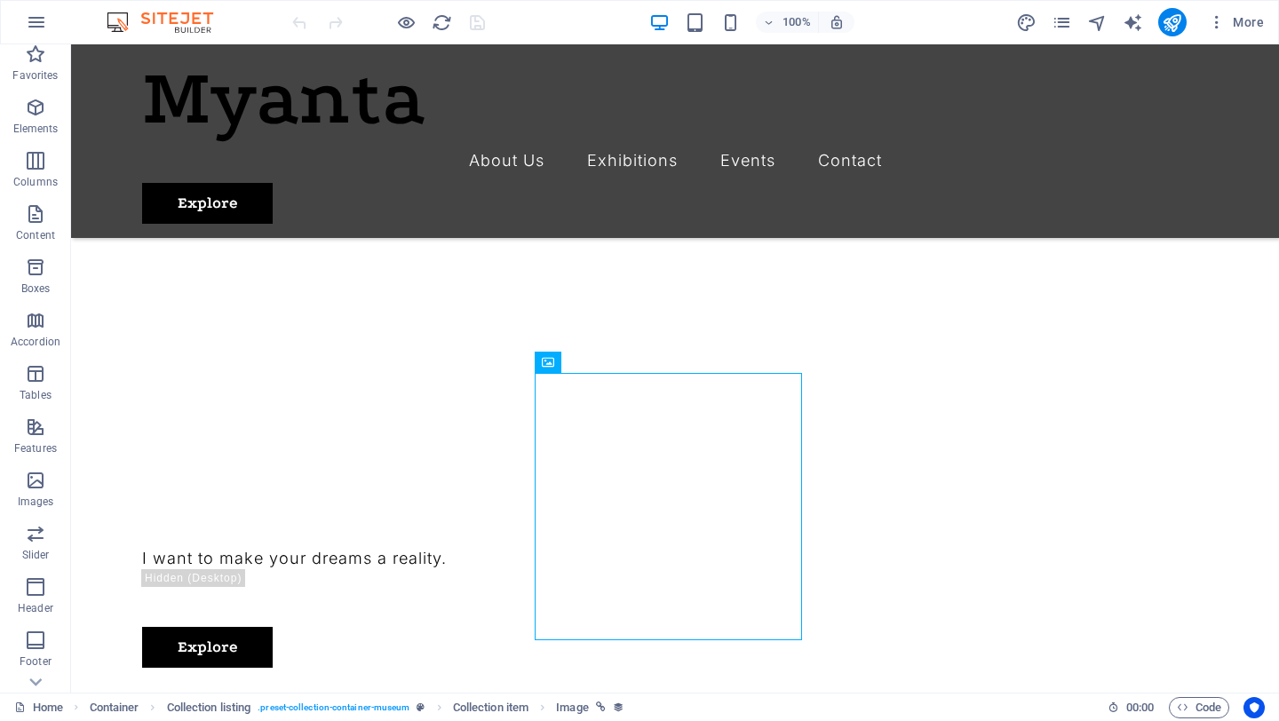
scroll to position [10, 0]
click at [35, 18] on icon "button" at bounding box center [36, 22] width 21 height 21
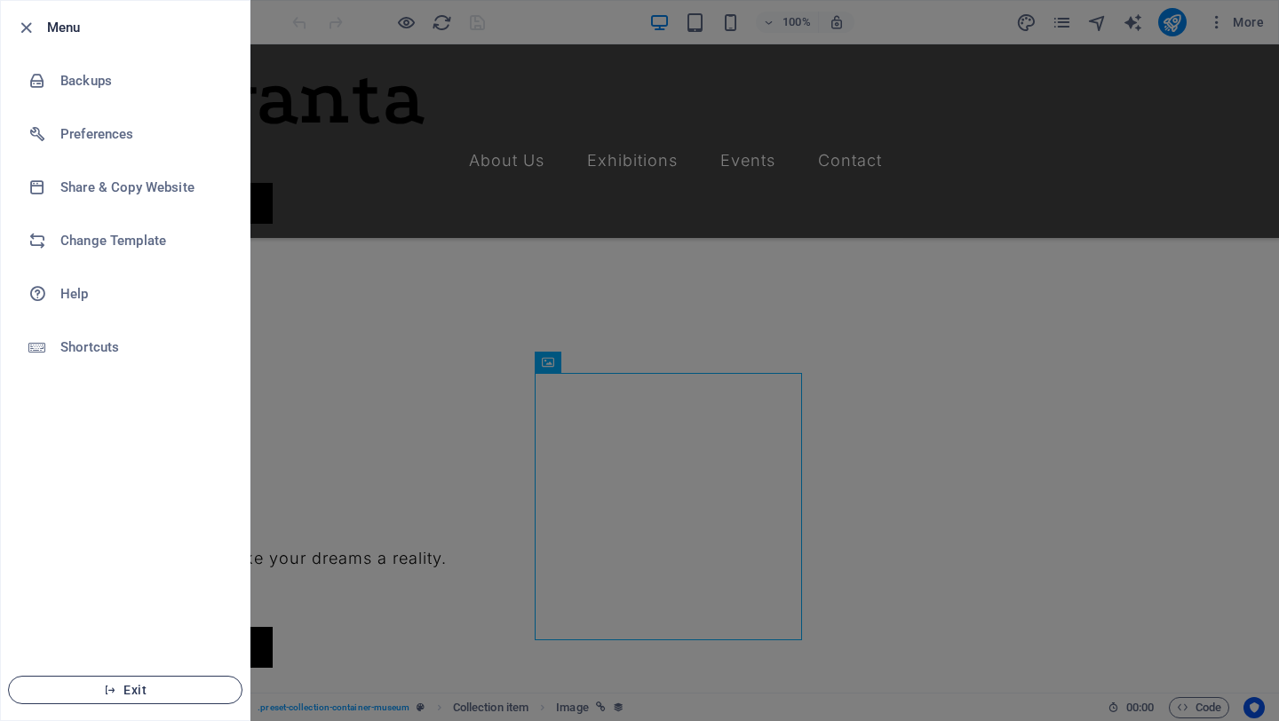
click at [89, 676] on button "Exit" at bounding box center [125, 690] width 234 height 28
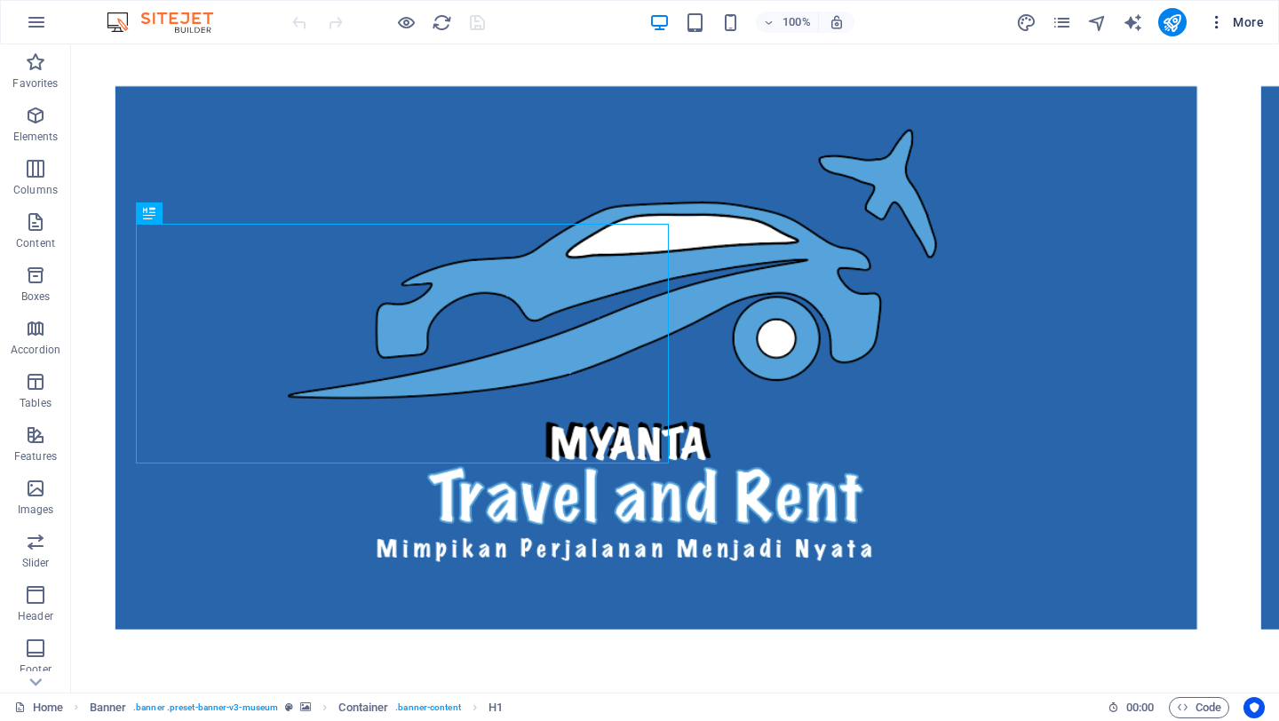
click at [1216, 32] on button "More" at bounding box center [1236, 22] width 70 height 28
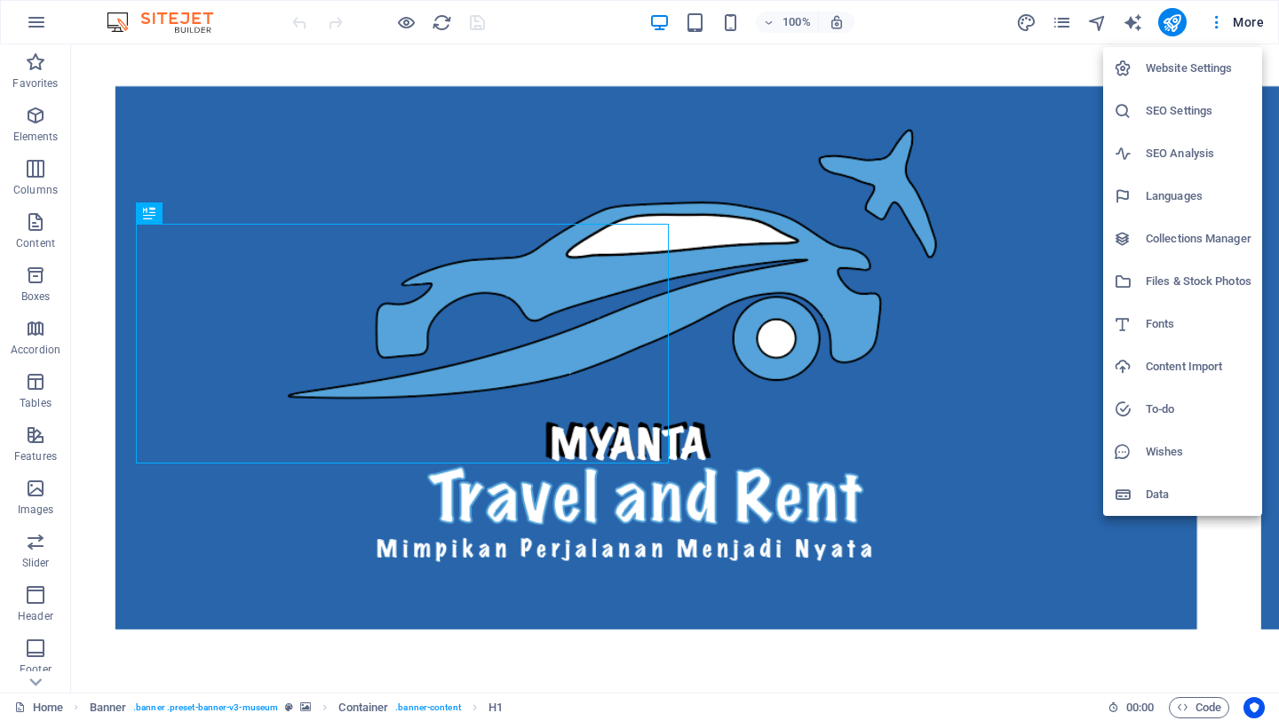
click at [950, 237] on div at bounding box center [639, 360] width 1279 height 721
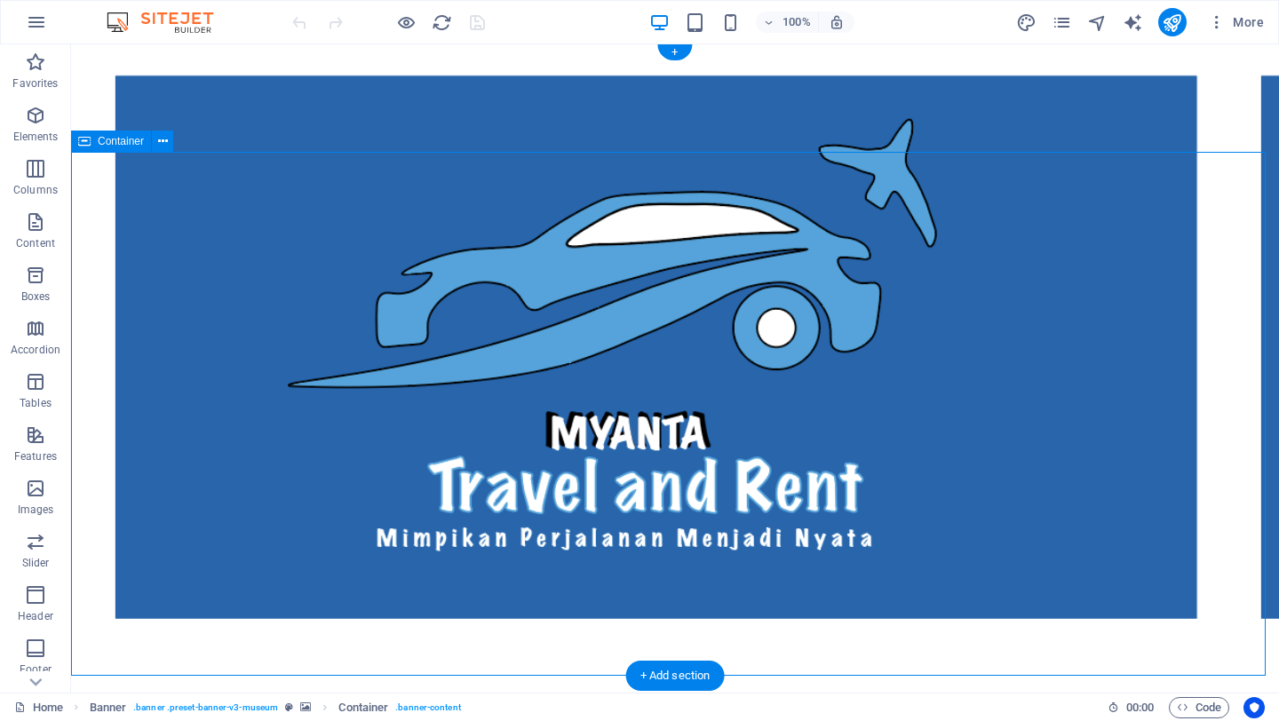
scroll to position [24, 0]
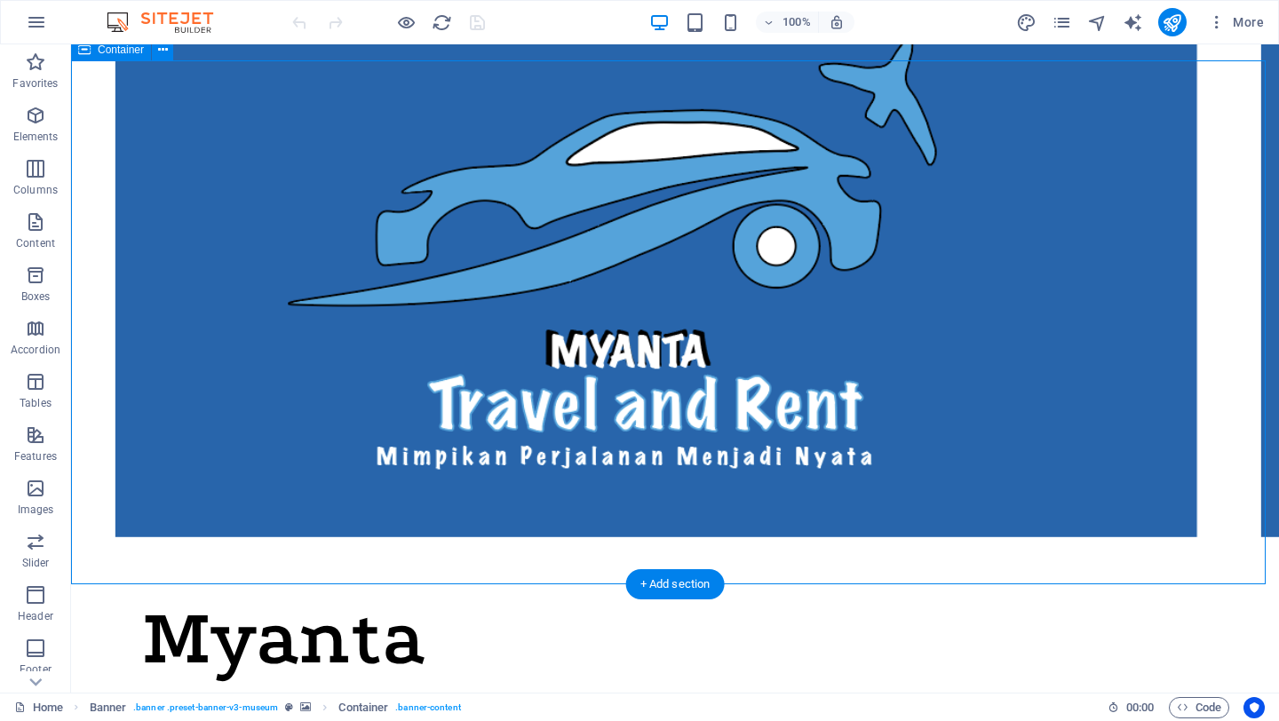
scroll to position [93, 0]
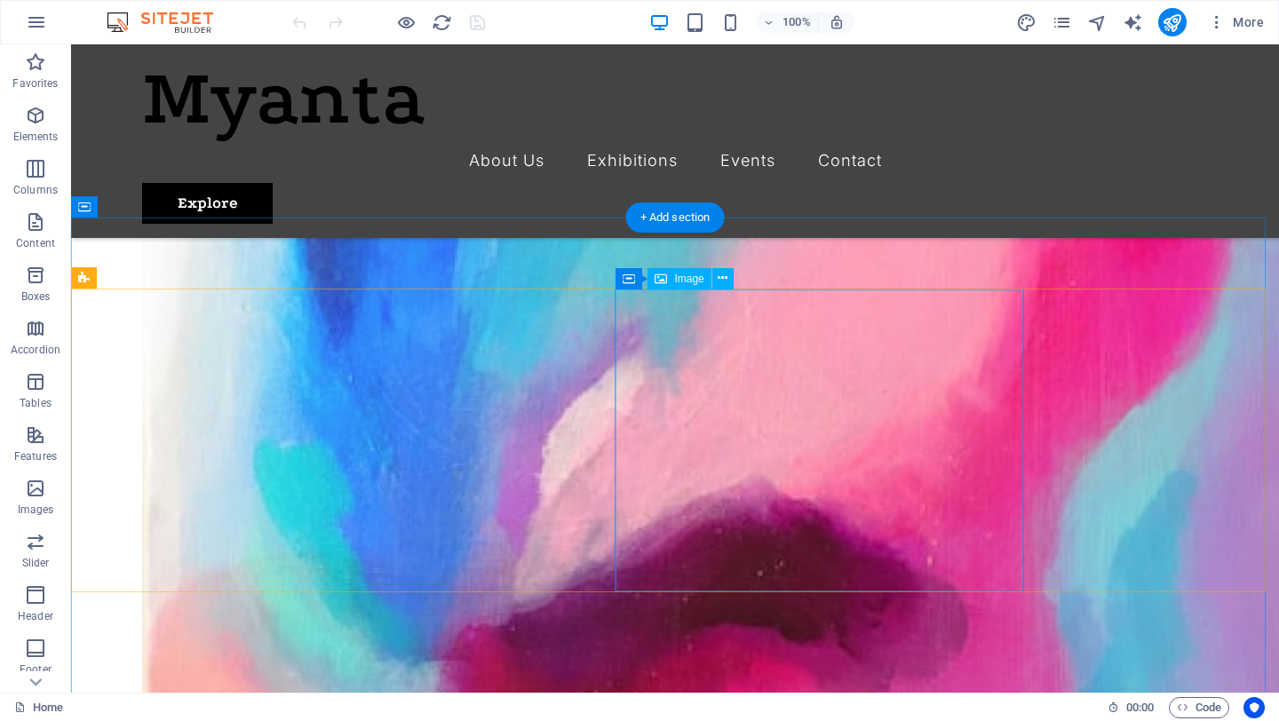
scroll to position [2131, 0]
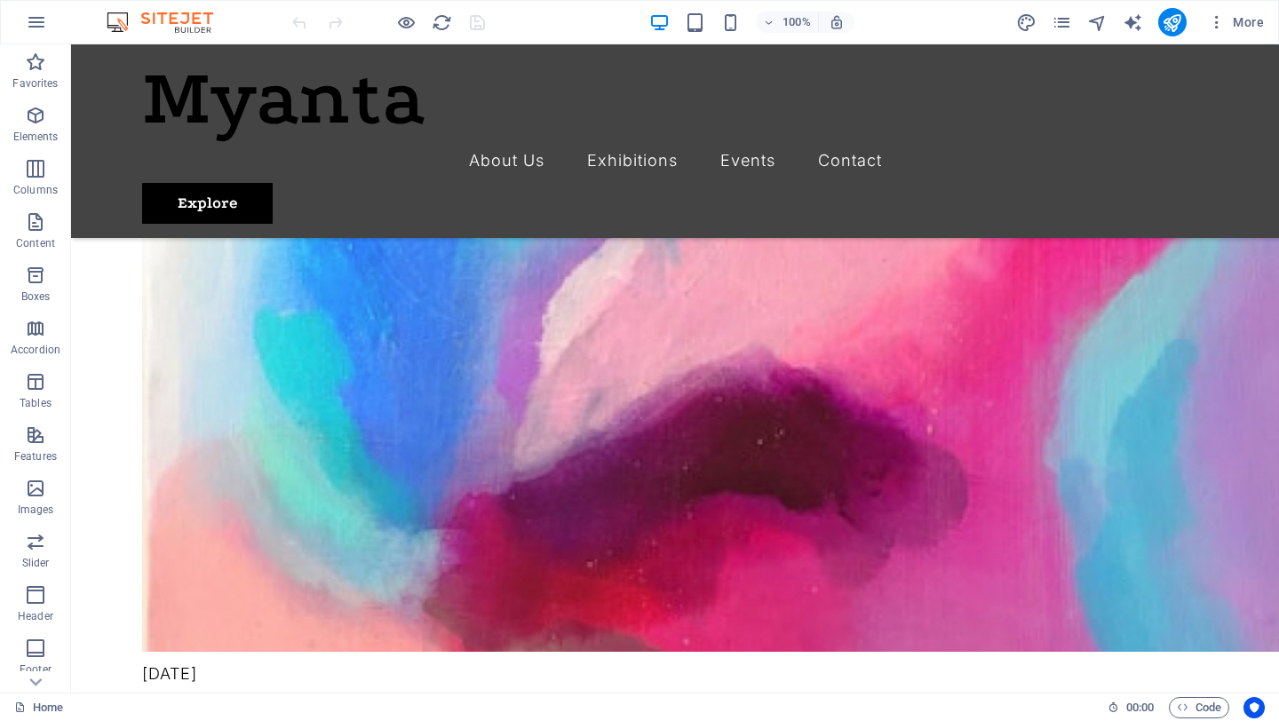
click at [464, 20] on div at bounding box center [388, 22] width 199 height 28
click at [300, 90] on div "Myanta" at bounding box center [675, 99] width 1066 height 80
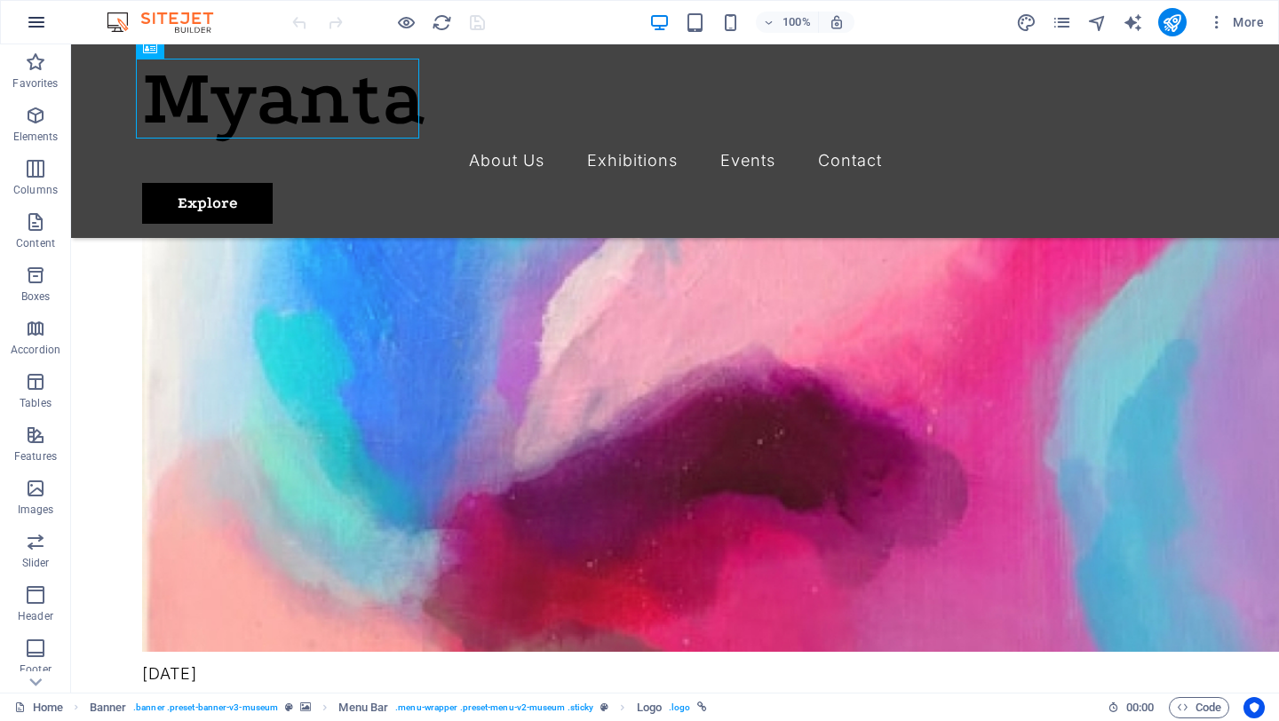
click at [43, 14] on icon "button" at bounding box center [36, 22] width 21 height 21
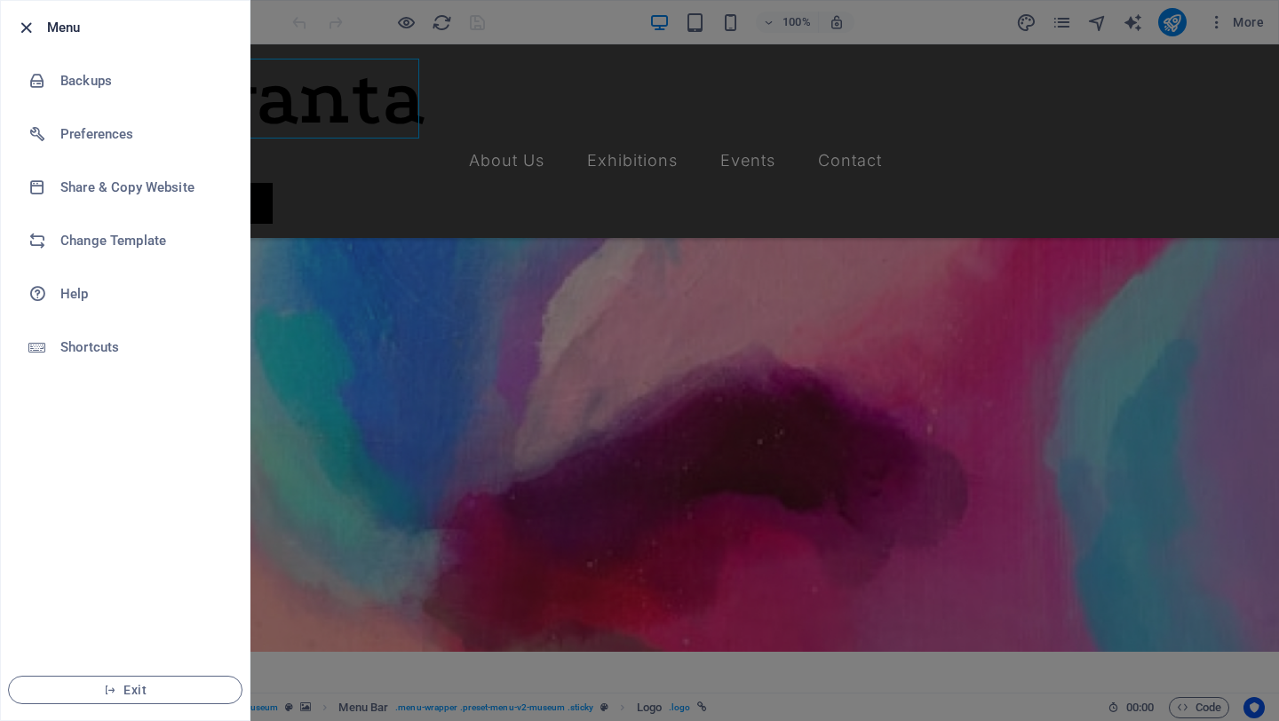
click at [19, 36] on icon "button" at bounding box center [26, 28] width 20 height 20
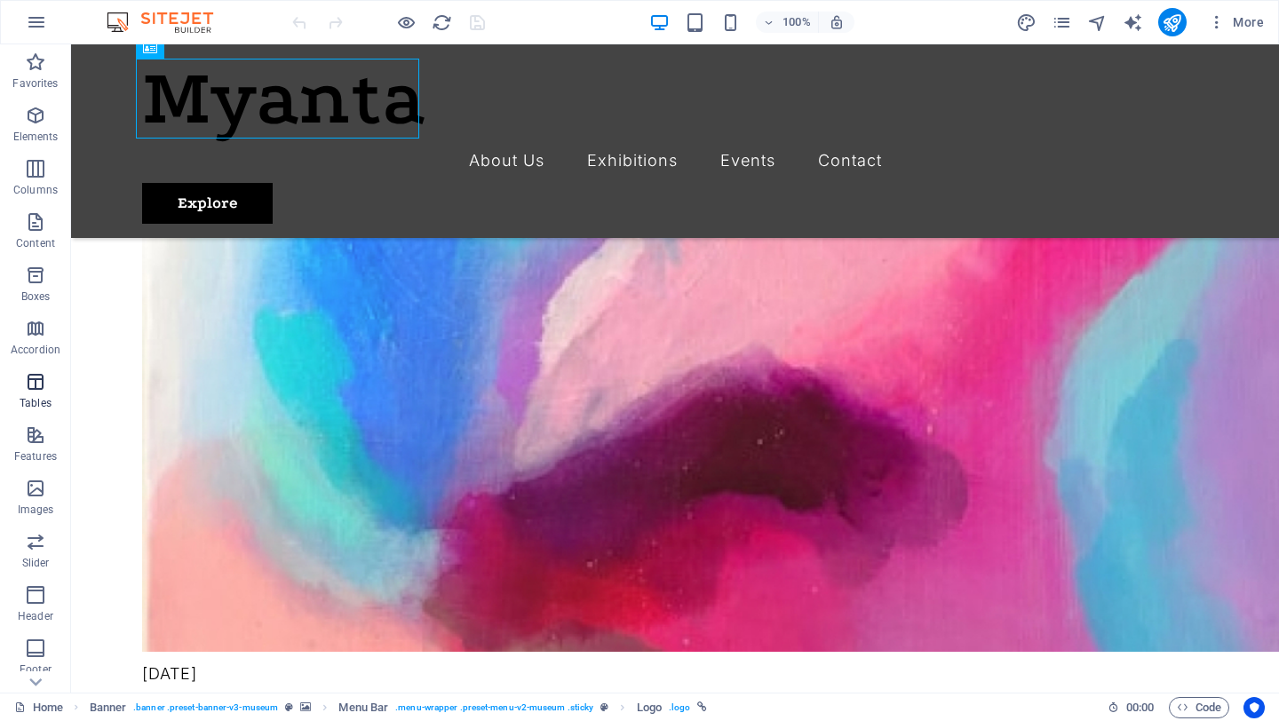
click at [40, 393] on span "Tables" at bounding box center [35, 392] width 71 height 43
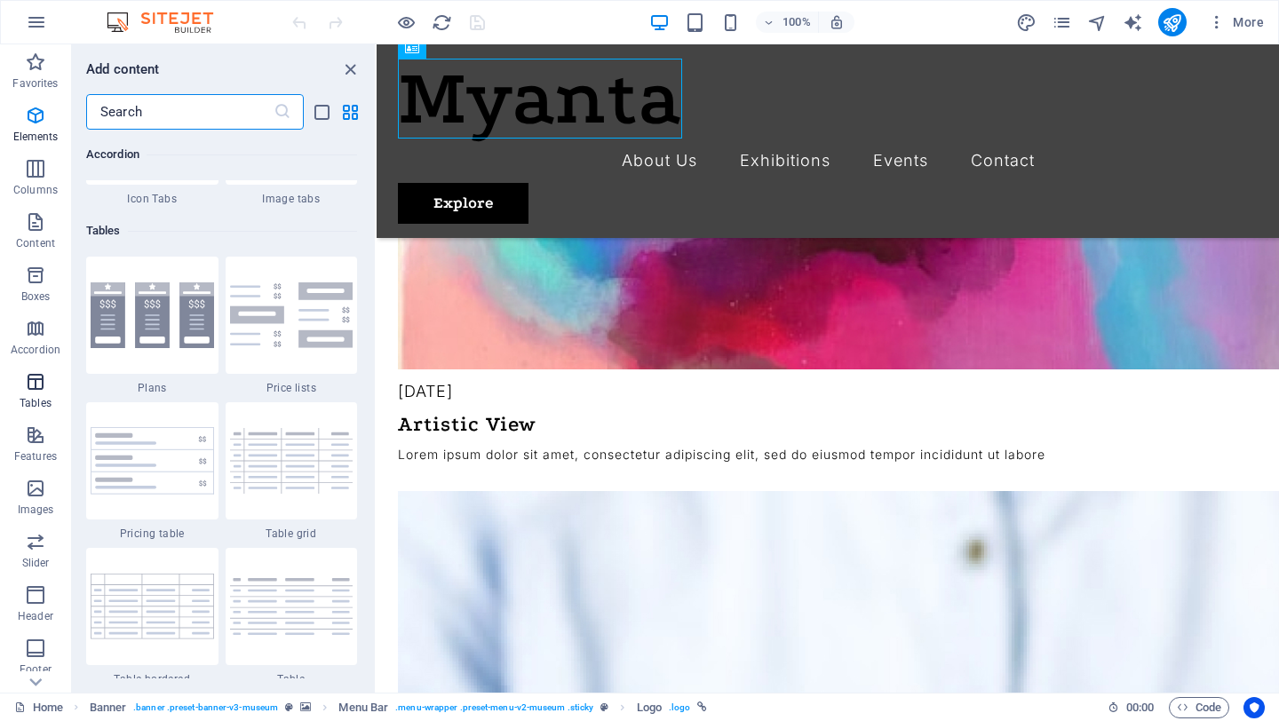
scroll to position [6151, 0]
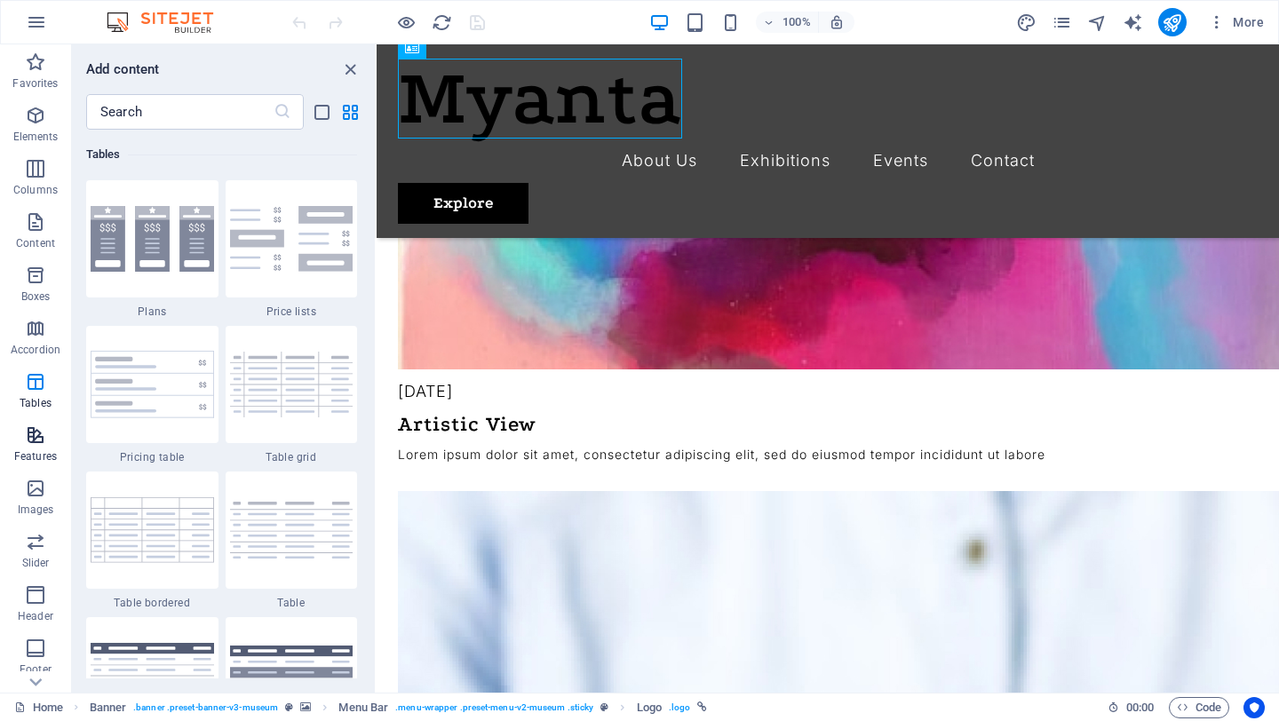
click at [34, 446] on span "Features" at bounding box center [35, 445] width 71 height 43
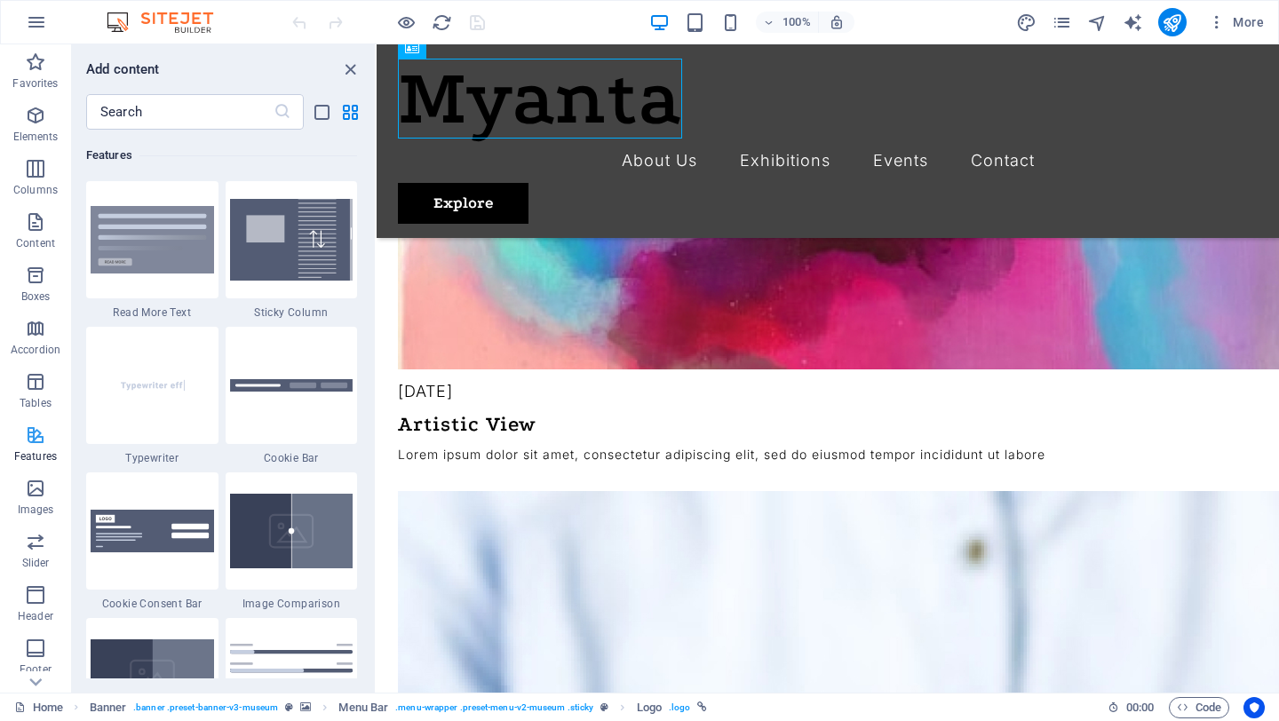
scroll to position [6922, 0]
click at [46, 492] on span "Images" at bounding box center [35, 499] width 71 height 43
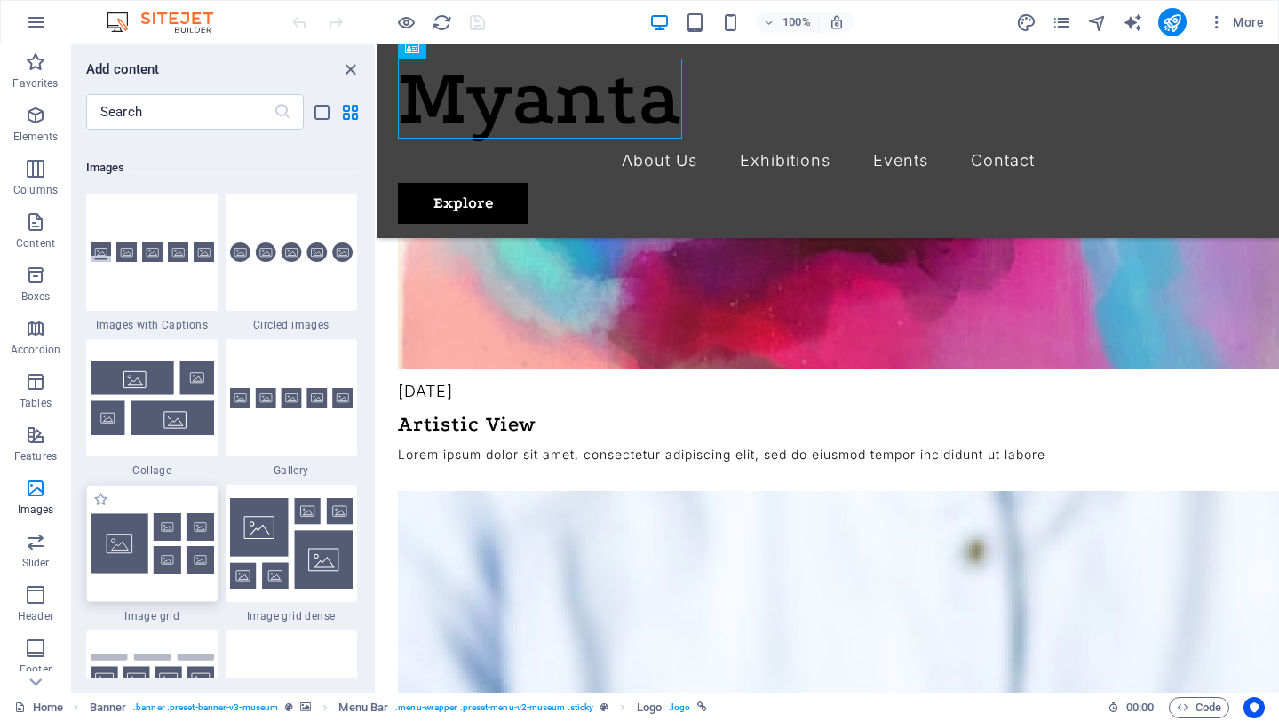
scroll to position [8990, 0]
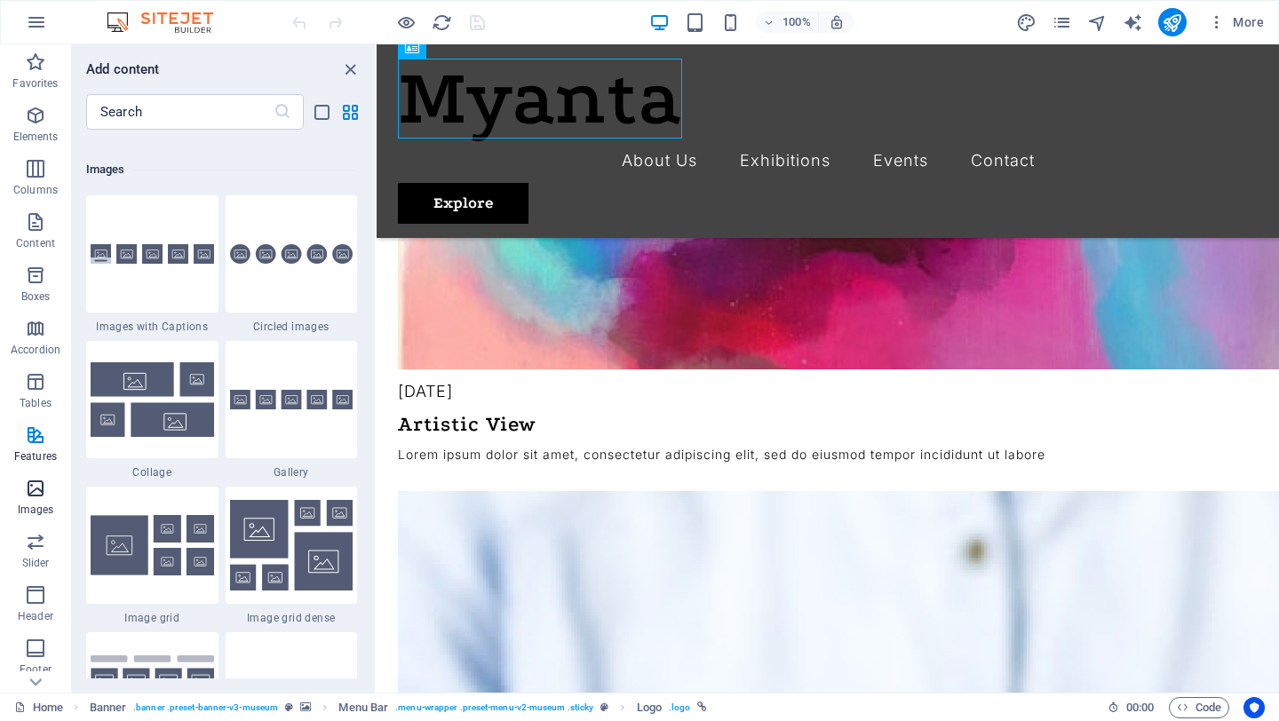
click at [25, 486] on icon "button" at bounding box center [35, 488] width 21 height 21
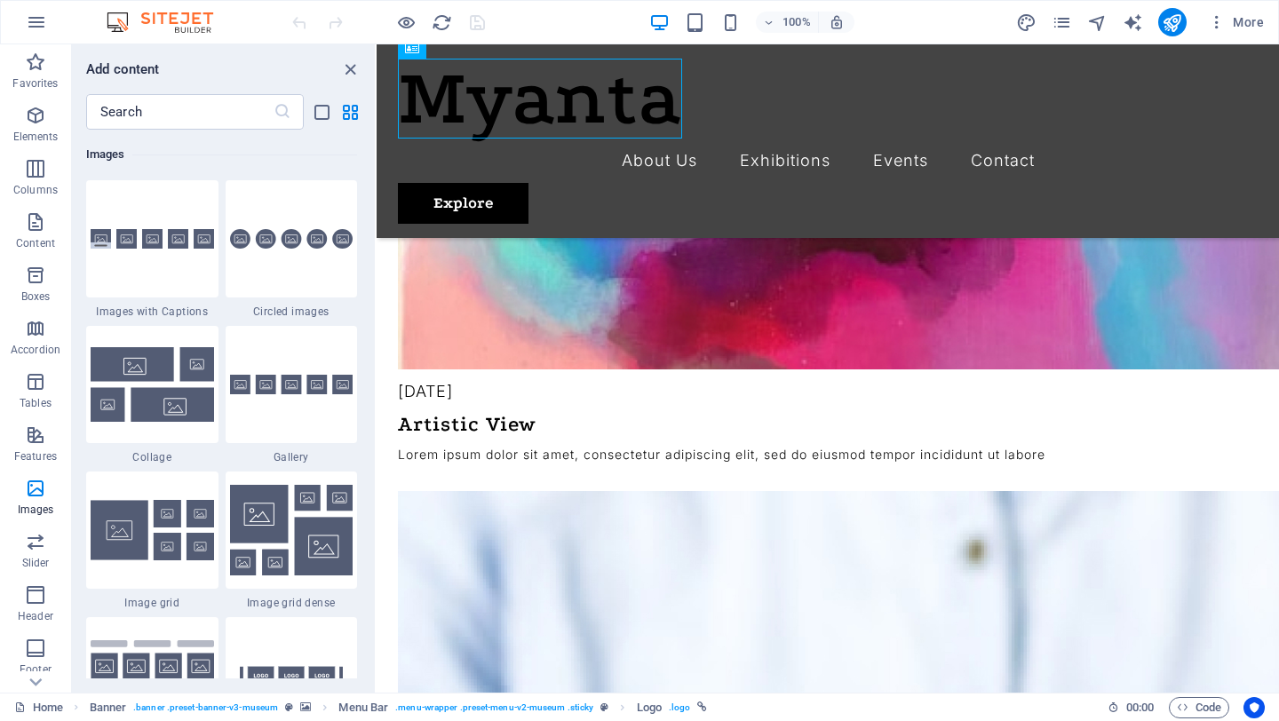
scroll to position [9005, 0]
click at [35, 542] on icon "button" at bounding box center [35, 541] width 21 height 21
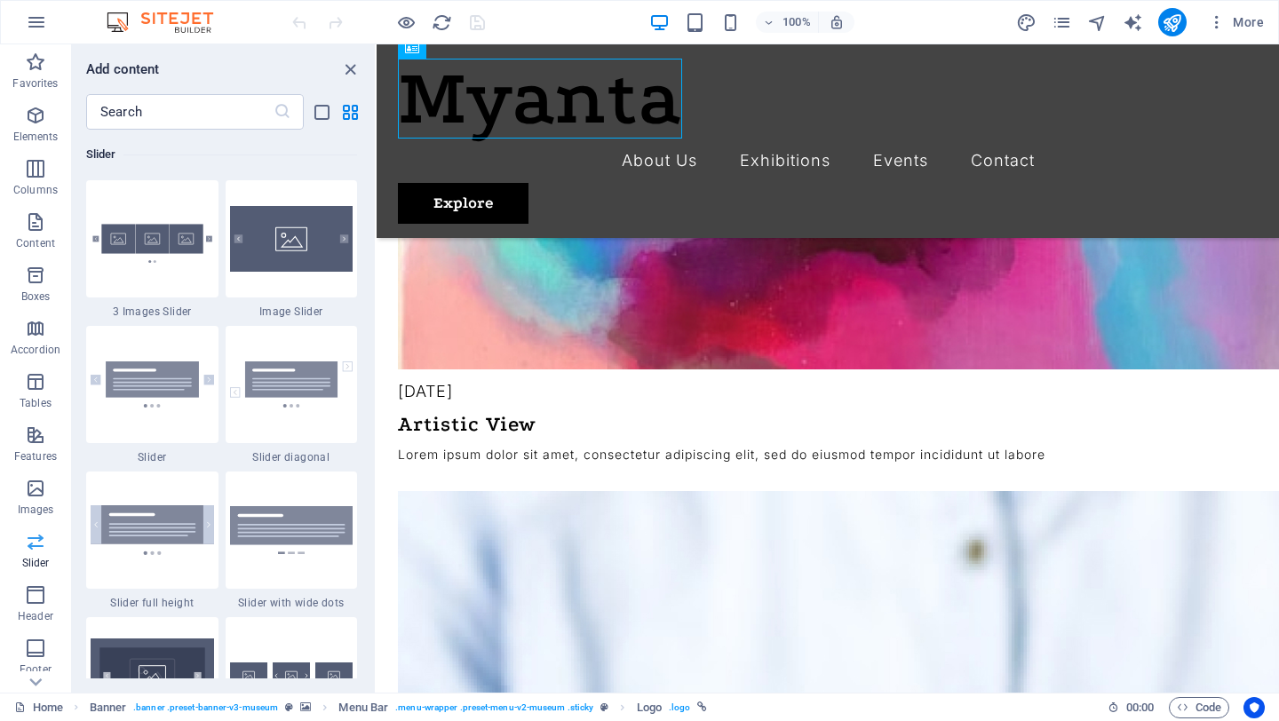
scroll to position [10068, 0]
click at [41, 593] on icon "button" at bounding box center [35, 594] width 21 height 21
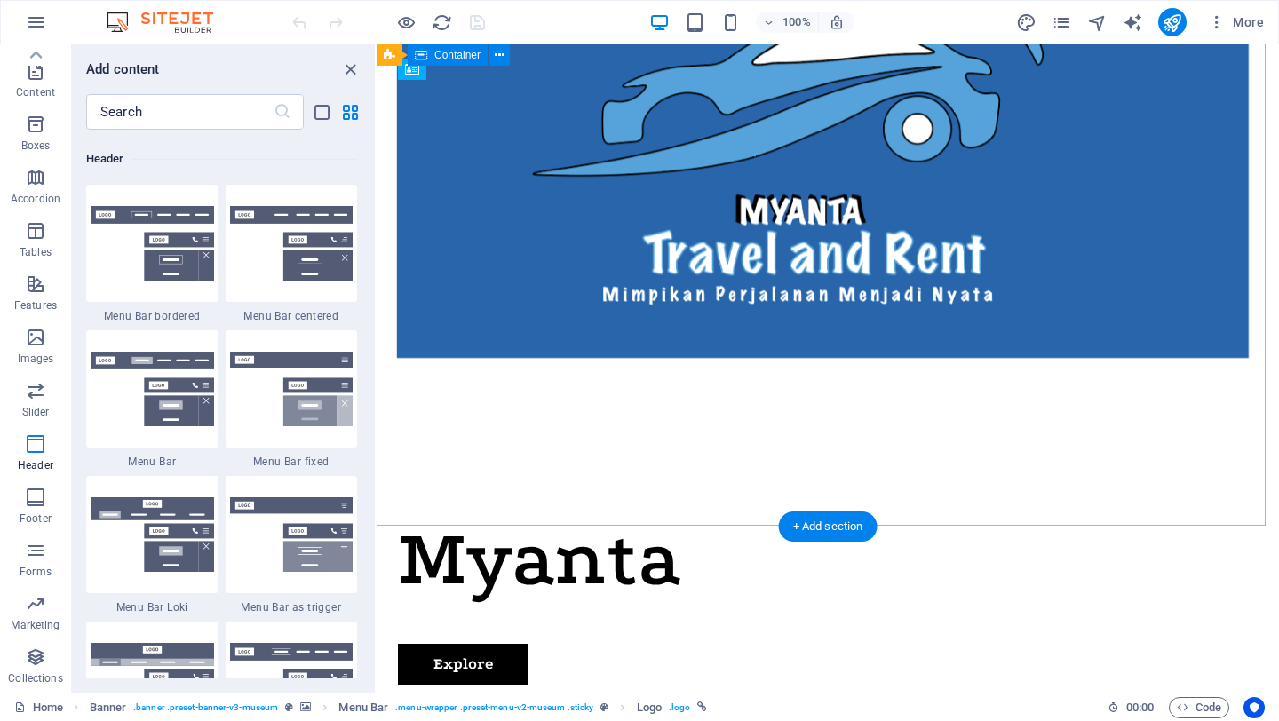
scroll to position [0, 0]
